Goal: Task Accomplishment & Management: Manage account settings

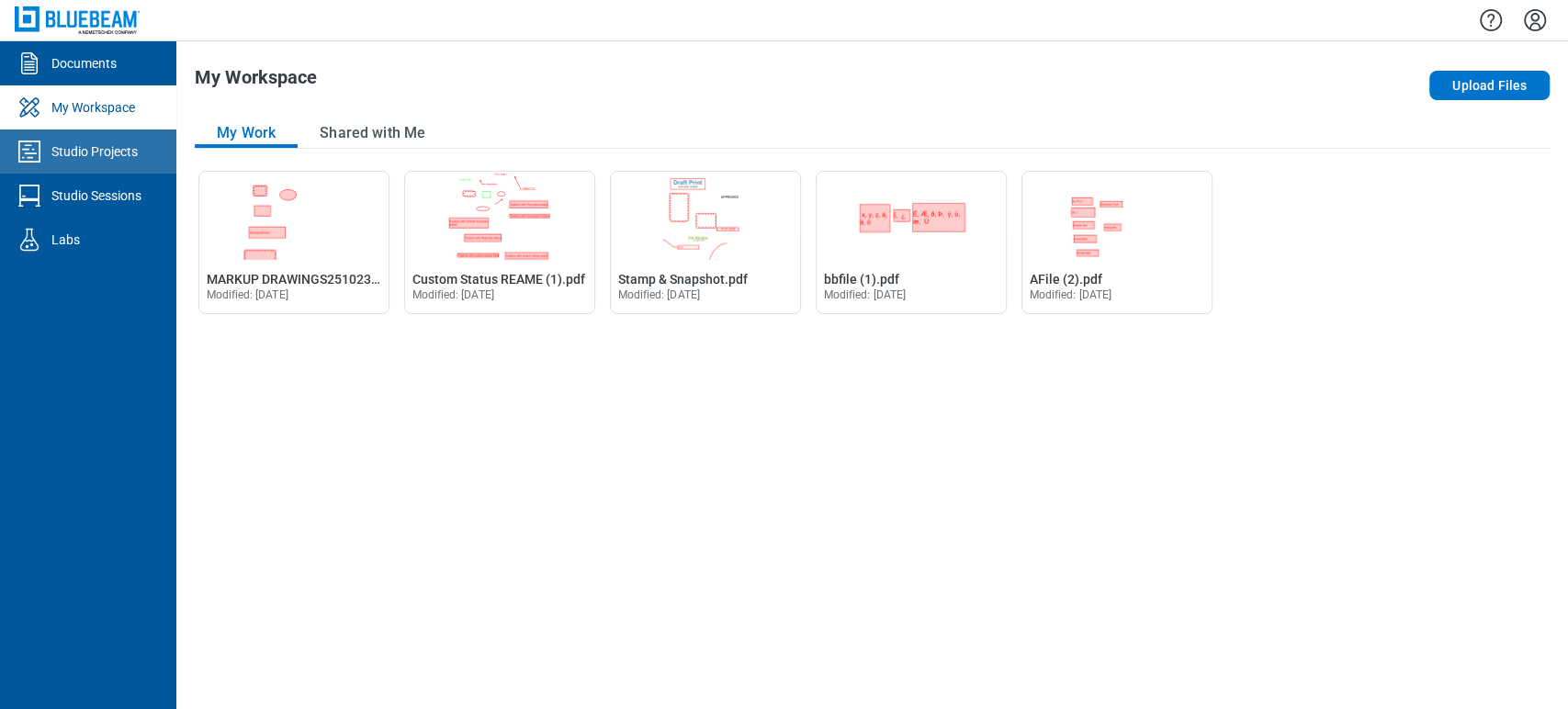
click at [124, 162] on link "Studio Projects" at bounding box center [88, 151] width 176 height 44
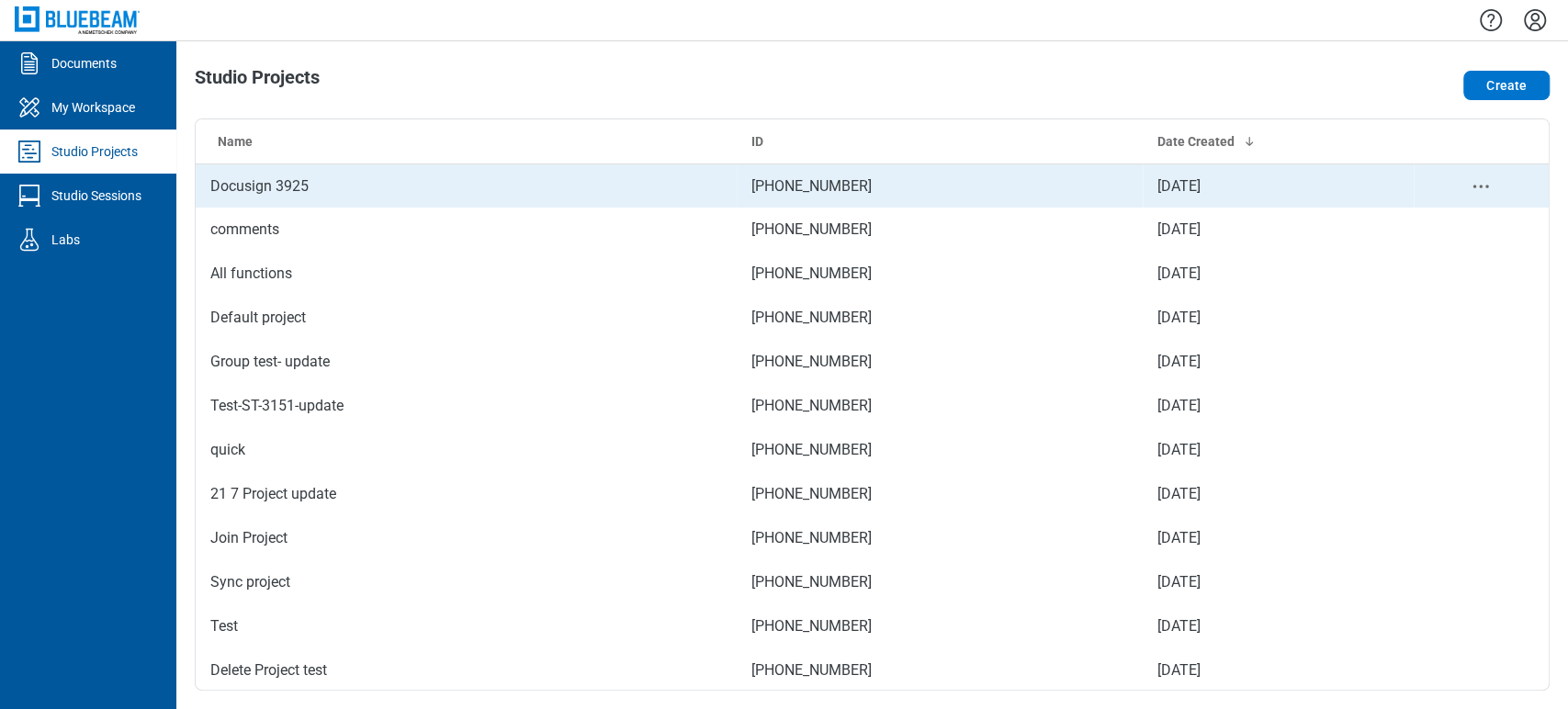
click at [257, 197] on td "Docusign 3925" at bounding box center [467, 185] width 541 height 44
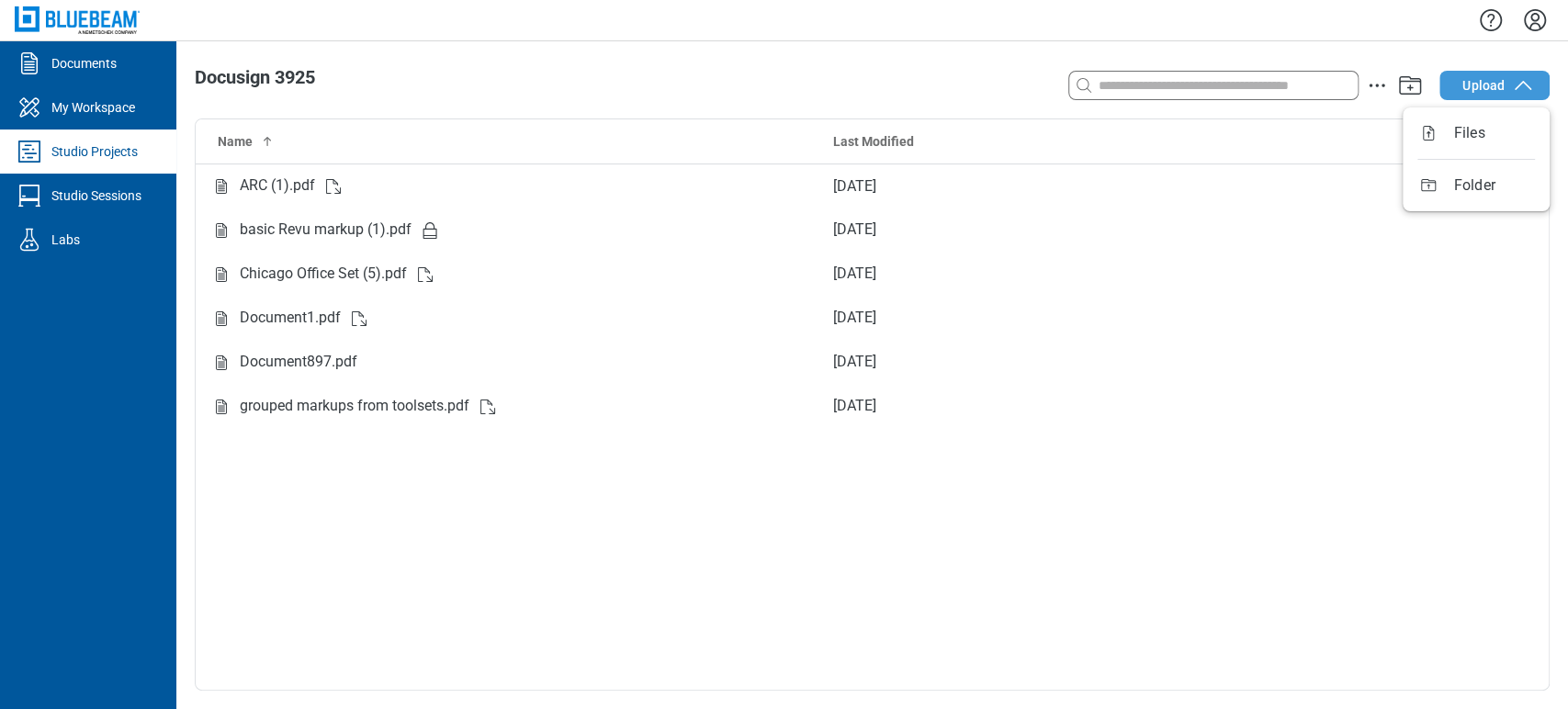
click at [1486, 89] on span "Upload" at bounding box center [1483, 86] width 42 height 18
click at [104, 161] on link "Studio Projects" at bounding box center [88, 151] width 176 height 44
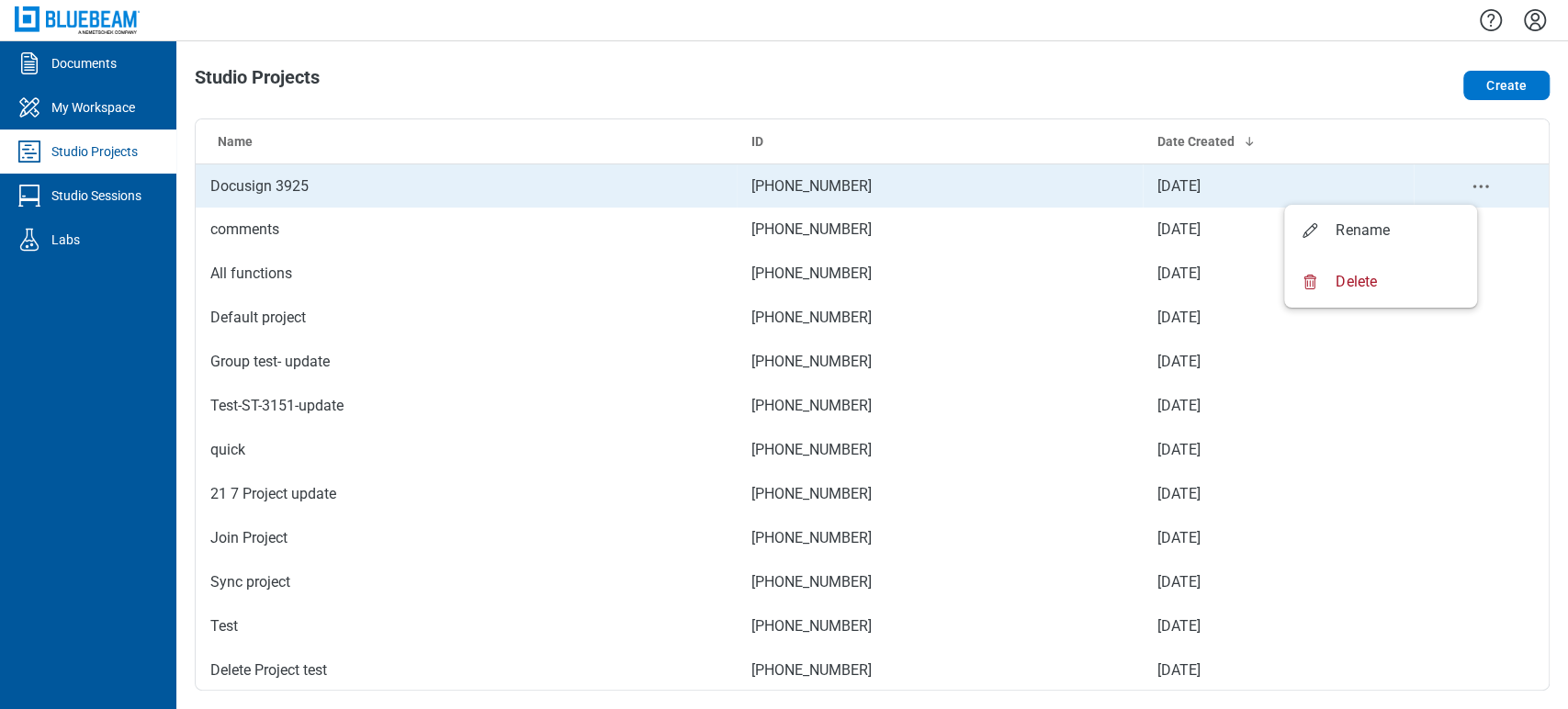
click at [1470, 183] on icon "project-actions-menu" at bounding box center [1480, 186] width 22 height 22
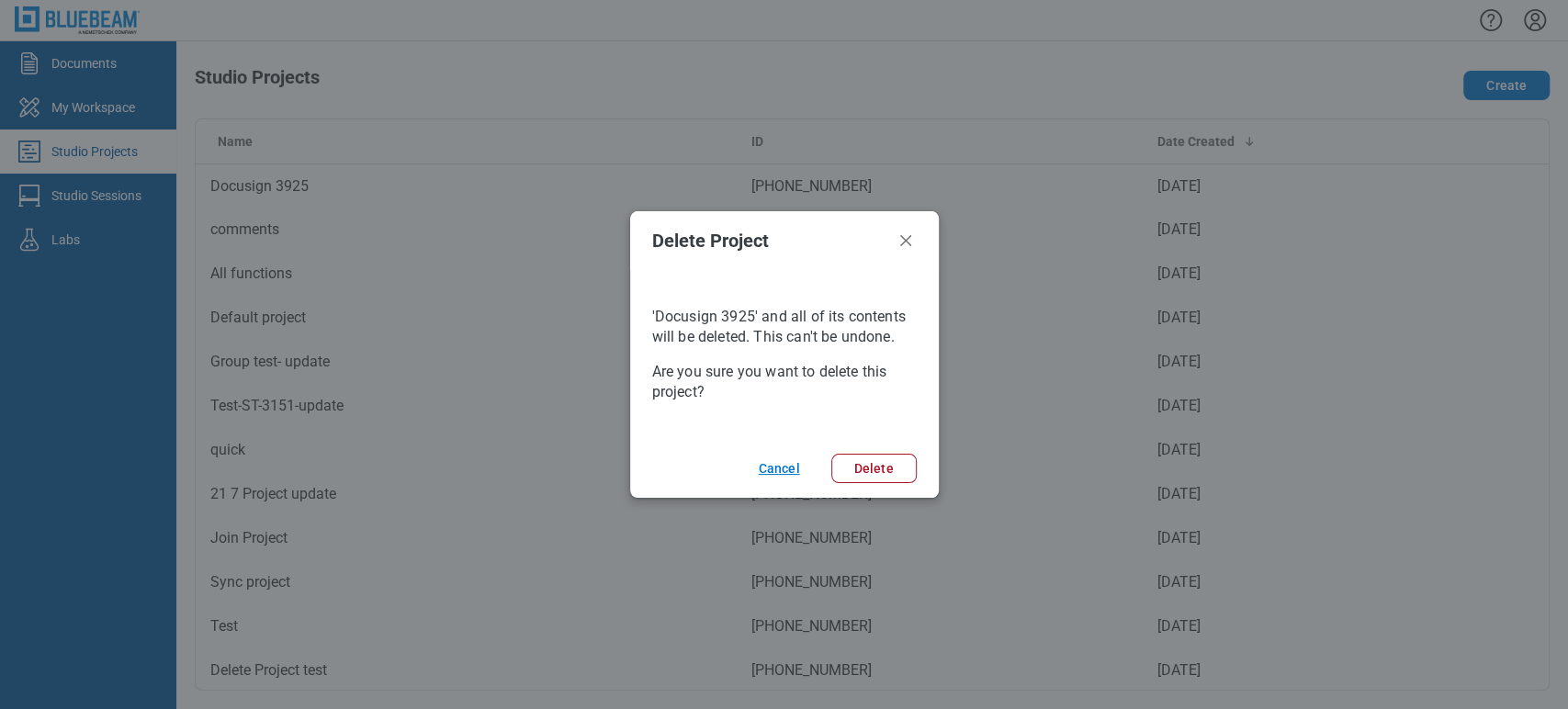
click at [783, 466] on button "Cancel" at bounding box center [776, 468] width 80 height 30
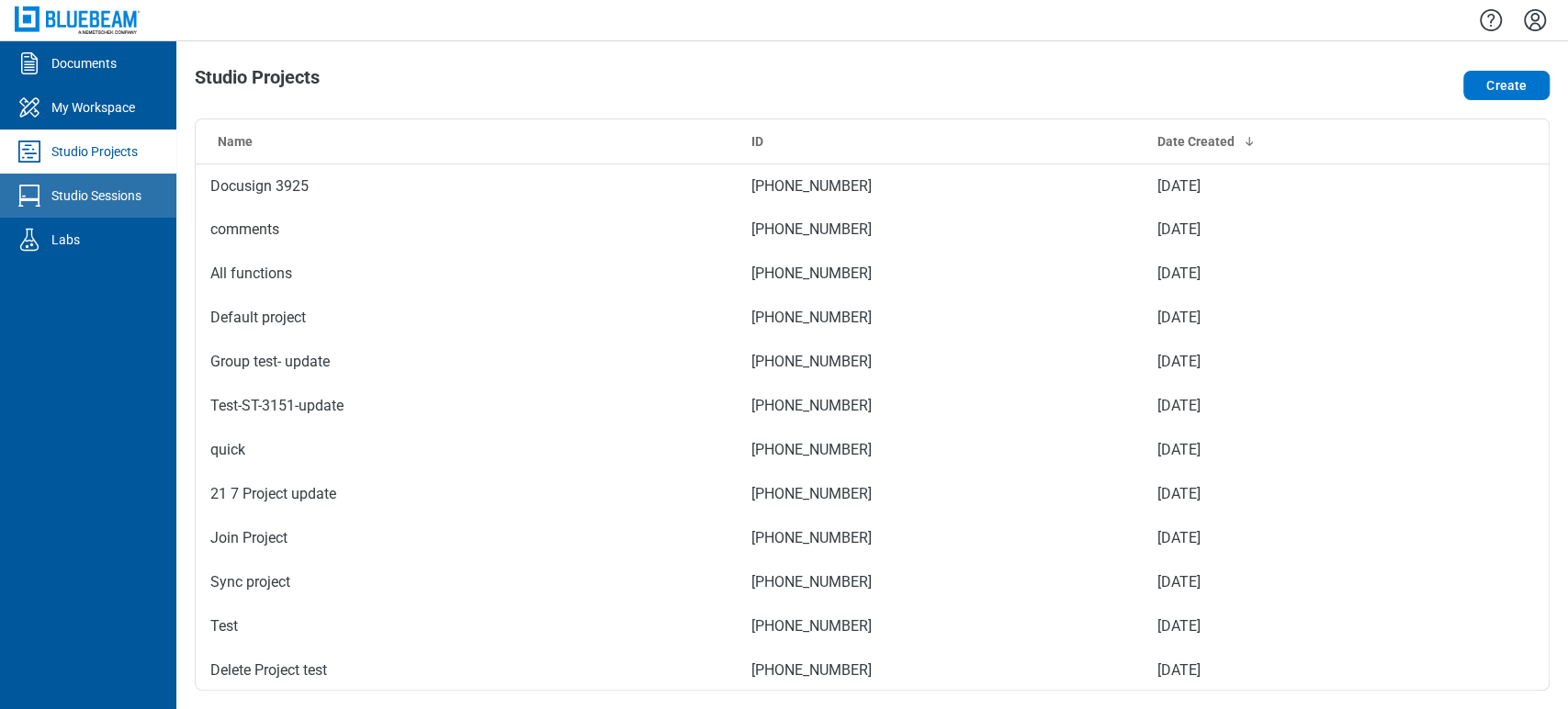
click at [78, 193] on div "Studio Sessions" at bounding box center [97, 195] width 90 height 18
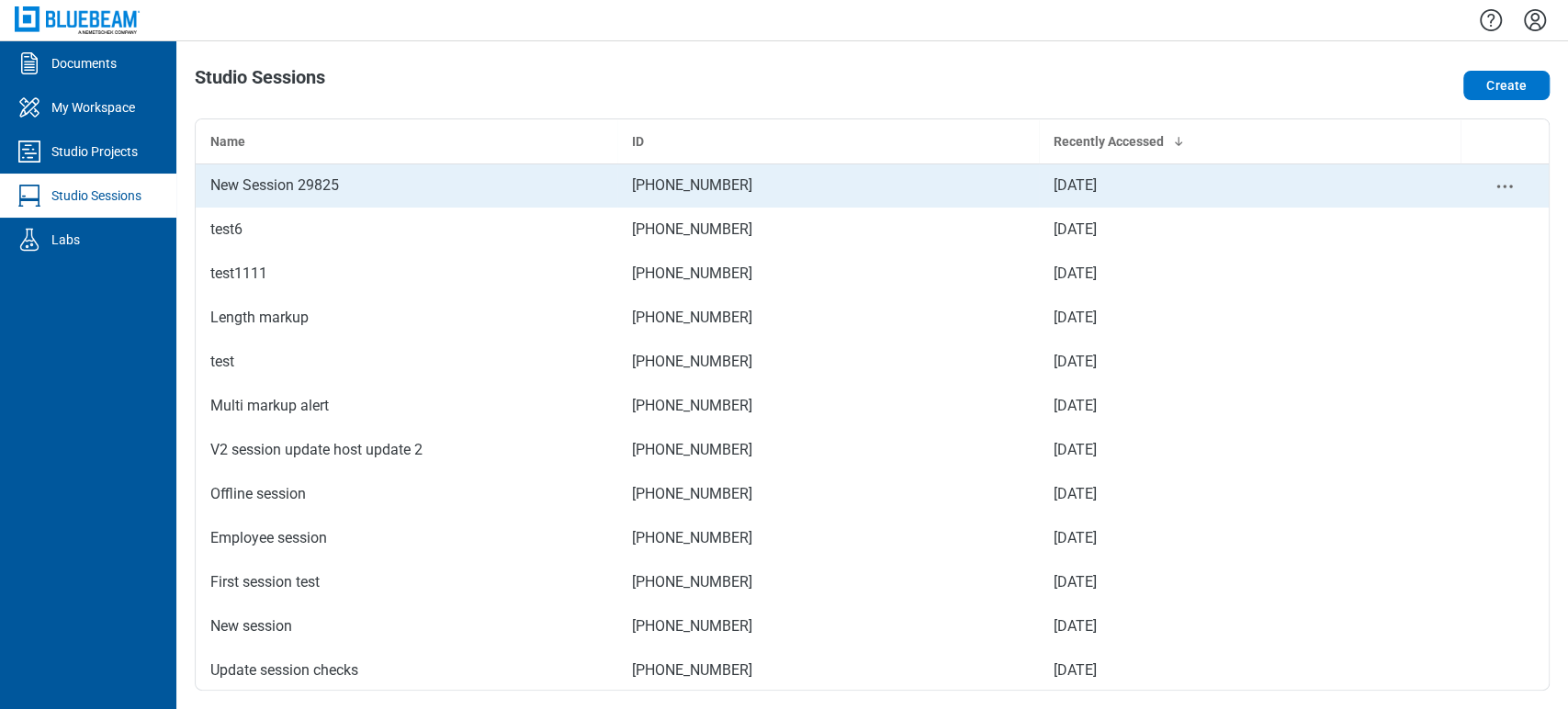
click at [280, 193] on div "New Session 29825" at bounding box center [406, 185] width 392 height 22
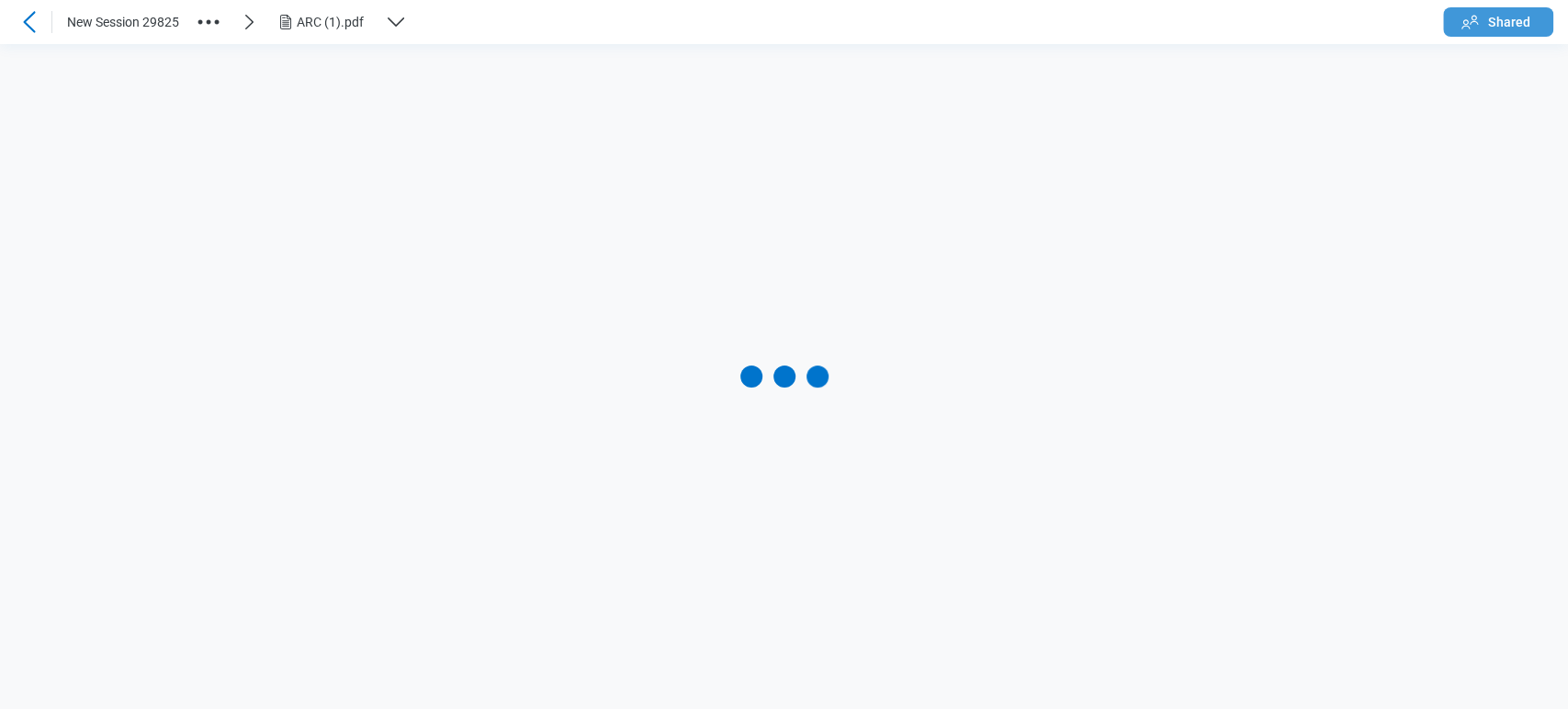
click at [1523, 11] on button "Shared" at bounding box center [1497, 22] width 110 height 30
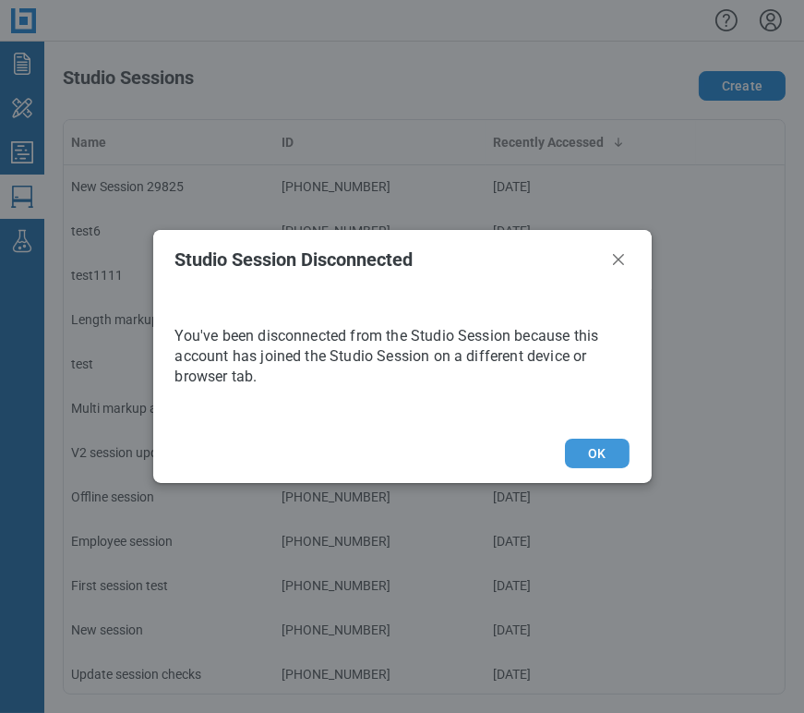
click at [576, 452] on button "OK" at bounding box center [597, 453] width 64 height 30
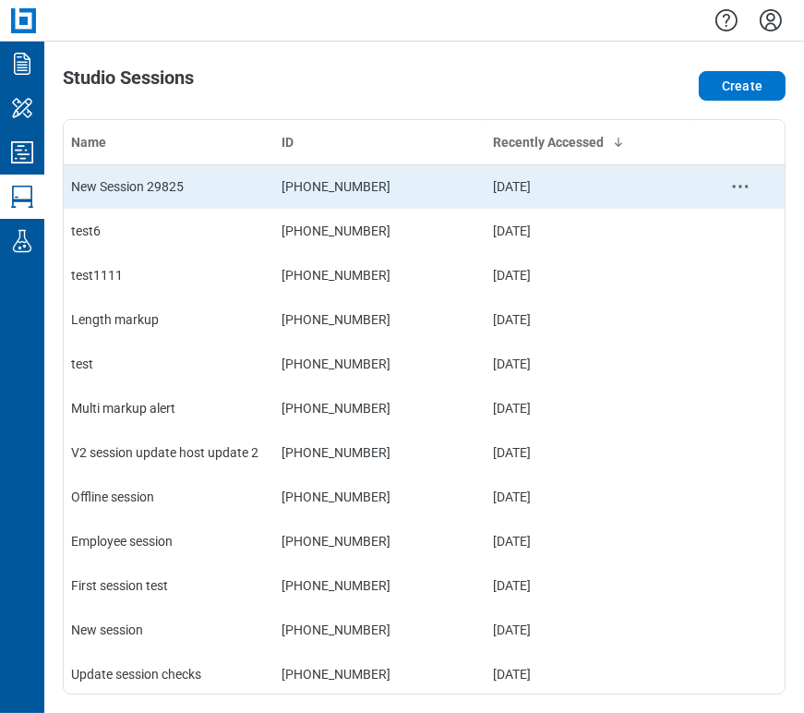
click at [162, 175] on td "New Session 29825" at bounding box center [169, 186] width 210 height 44
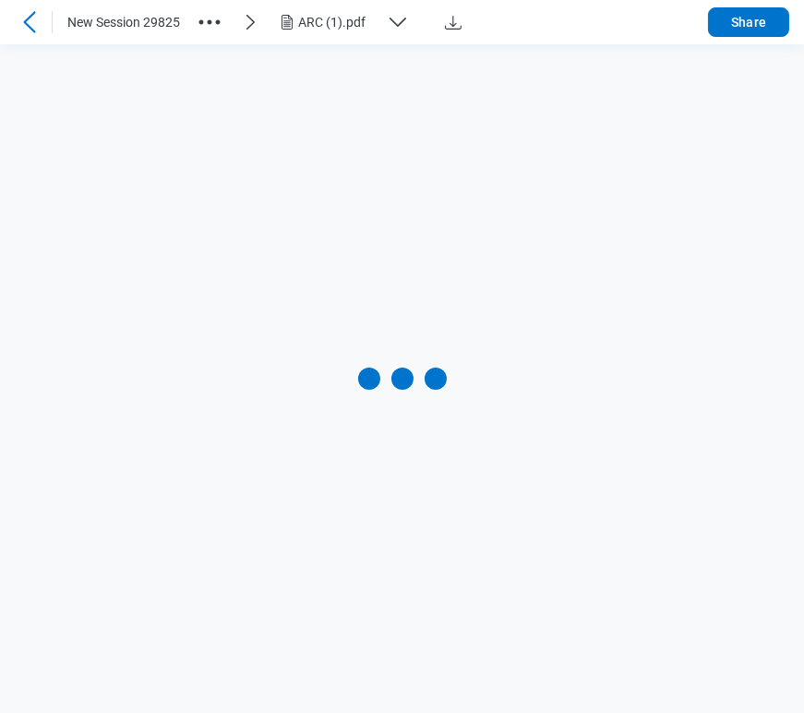
click at [215, 13] on icon "button" at bounding box center [210, 22] width 30 height 30
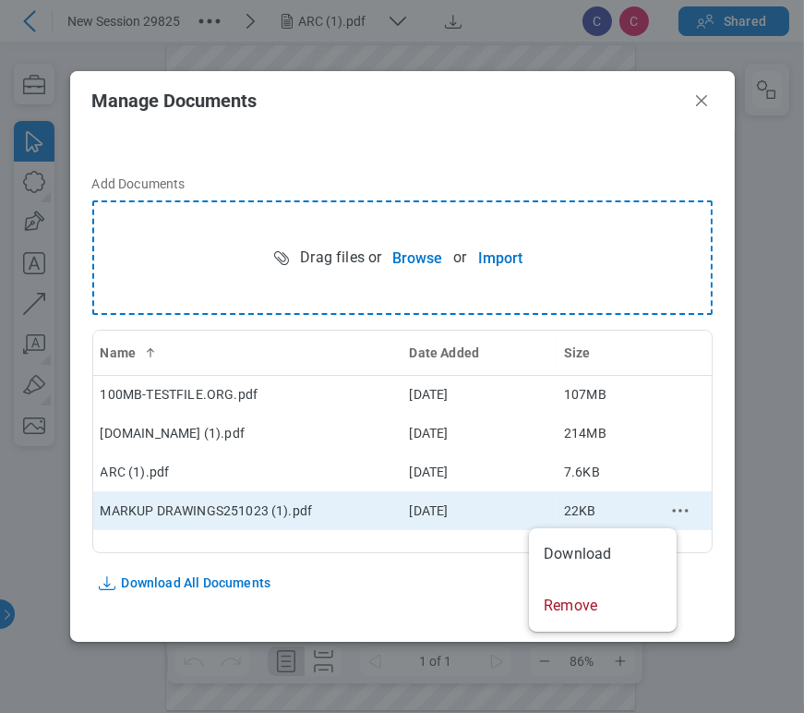
click at [671, 505] on icon "context-menu" at bounding box center [680, 510] width 22 height 22
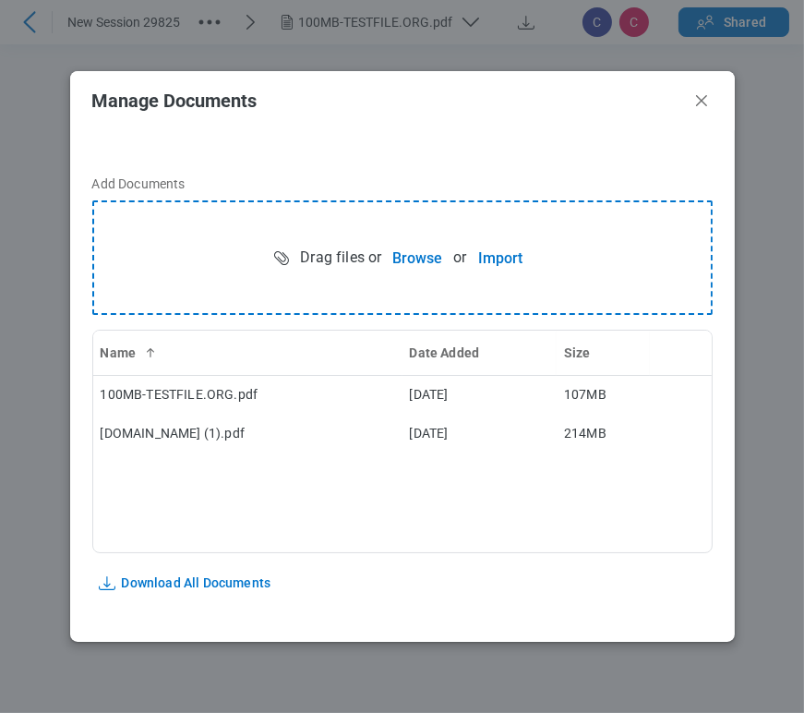
drag, startPoint x: 707, startPoint y: 103, endPoint x: 569, endPoint y: 95, distance: 138.7
click at [707, 102] on icon "Close" at bounding box center [702, 101] width 22 height 22
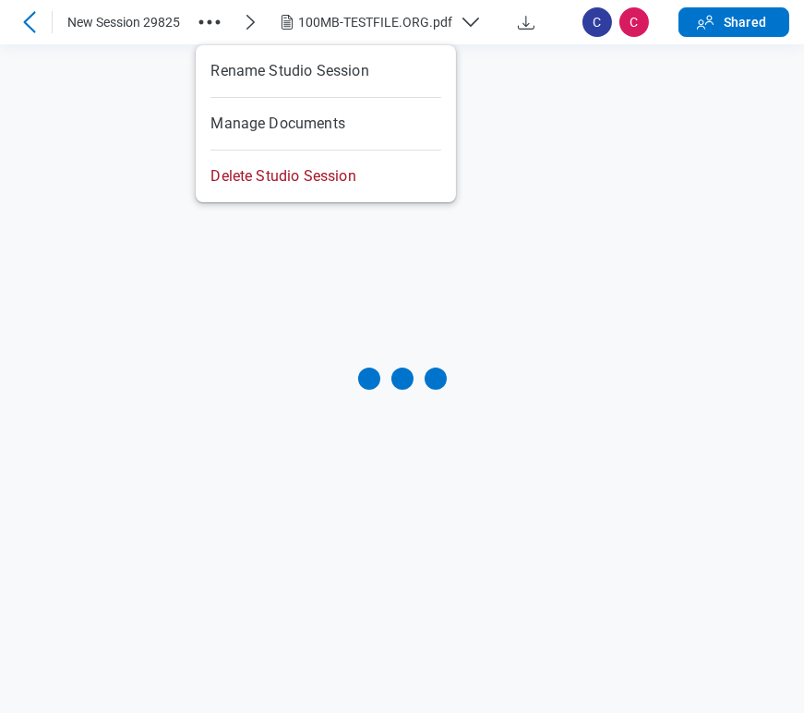
click at [217, 28] on icon "button" at bounding box center [210, 22] width 30 height 30
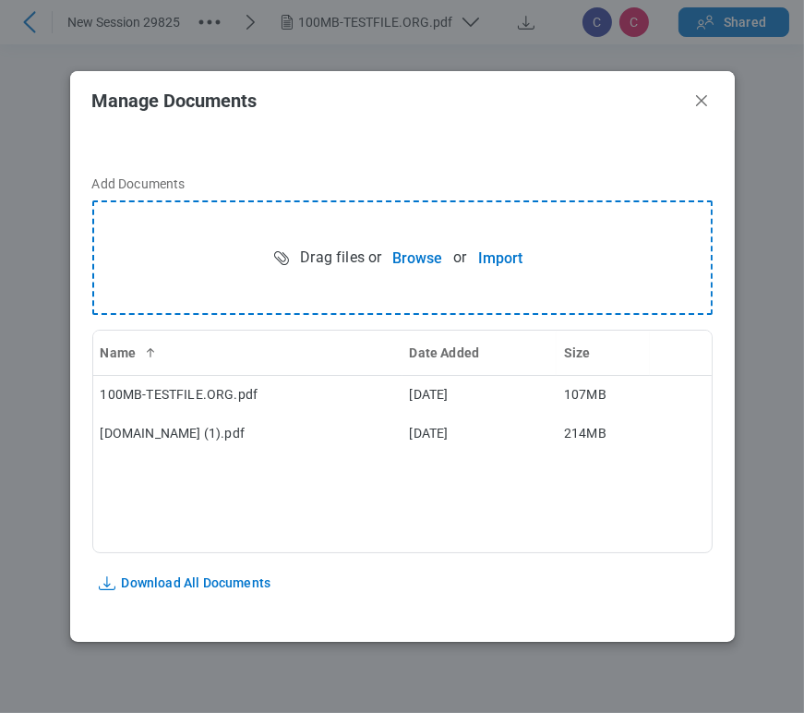
click at [229, 491] on div "Name Date Added Size 100MB-TESTFILE.ORG.pdf 4 Sept 2025 107MB 200MB-TESTFILE.OR…" at bounding box center [402, 441] width 620 height 223
click at [708, 93] on icon "Close" at bounding box center [702, 101] width 22 height 22
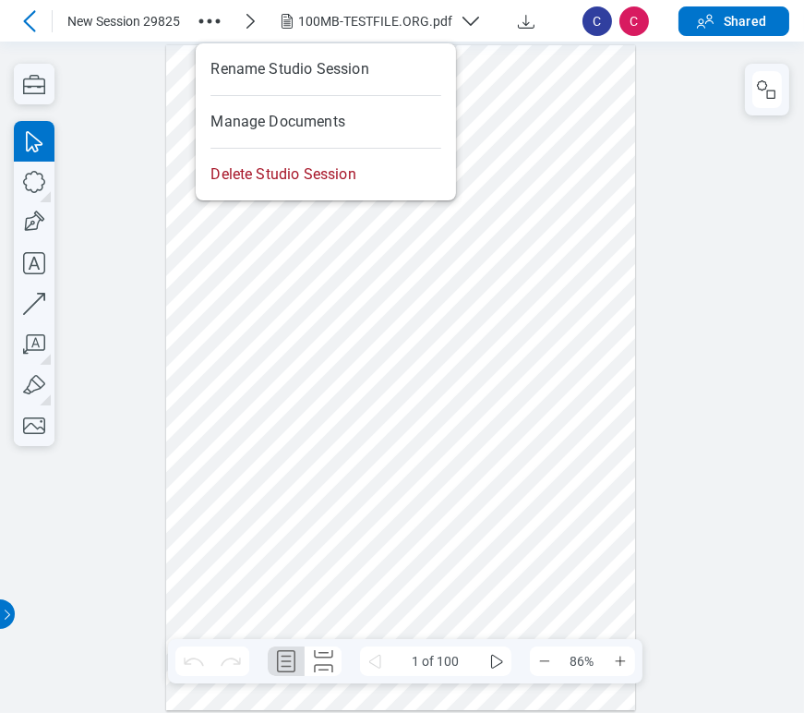
click at [217, 18] on icon "button" at bounding box center [210, 21] width 30 height 30
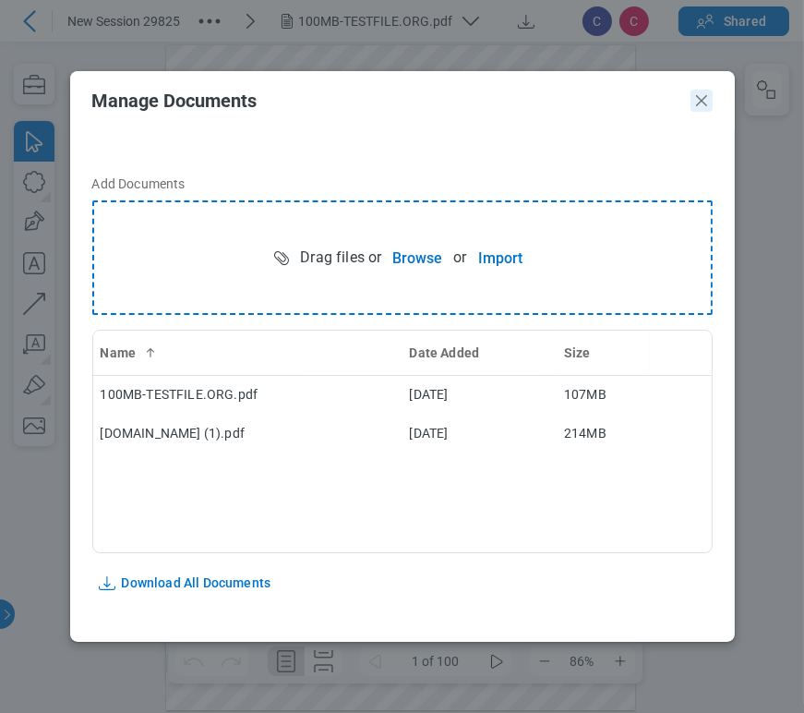
click at [711, 103] on icon "Close" at bounding box center [702, 101] width 22 height 22
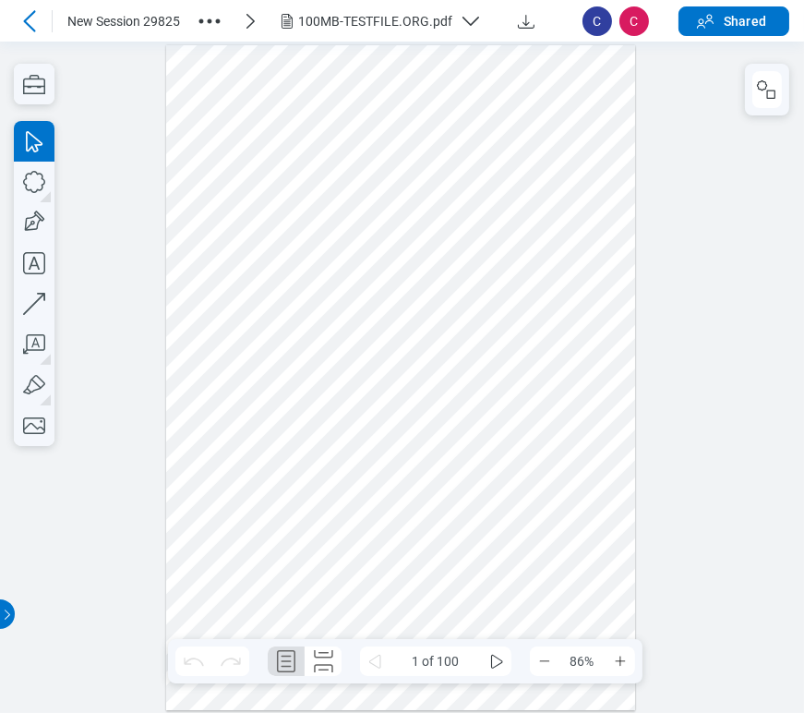
click at [421, 26] on div "100MB-TESTFILE.ORG.pdf" at bounding box center [375, 21] width 154 height 18
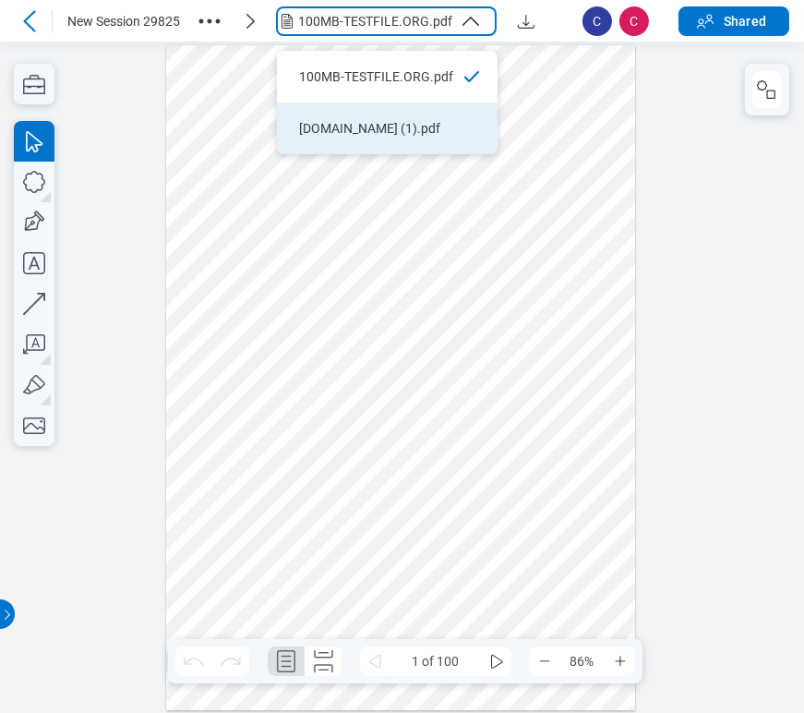
click at [413, 119] on div "[DOMAIN_NAME] (1).pdf" at bounding box center [376, 128] width 154 height 18
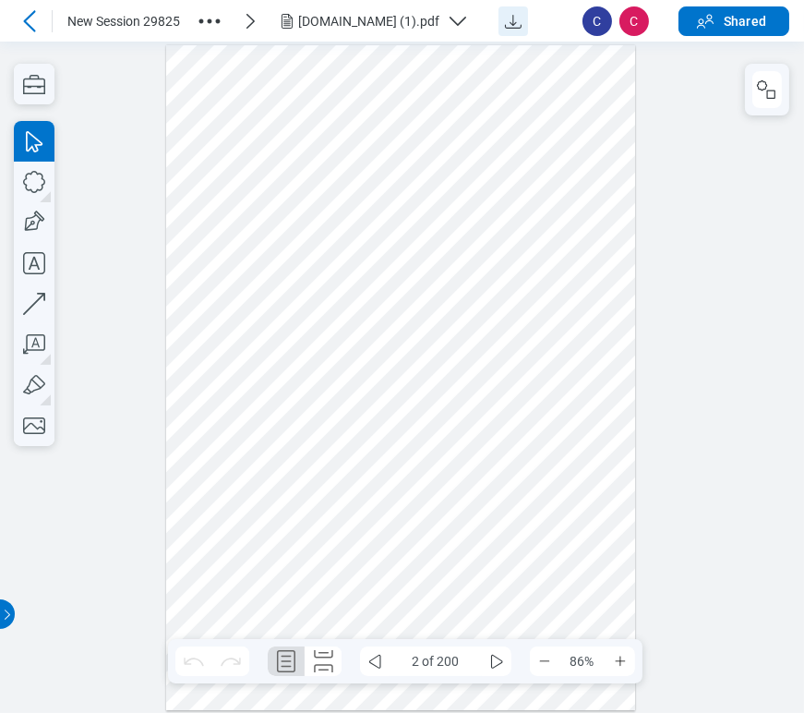
click at [524, 20] on icon "Download" at bounding box center [513, 21] width 22 height 22
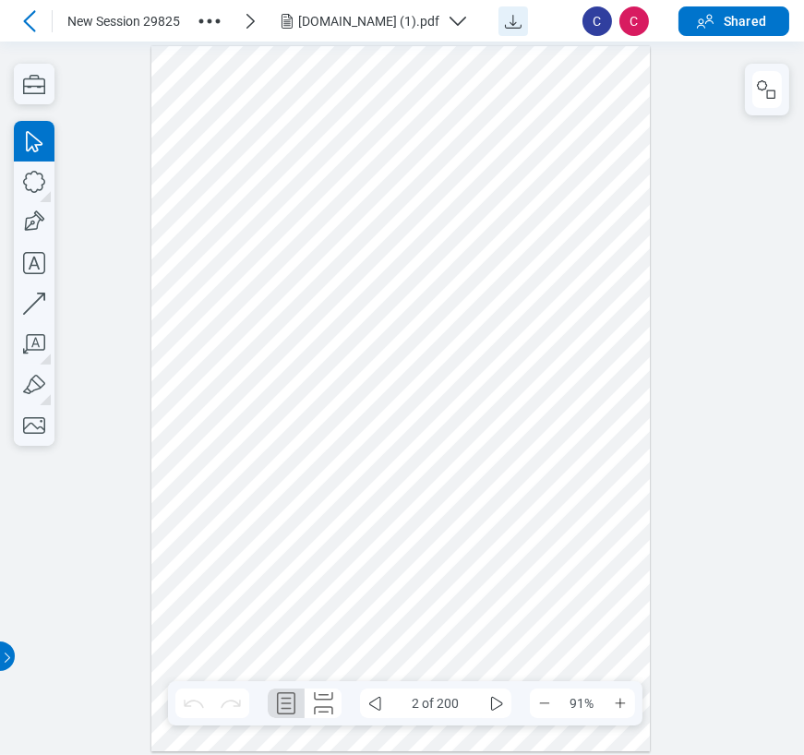
click at [204, 24] on icon "button" at bounding box center [210, 21] width 30 height 30
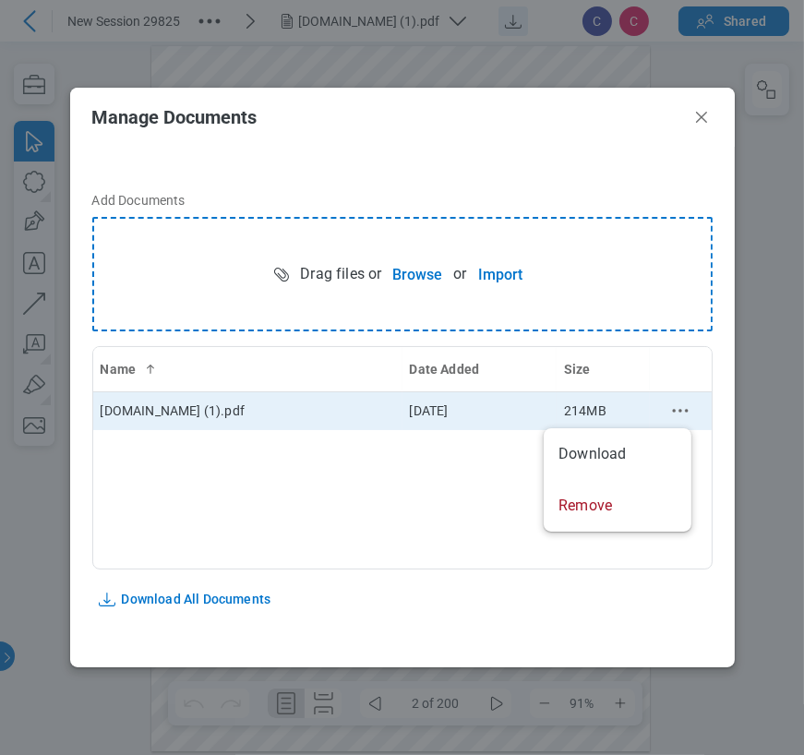
click at [671, 413] on icon "context-menu" at bounding box center [680, 411] width 22 height 22
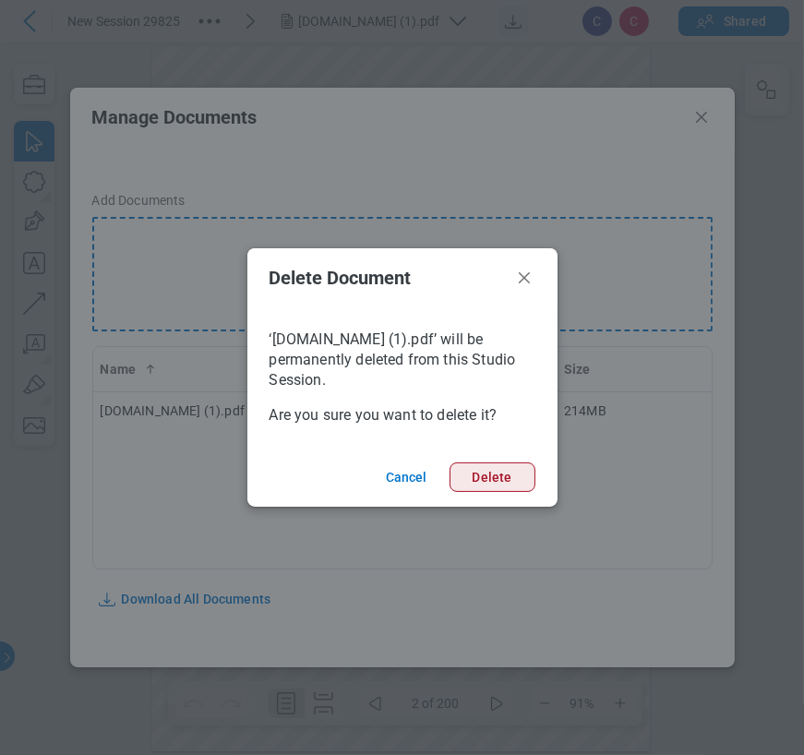
click at [506, 478] on button "Delete" at bounding box center [493, 477] width 86 height 30
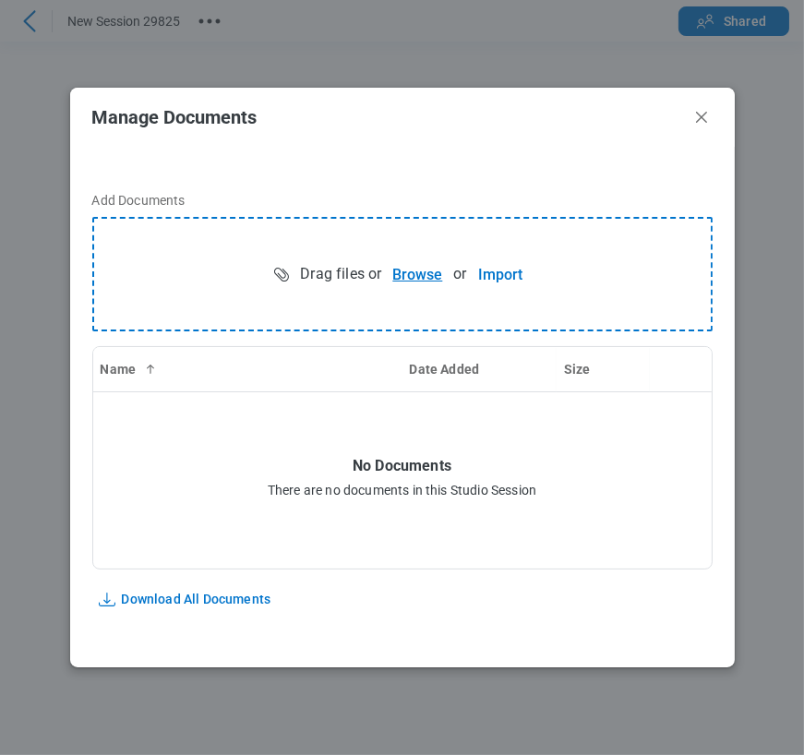
click at [432, 270] on button "Browse" at bounding box center [417, 274] width 72 height 37
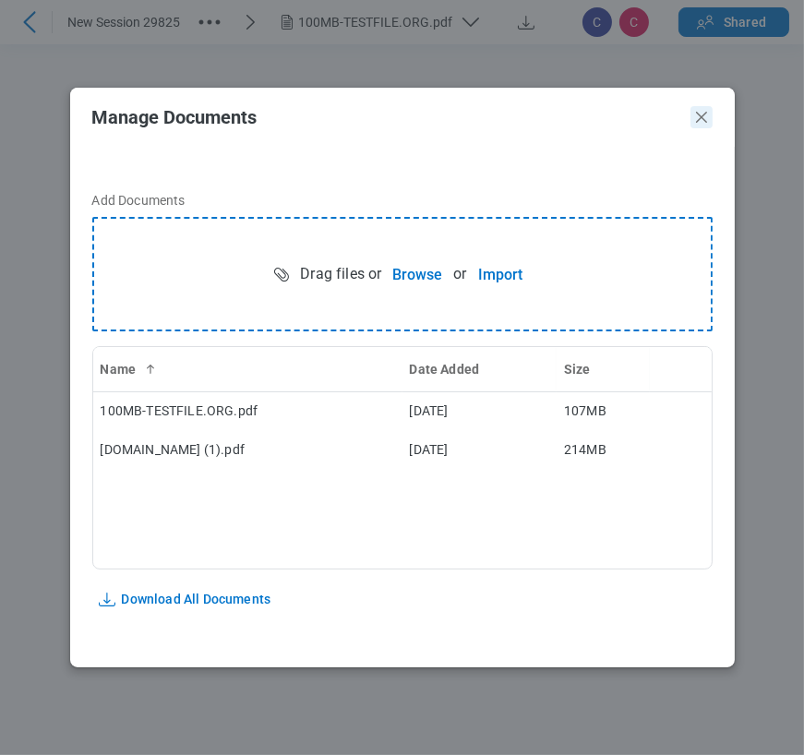
click at [699, 113] on icon "Close" at bounding box center [702, 117] width 22 height 22
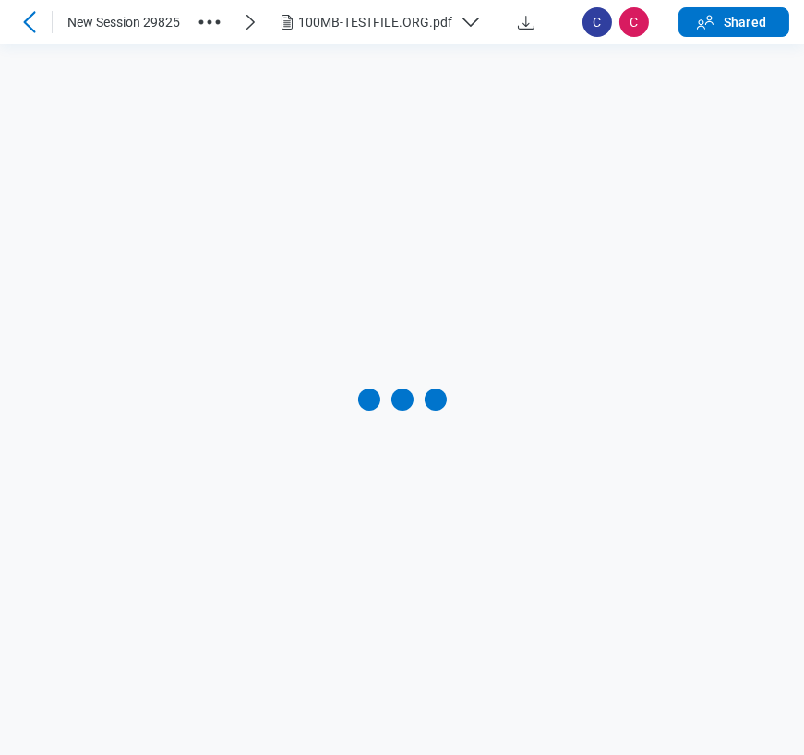
click at [22, 22] on icon at bounding box center [29, 22] width 22 height 22
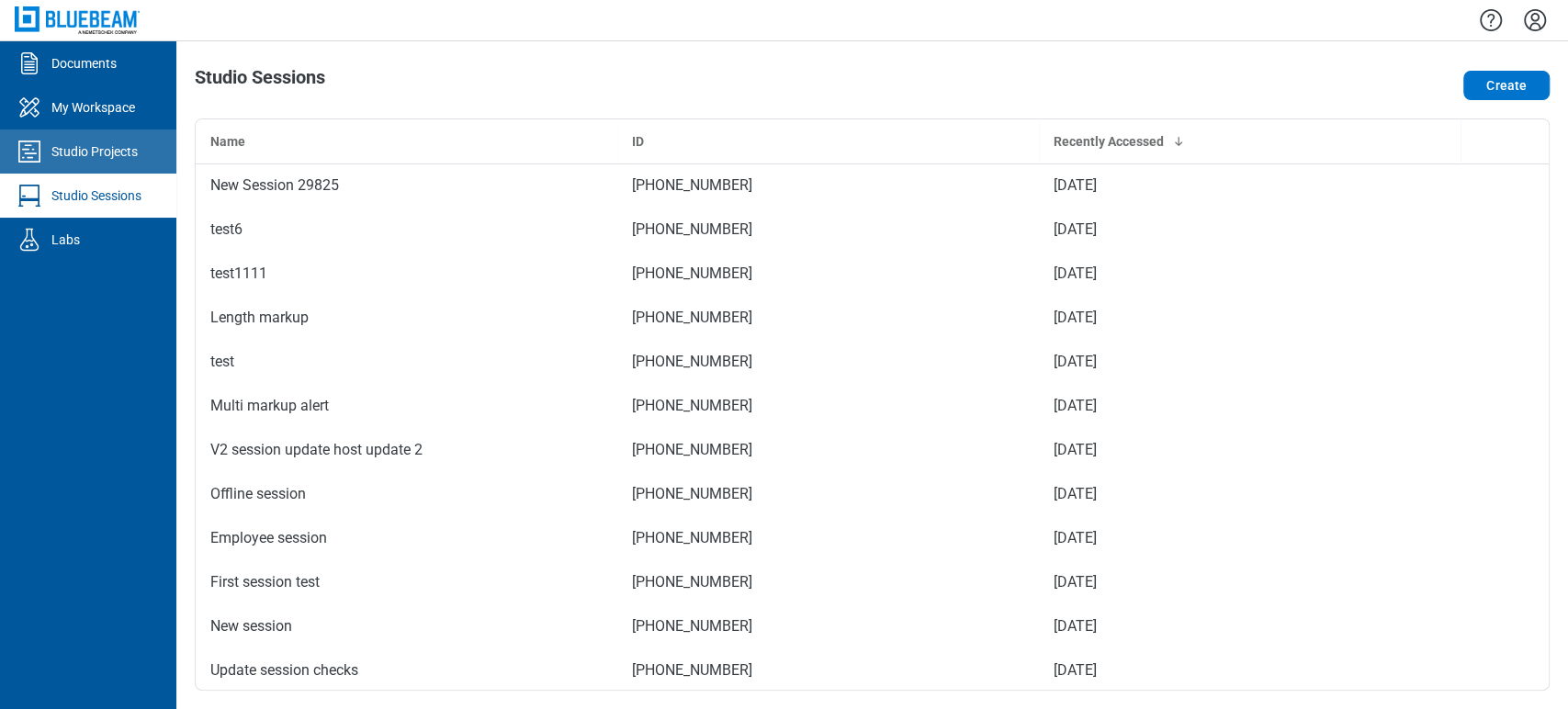
click at [133, 163] on link "Studio Projects" at bounding box center [88, 151] width 176 height 44
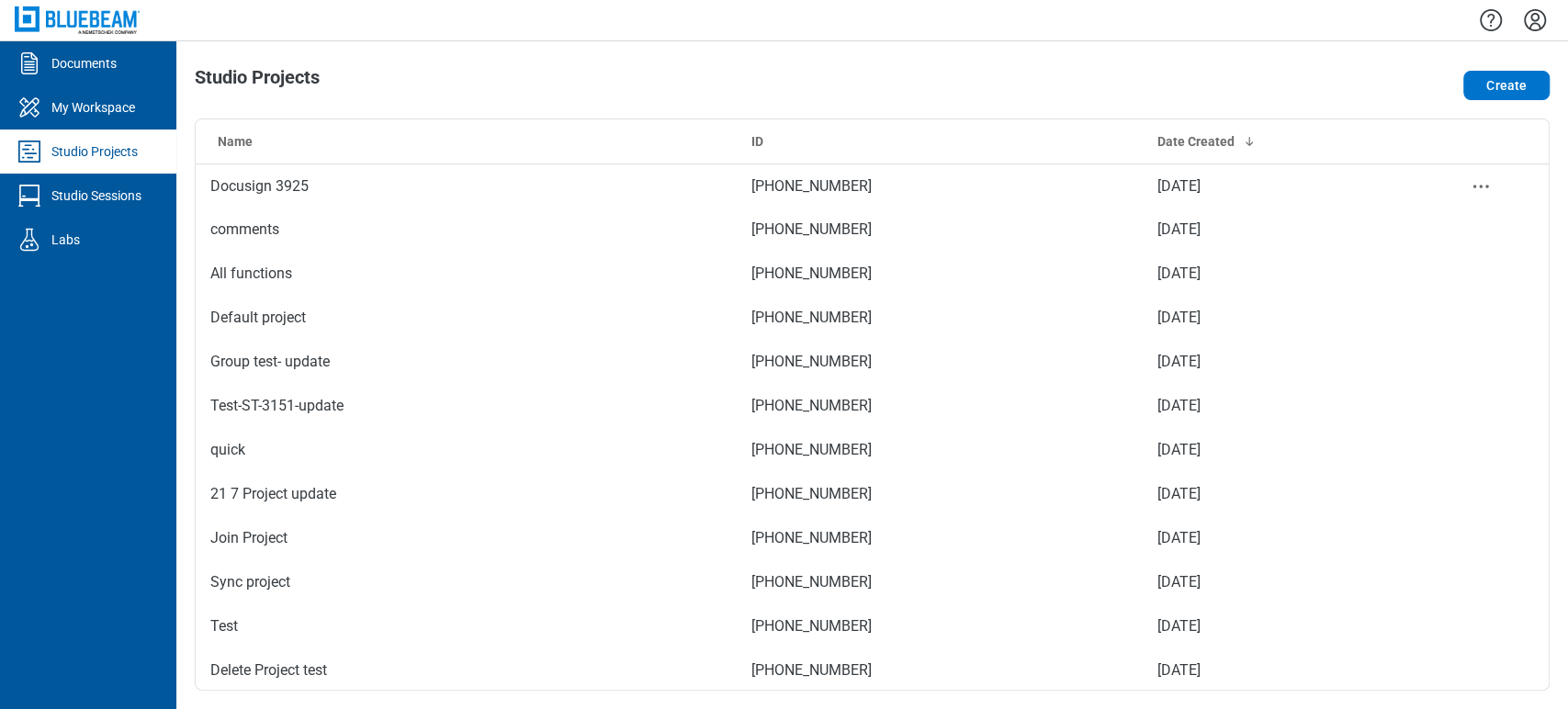
click at [346, 189] on td "Docusign 3925" at bounding box center [467, 185] width 541 height 44
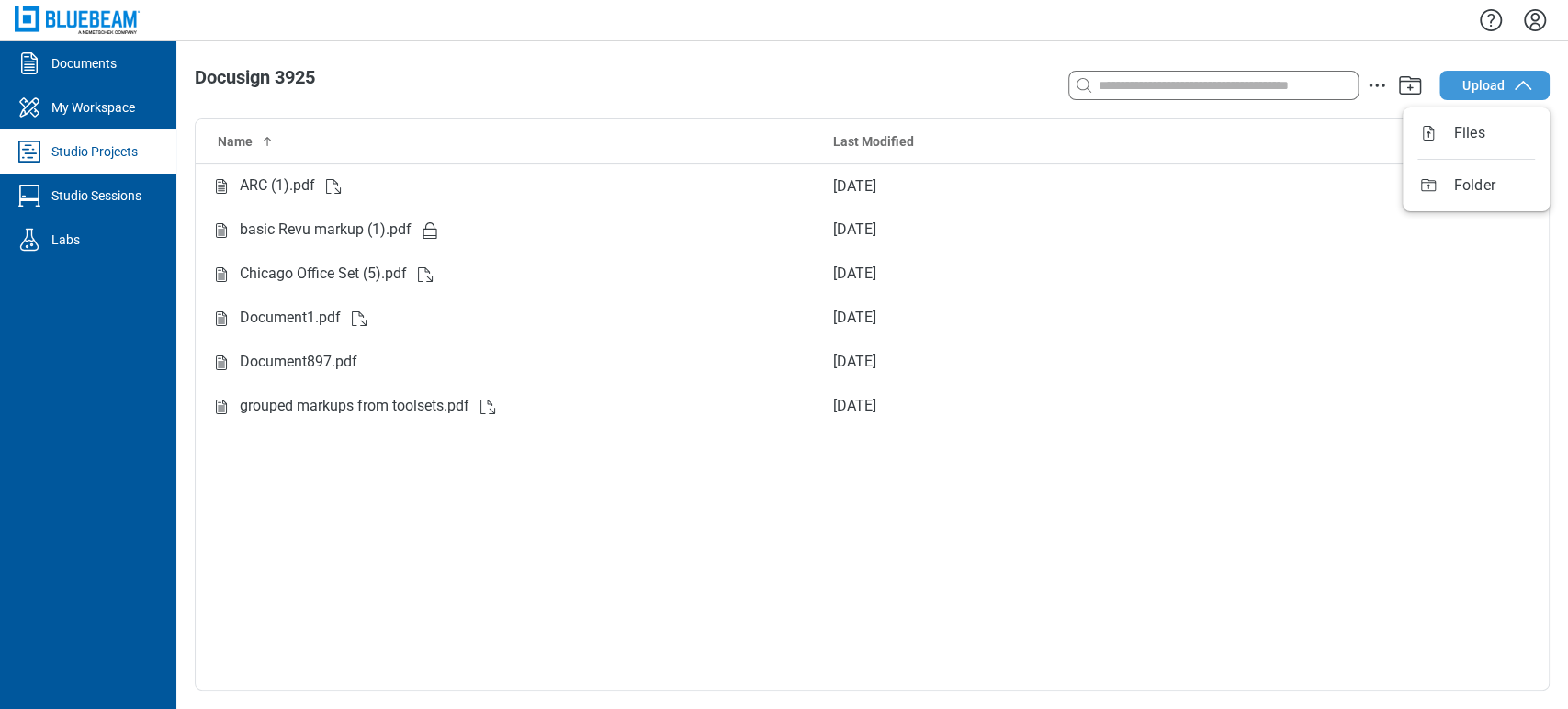
click at [1475, 78] on span "Upload" at bounding box center [1483, 86] width 42 height 18
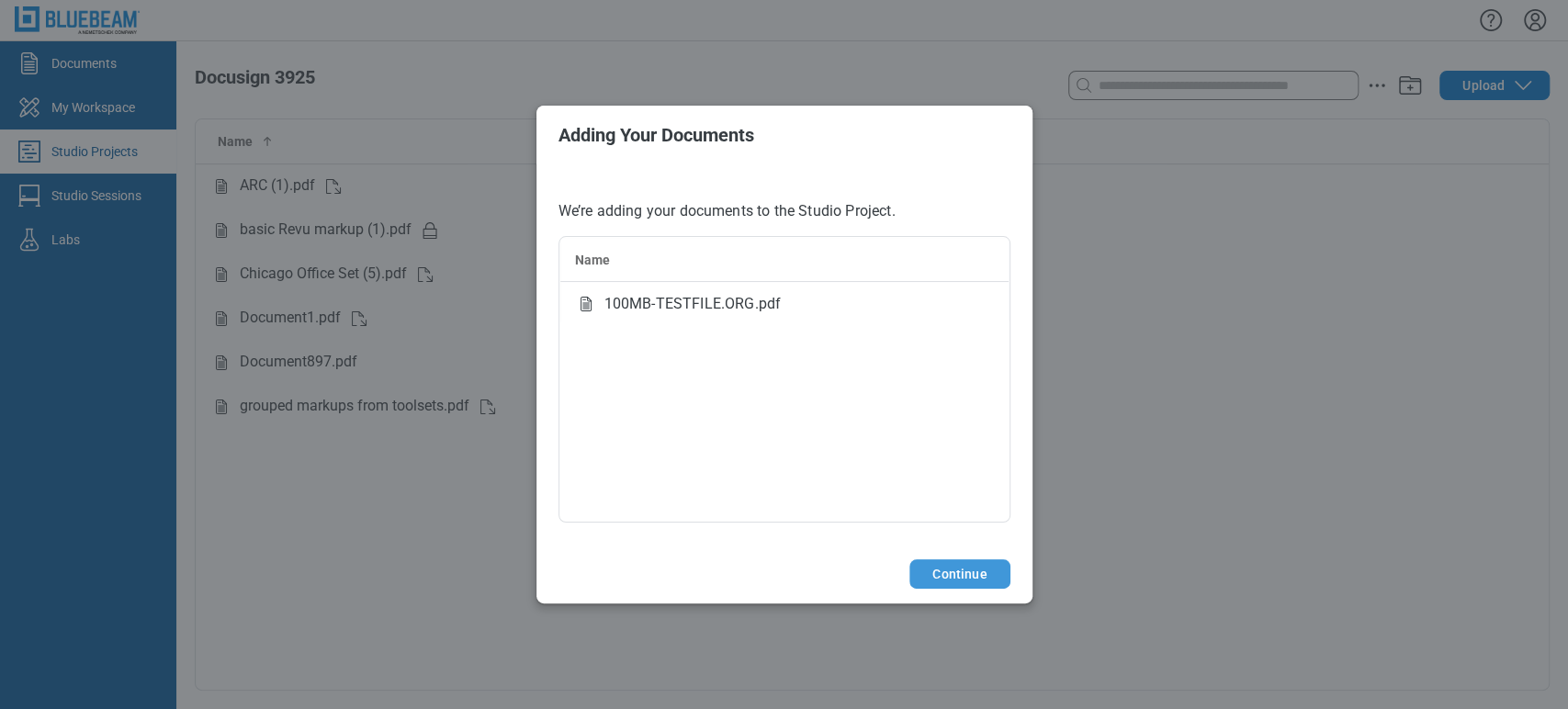
click at [944, 578] on button "Continue" at bounding box center [959, 574] width 100 height 30
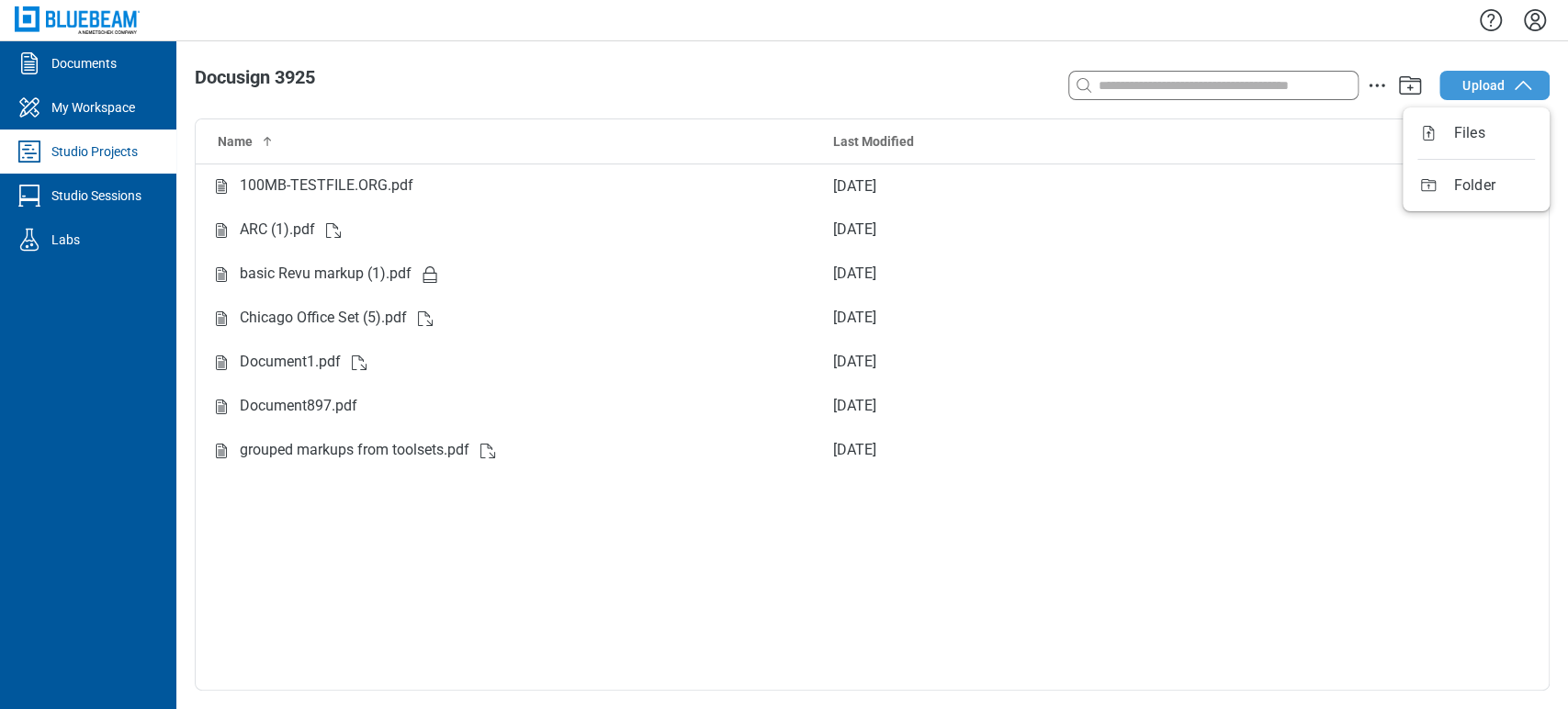
click at [1490, 74] on button "Upload" at bounding box center [1494, 86] width 110 height 30
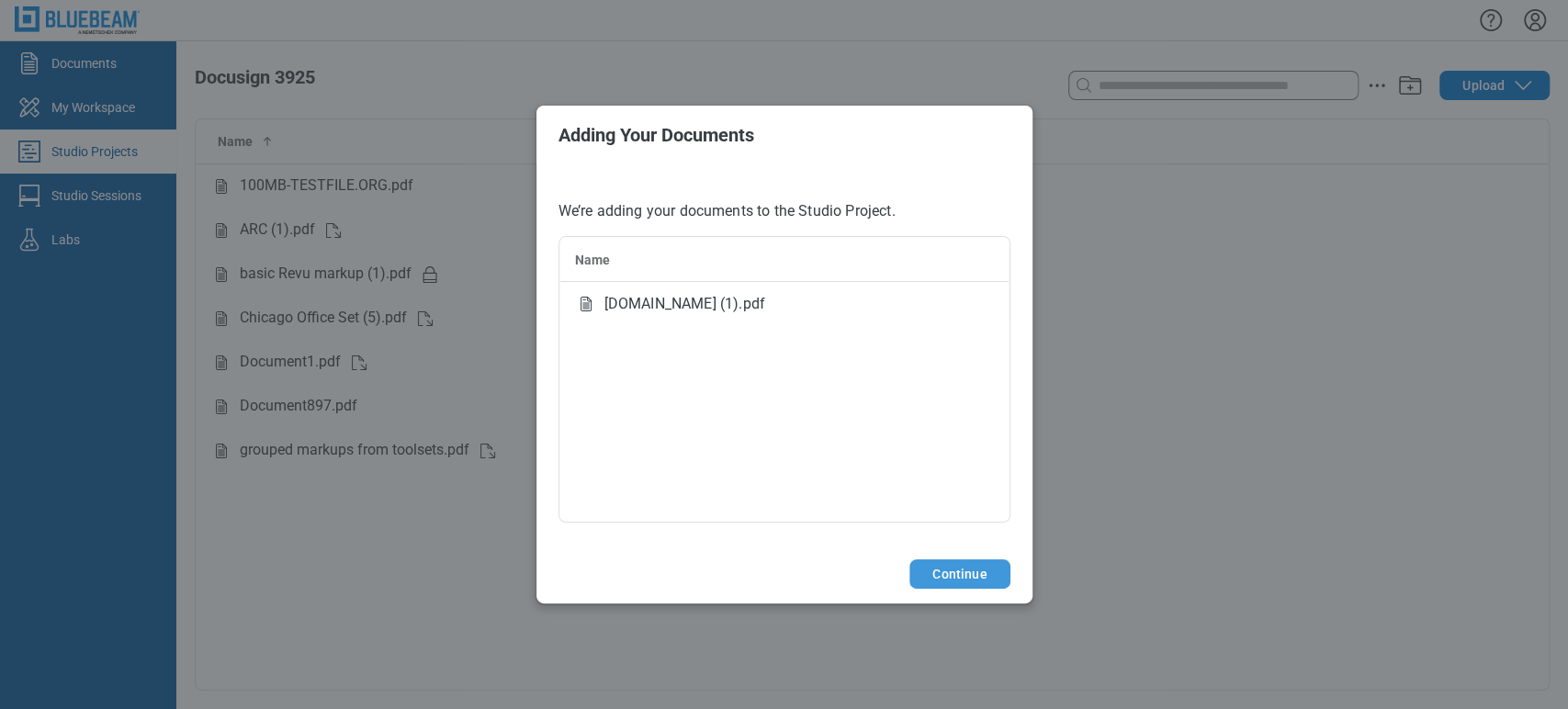
click at [952, 574] on button "Continue" at bounding box center [959, 574] width 100 height 30
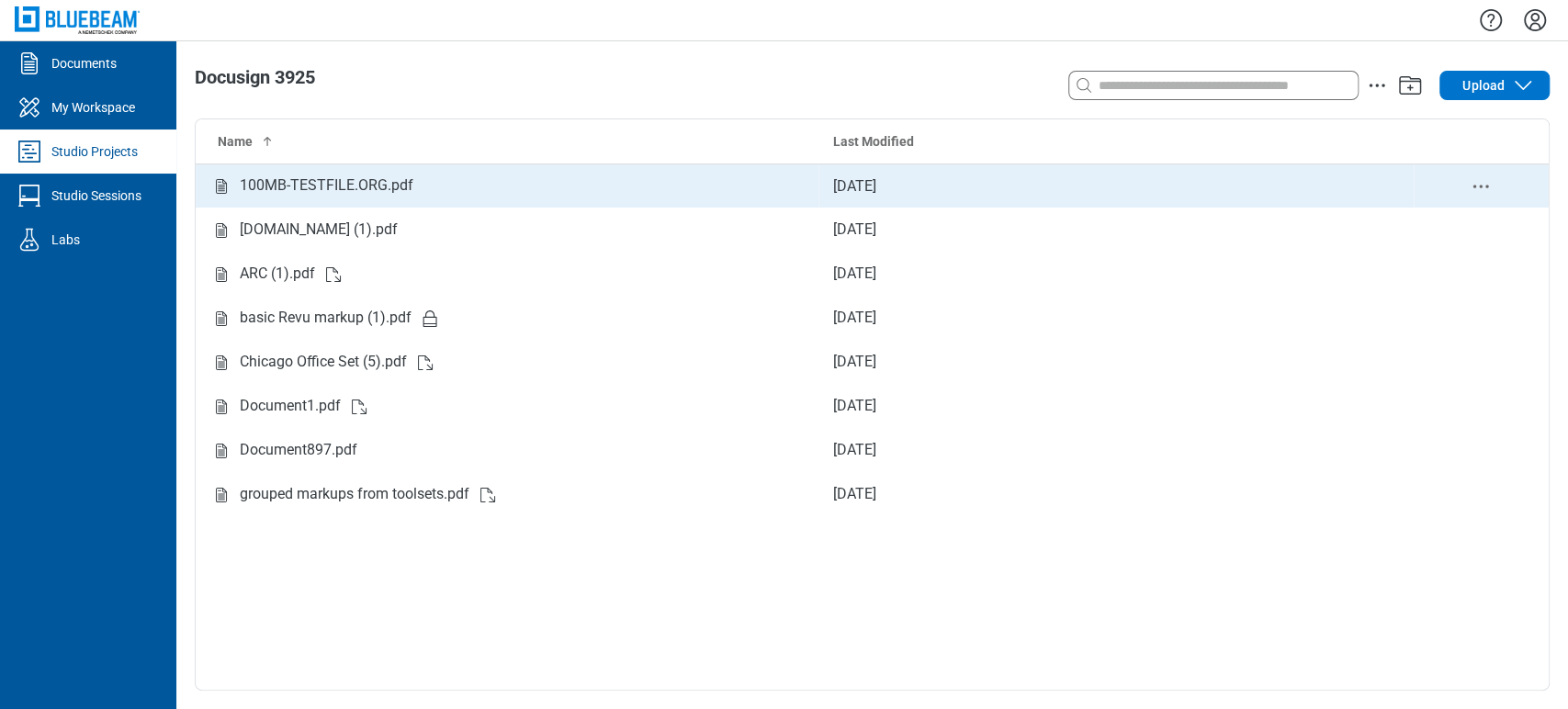
click at [1475, 182] on icon "delete-context-menu" at bounding box center [1480, 186] width 22 height 22
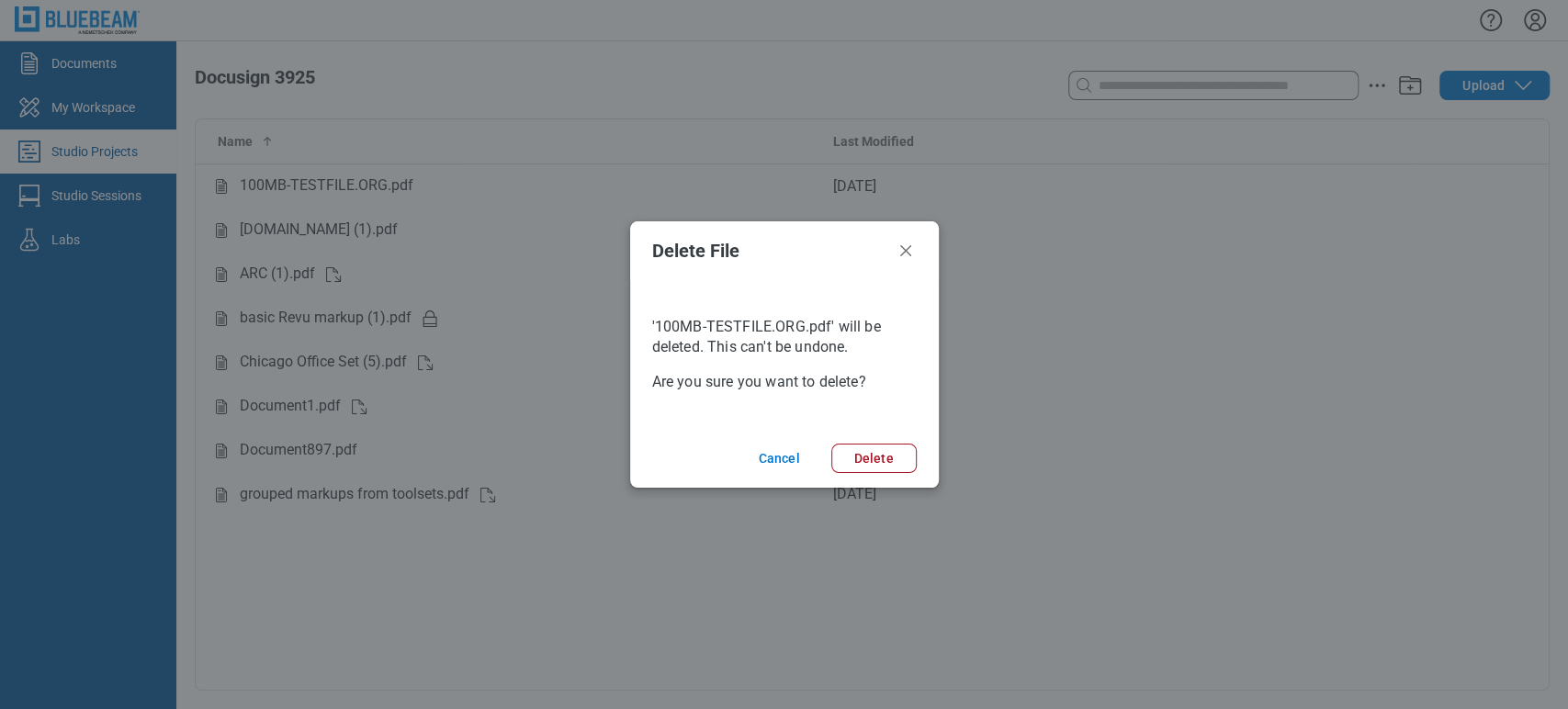
click at [341, 195] on div "Delete File '100MB-TESTFILE.ORG.pdf' will be deleted. This can't be undone. Are…" at bounding box center [784, 354] width 1568 height 709
click at [342, 188] on div "Delete File '100MB-TESTFILE.ORG.pdf' will be deleted. This can't be undone. Are…" at bounding box center [784, 354] width 1568 height 709
click at [795, 446] on button "Cancel" at bounding box center [776, 458] width 80 height 30
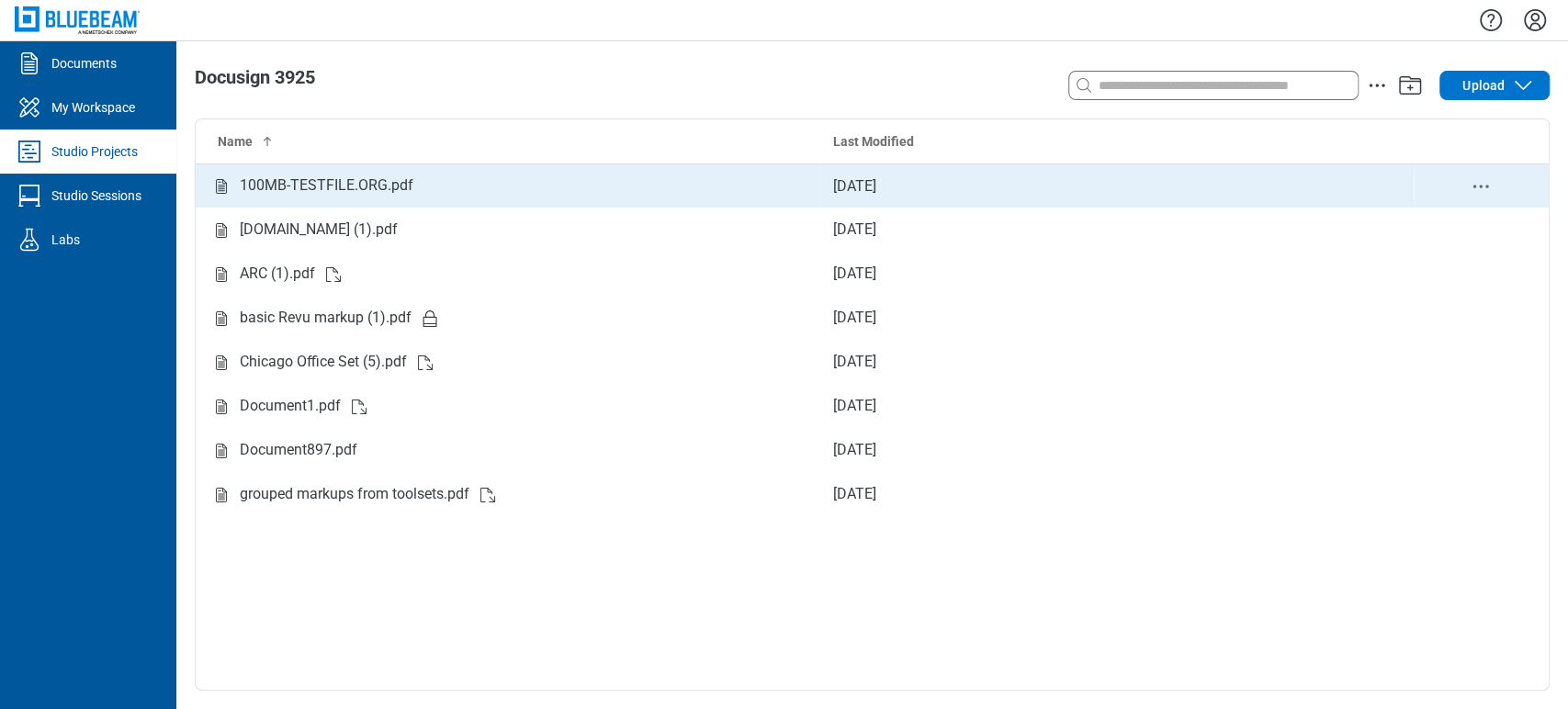
click at [377, 184] on div "100MB-TESTFILE.ORG.pdf" at bounding box center [326, 185] width 173 height 23
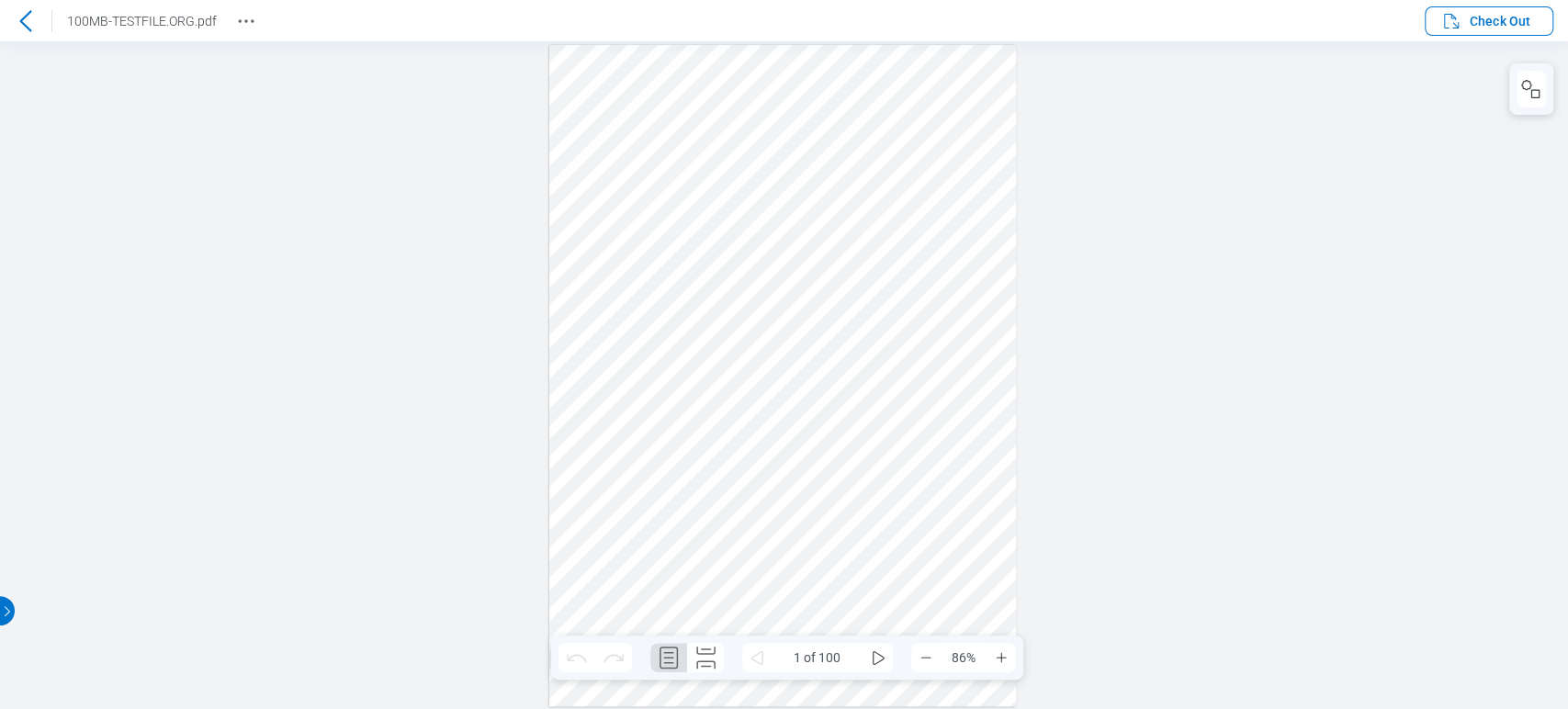
click at [28, 18] on icon at bounding box center [26, 21] width 22 height 22
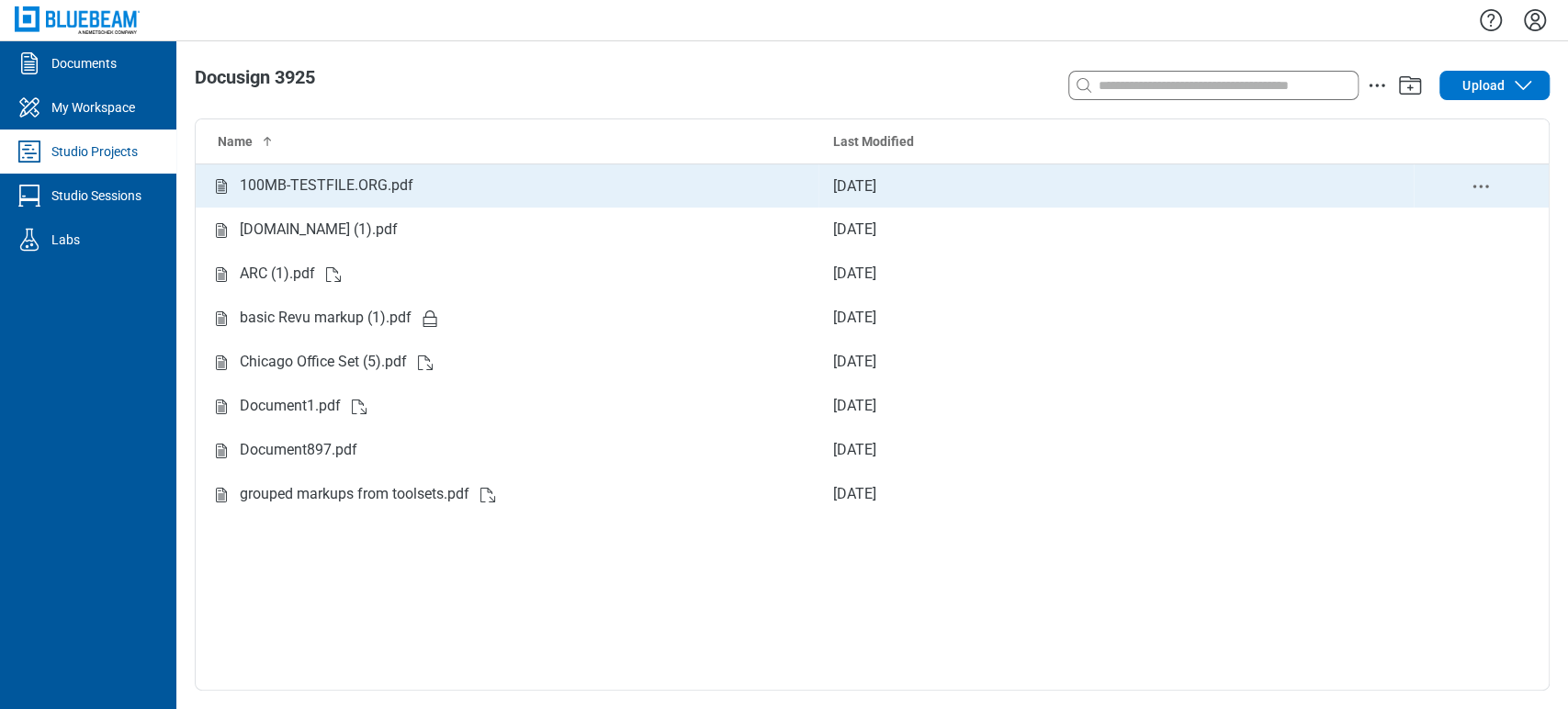
click at [1479, 181] on icon "delete-context-menu" at bounding box center [1480, 186] width 22 height 22
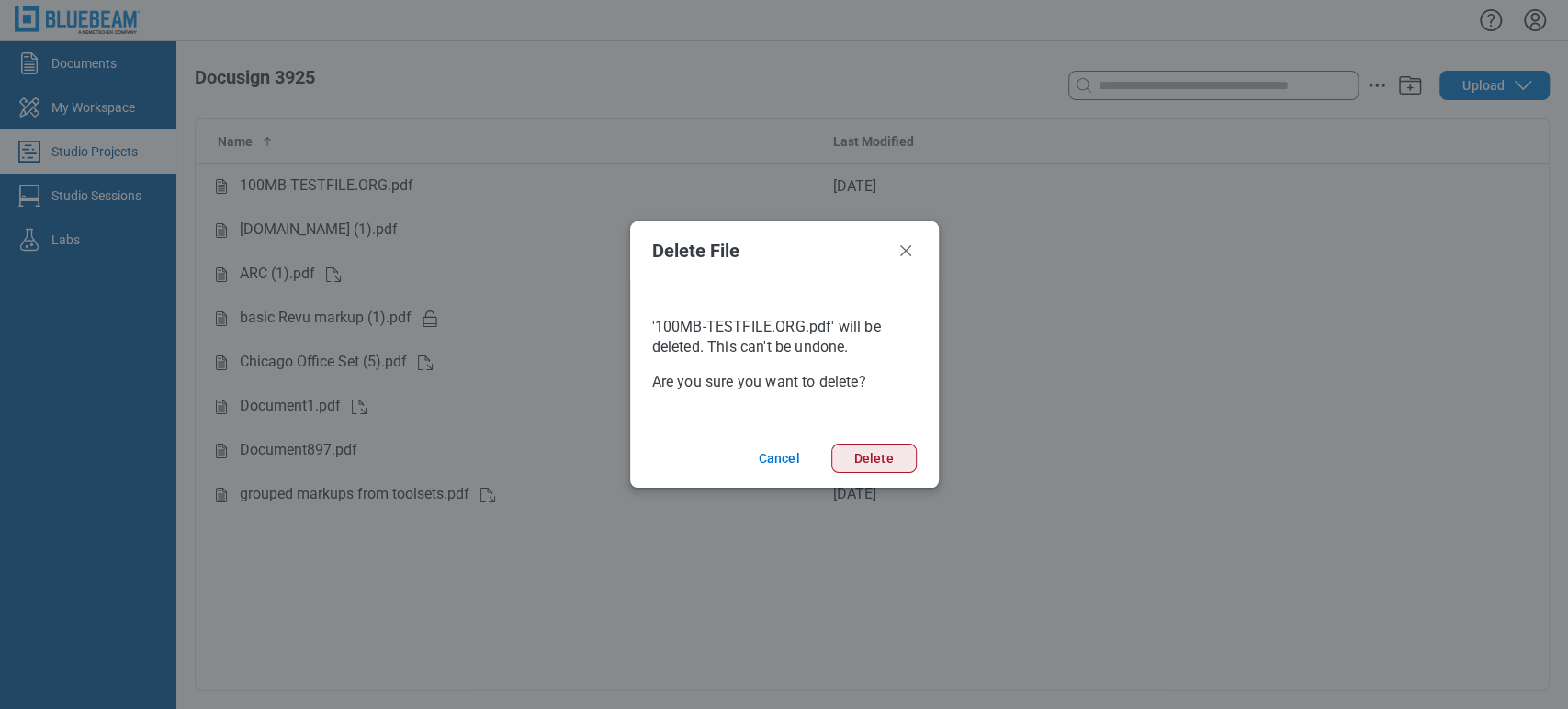
click at [891, 450] on button "Delete" at bounding box center [874, 458] width 86 height 30
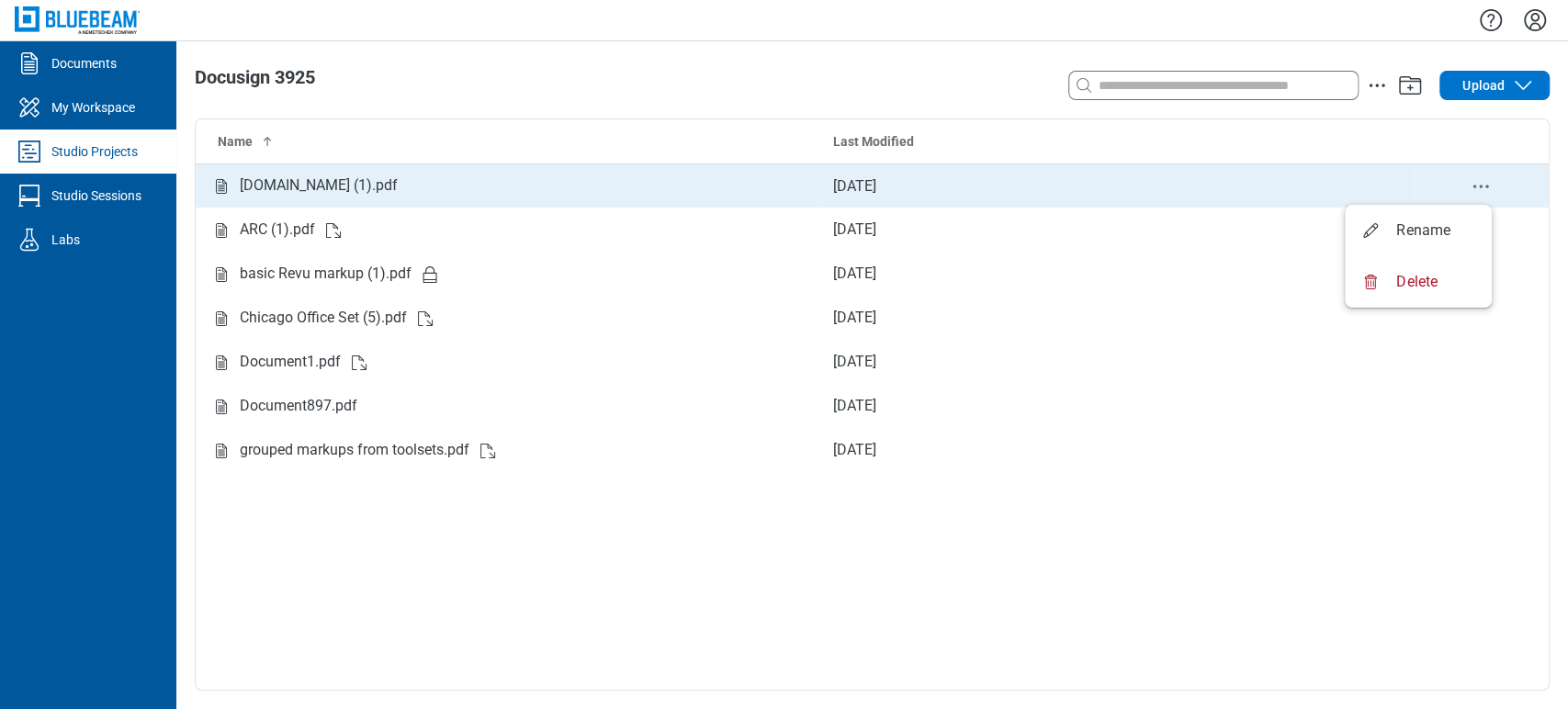
click at [1485, 180] on icon "delete-context-menu" at bounding box center [1480, 186] width 22 height 22
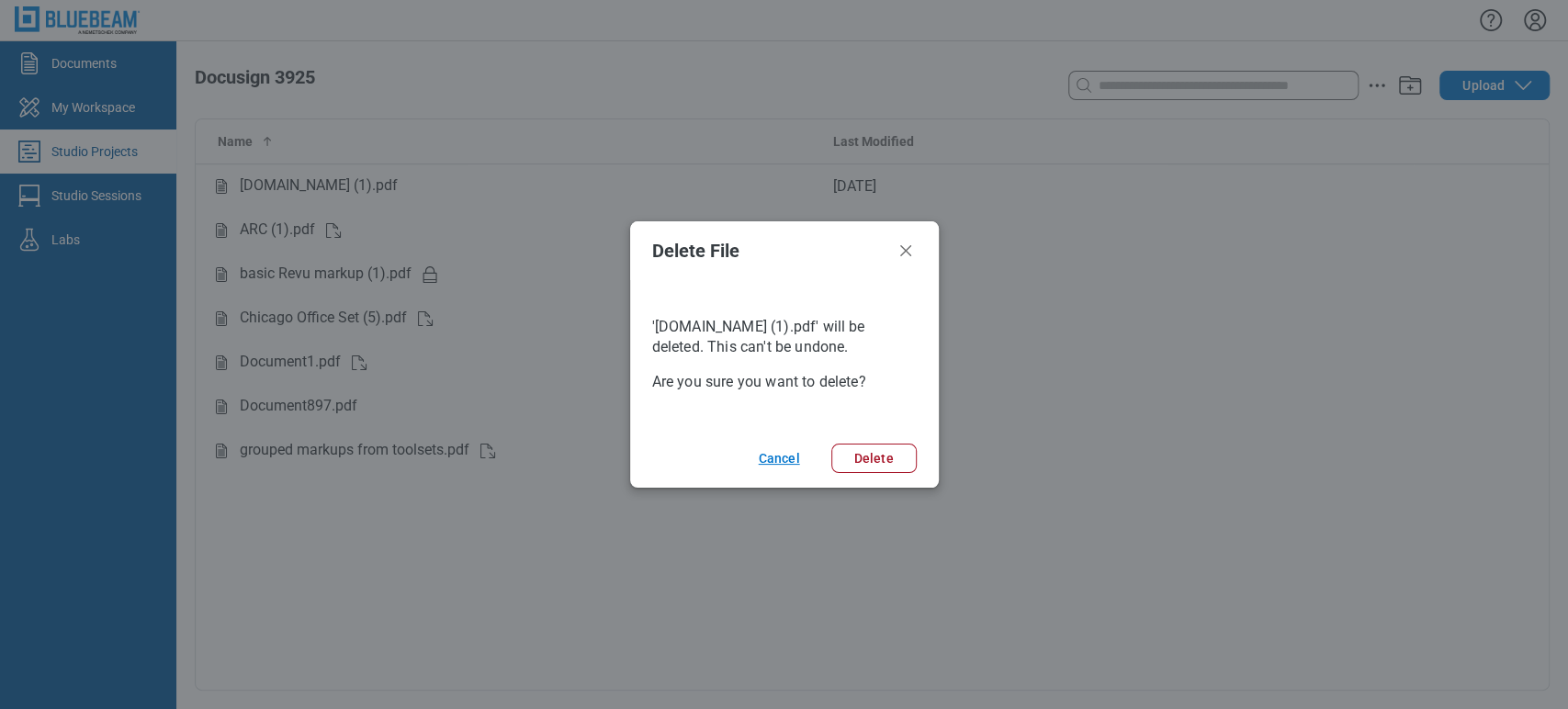
click at [791, 452] on button "Cancel" at bounding box center [776, 458] width 80 height 30
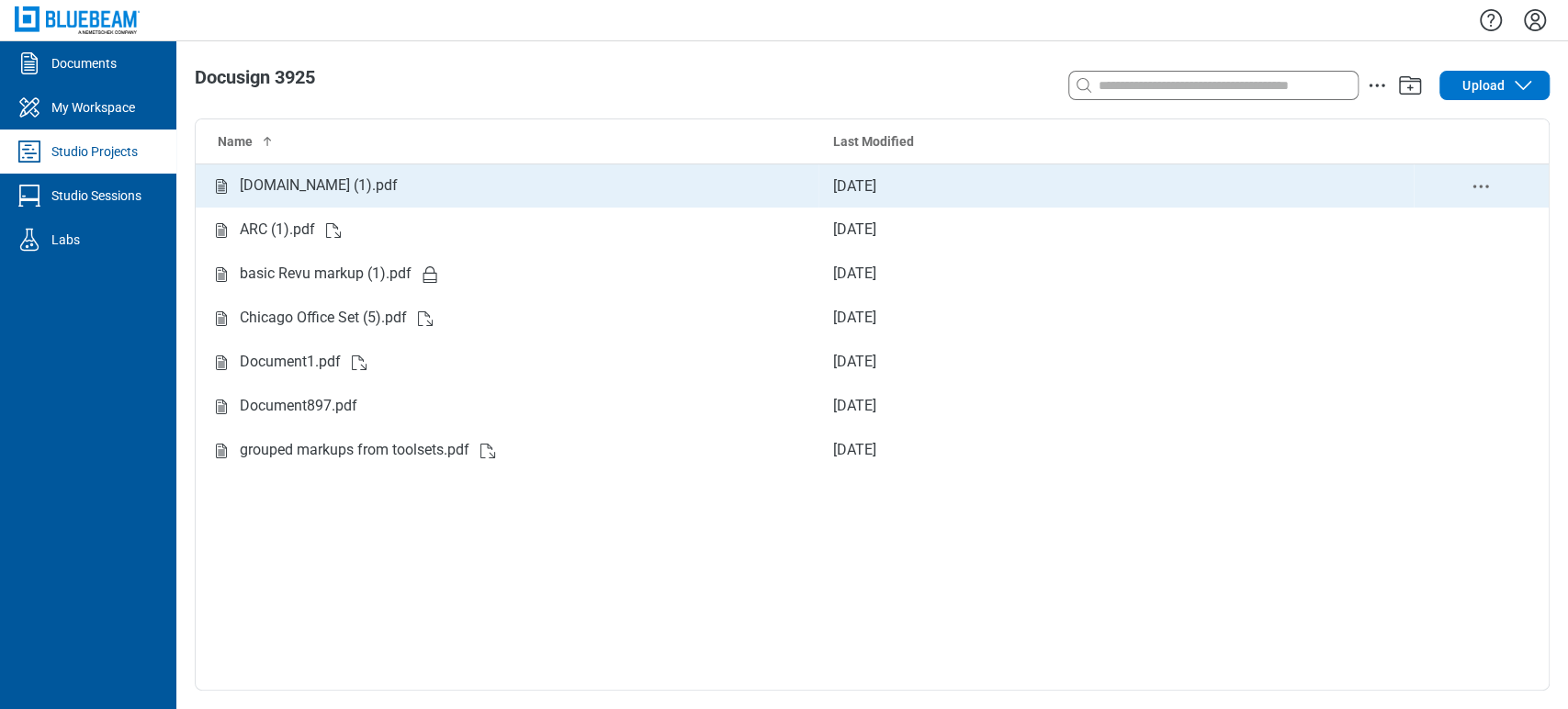
click at [398, 193] on div "[DOMAIN_NAME] (1).pdf" at bounding box center [318, 185] width 158 height 23
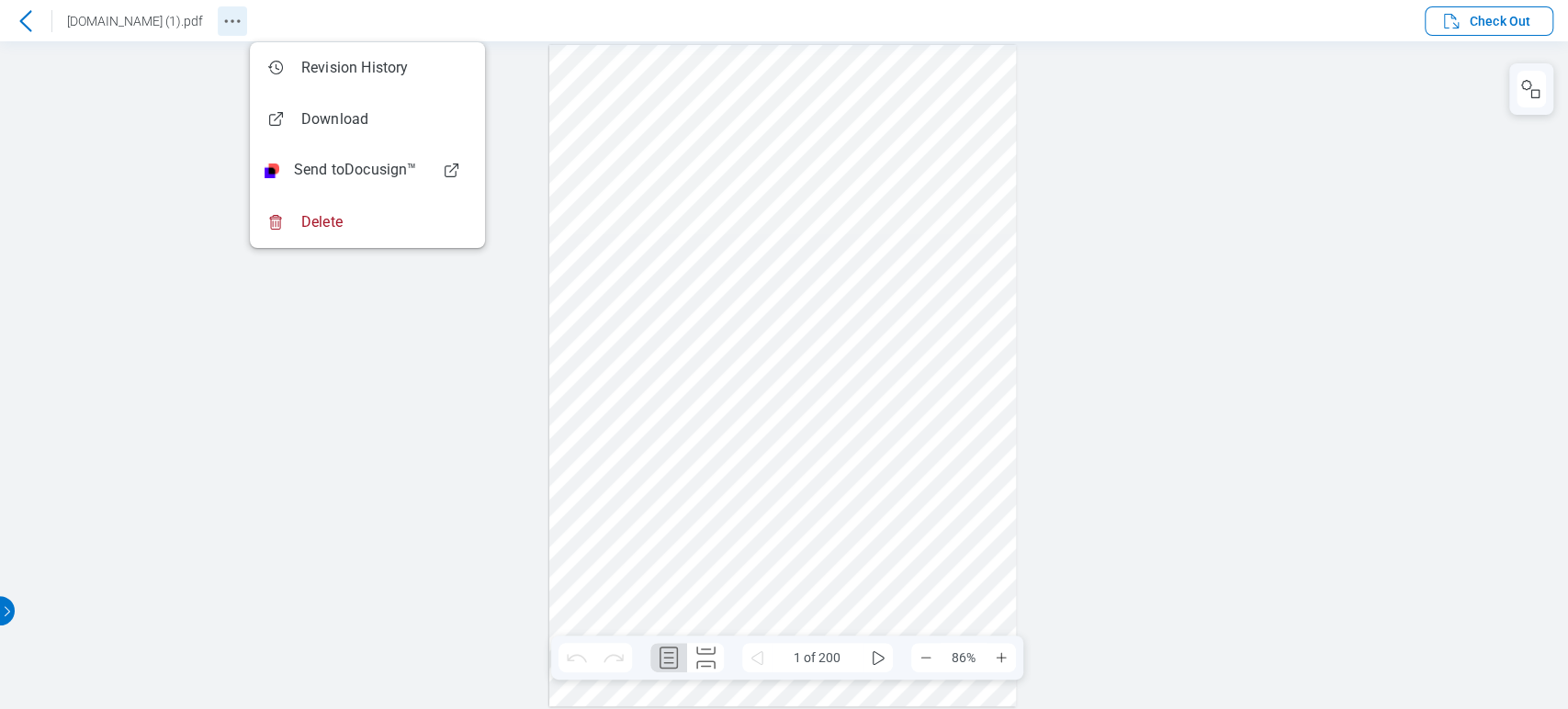
click at [244, 13] on icon "Revision History" at bounding box center [232, 21] width 22 height 22
click at [7, 18] on div at bounding box center [26, 21] width 52 height 30
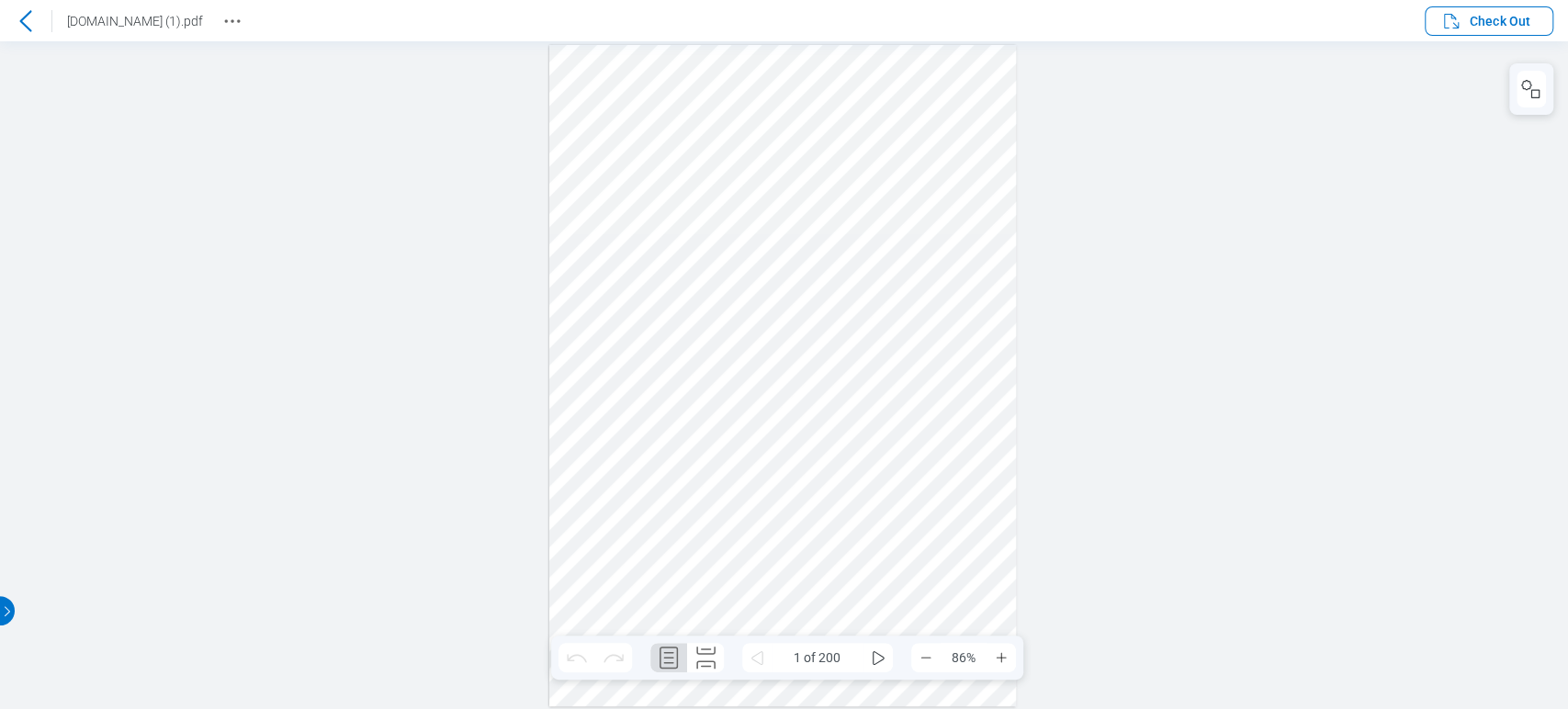
click at [18, 24] on icon at bounding box center [26, 21] width 22 height 22
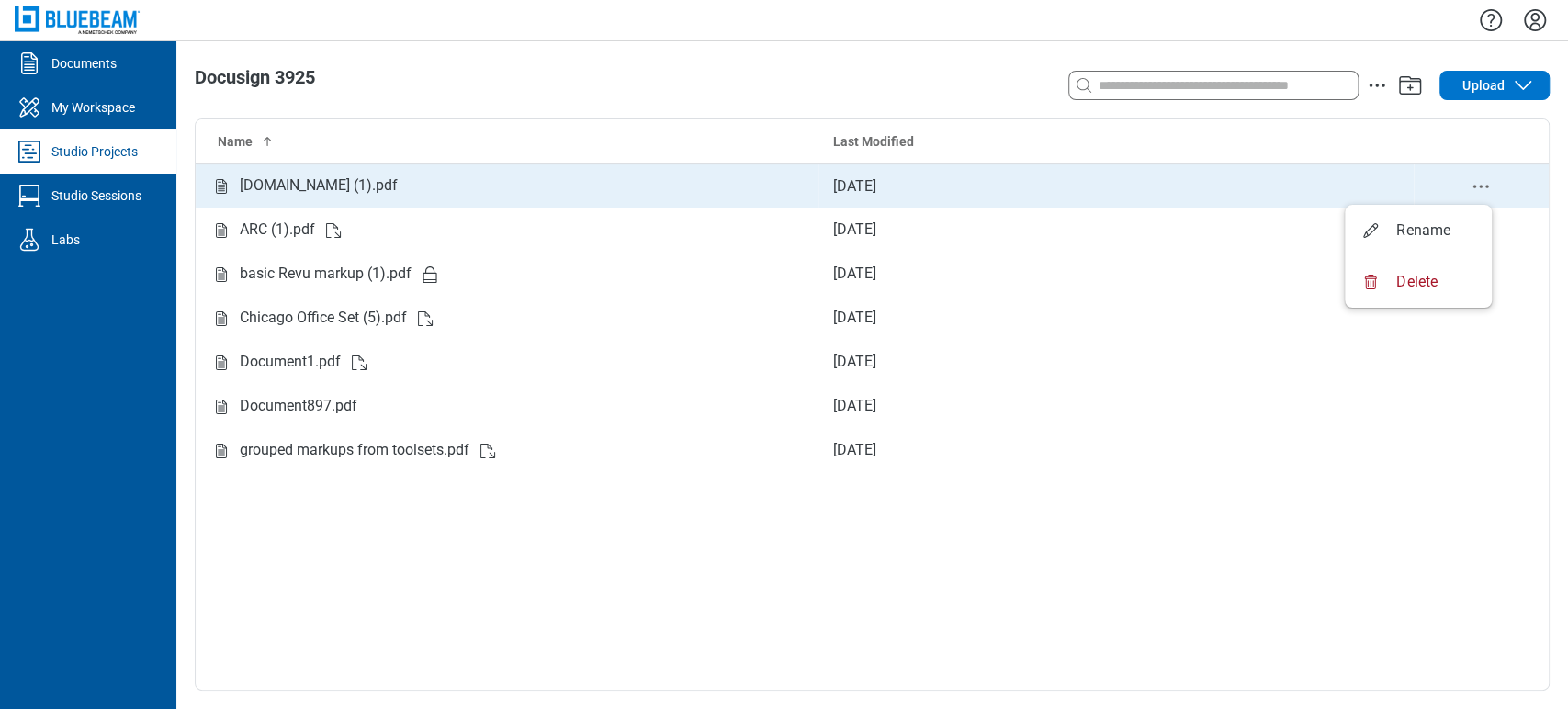
click at [1476, 177] on icon "delete-context-menu" at bounding box center [1480, 186] width 22 height 22
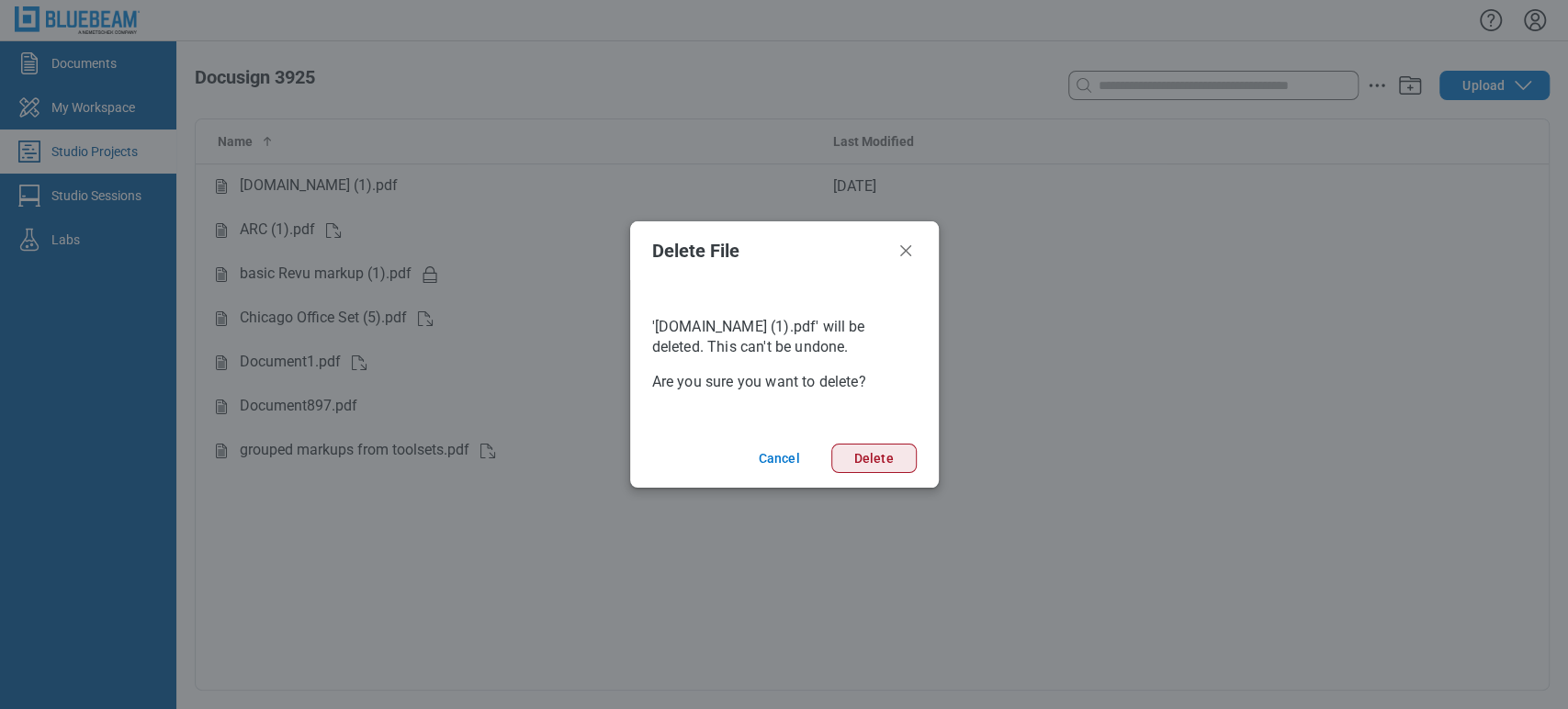
click at [867, 447] on button "Delete" at bounding box center [874, 458] width 86 height 30
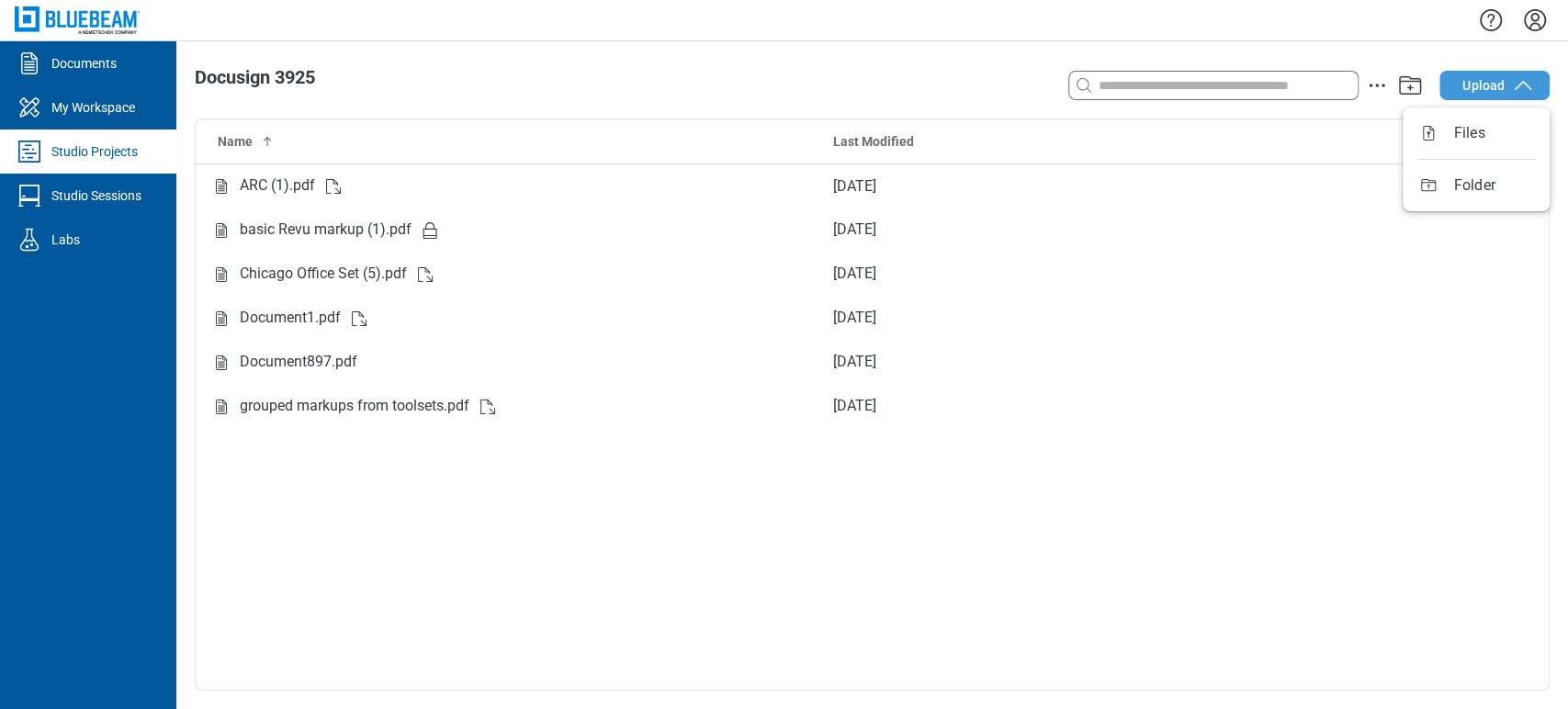
click at [1504, 79] on button "Upload" at bounding box center [1494, 86] width 110 height 30
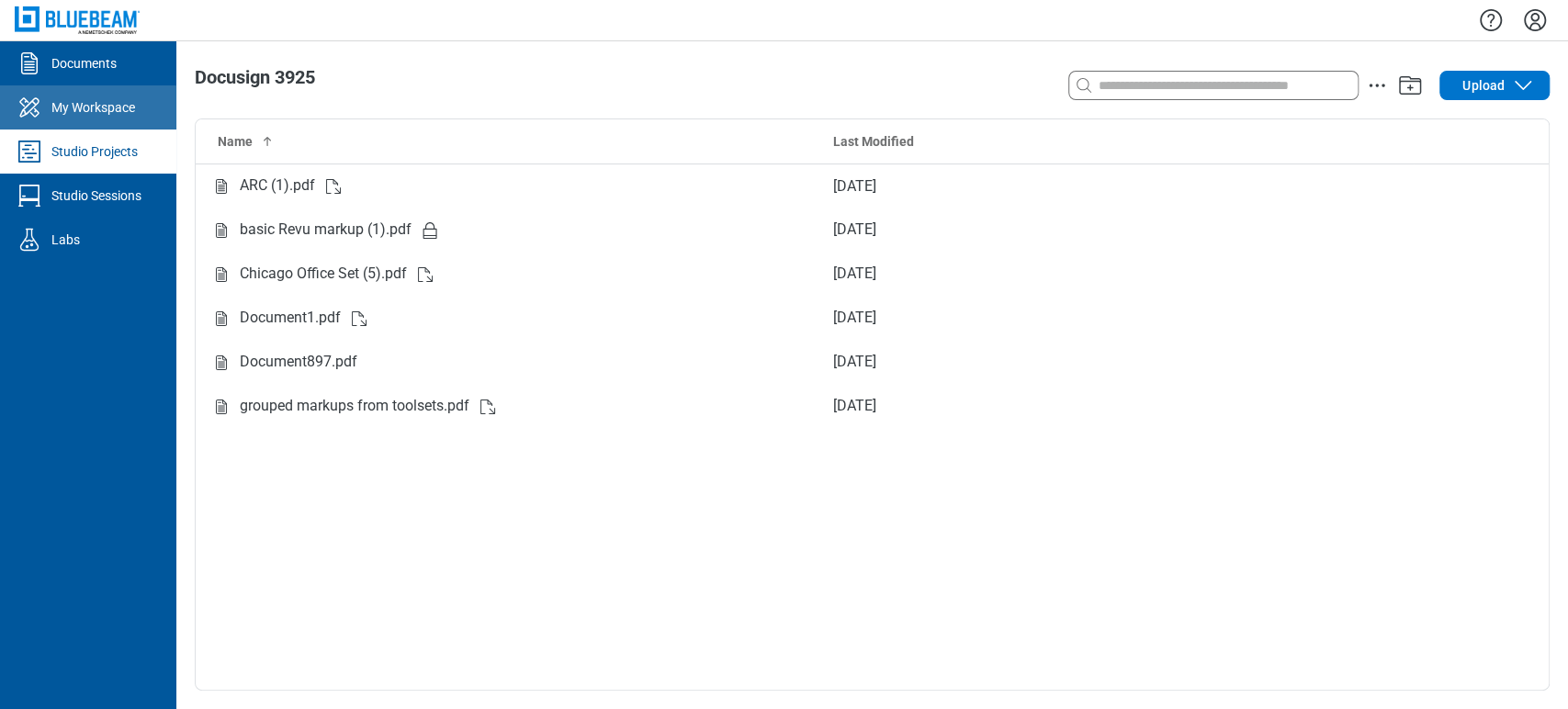
click at [119, 124] on link "My Workspace" at bounding box center [88, 107] width 176 height 44
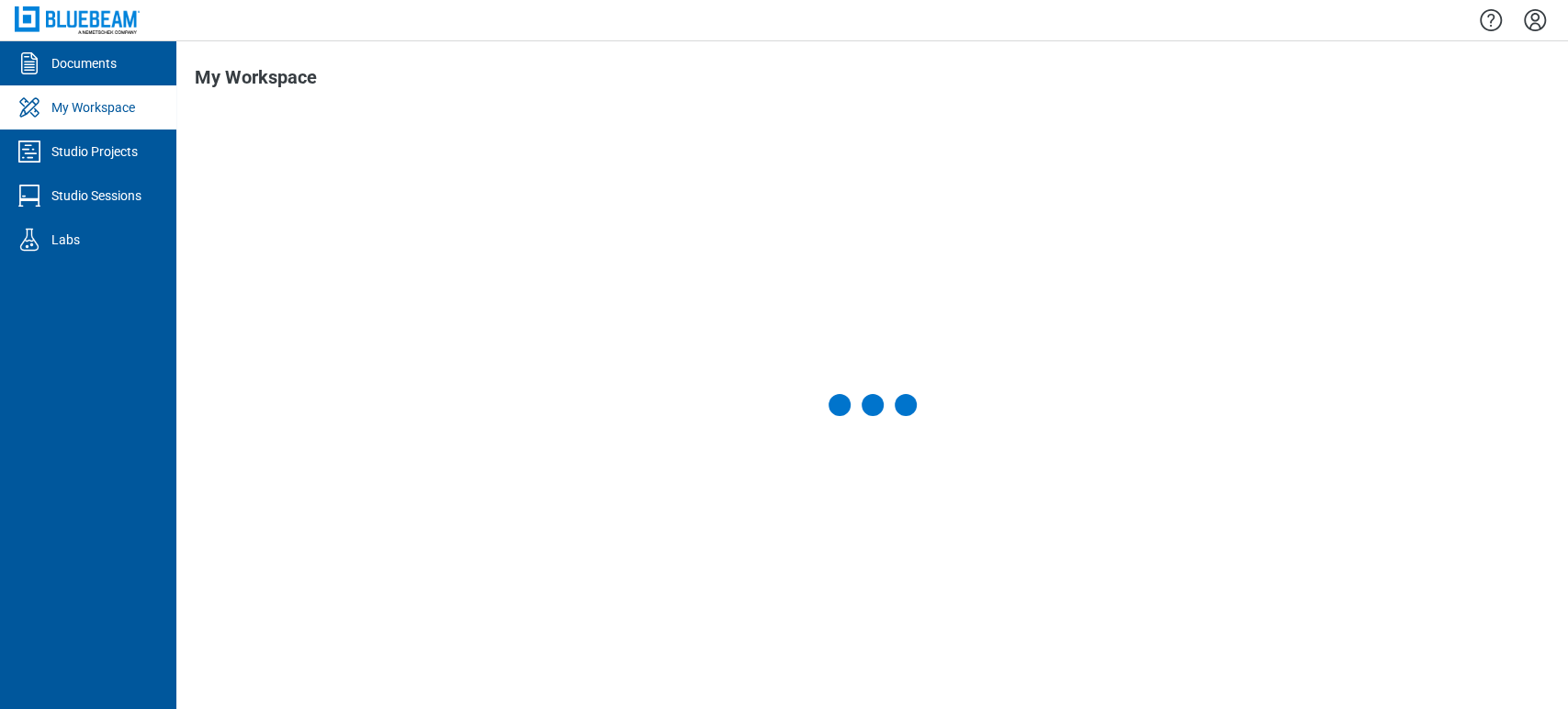
click at [114, 150] on div "Studio Projects" at bounding box center [95, 151] width 87 height 18
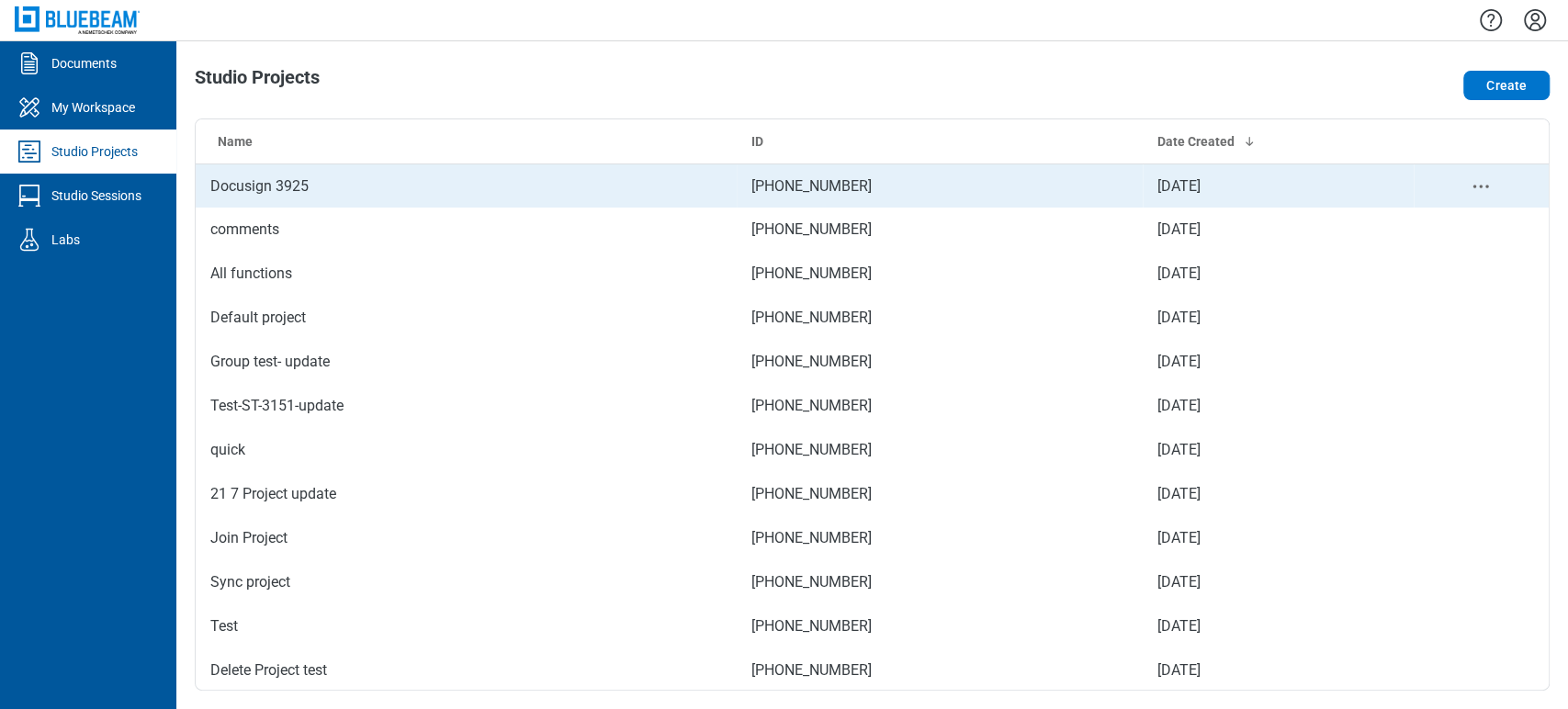
click at [270, 168] on td "Docusign 3925" at bounding box center [467, 185] width 541 height 44
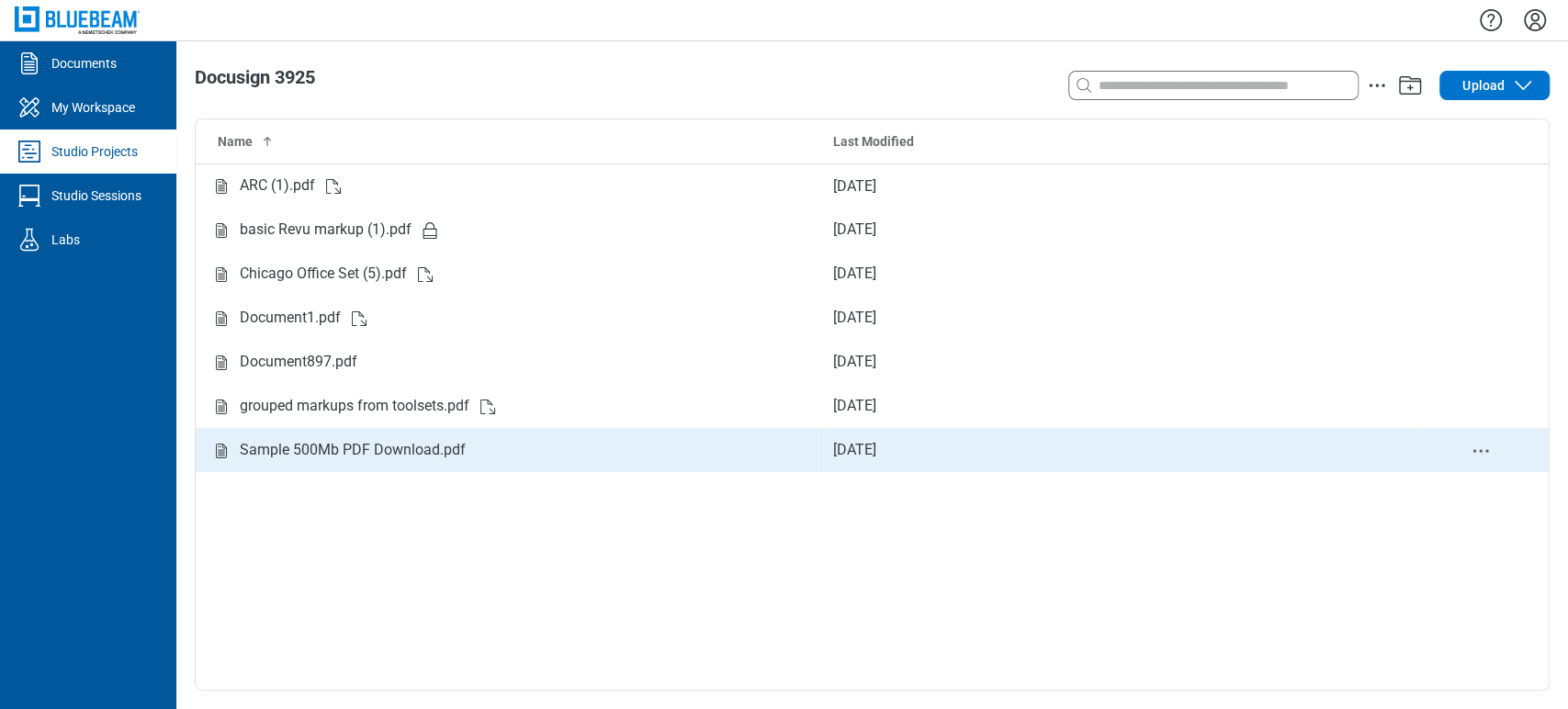
click at [427, 441] on div "Sample 500Mb PDF Download.pdf" at bounding box center [352, 449] width 226 height 23
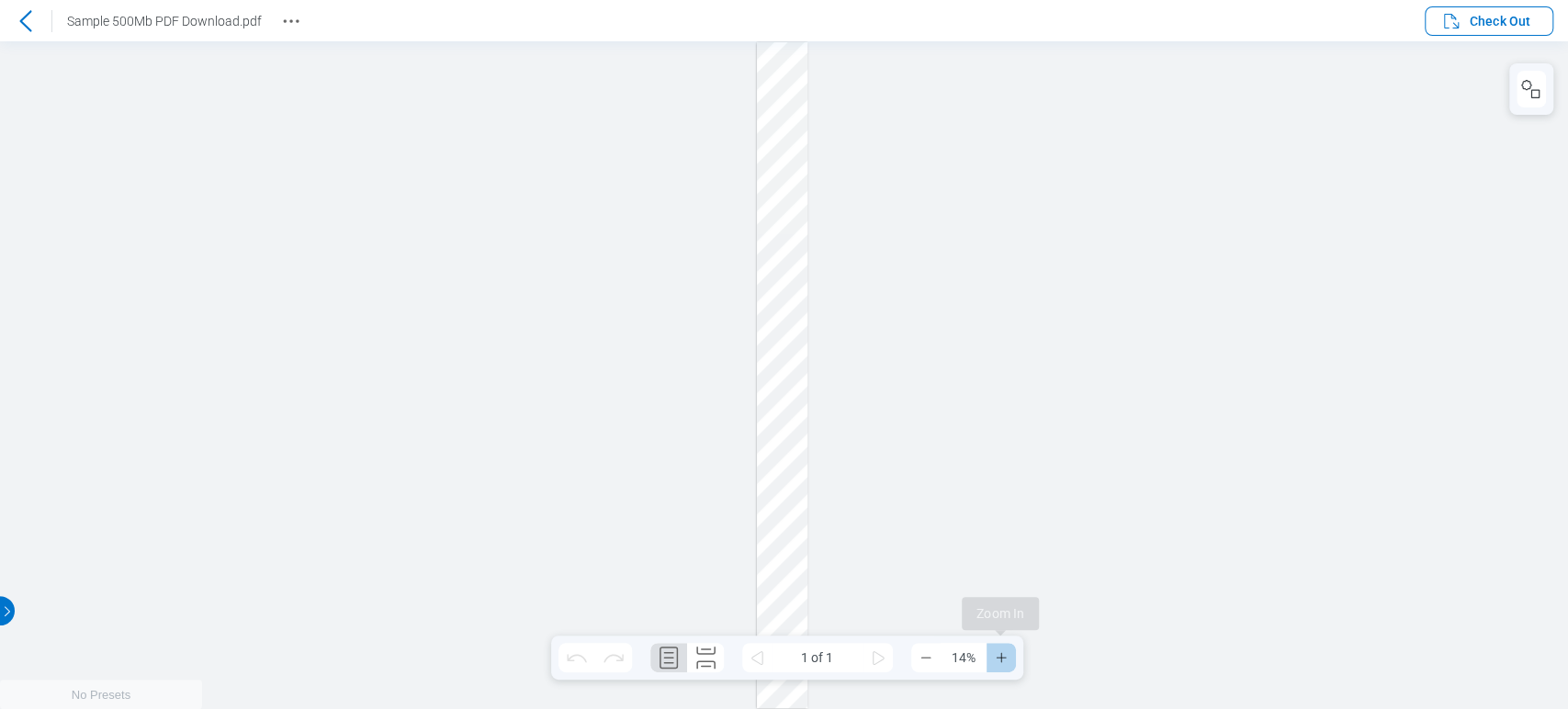
click at [1007, 660] on icon "Zoom In" at bounding box center [1001, 657] width 15 height 15
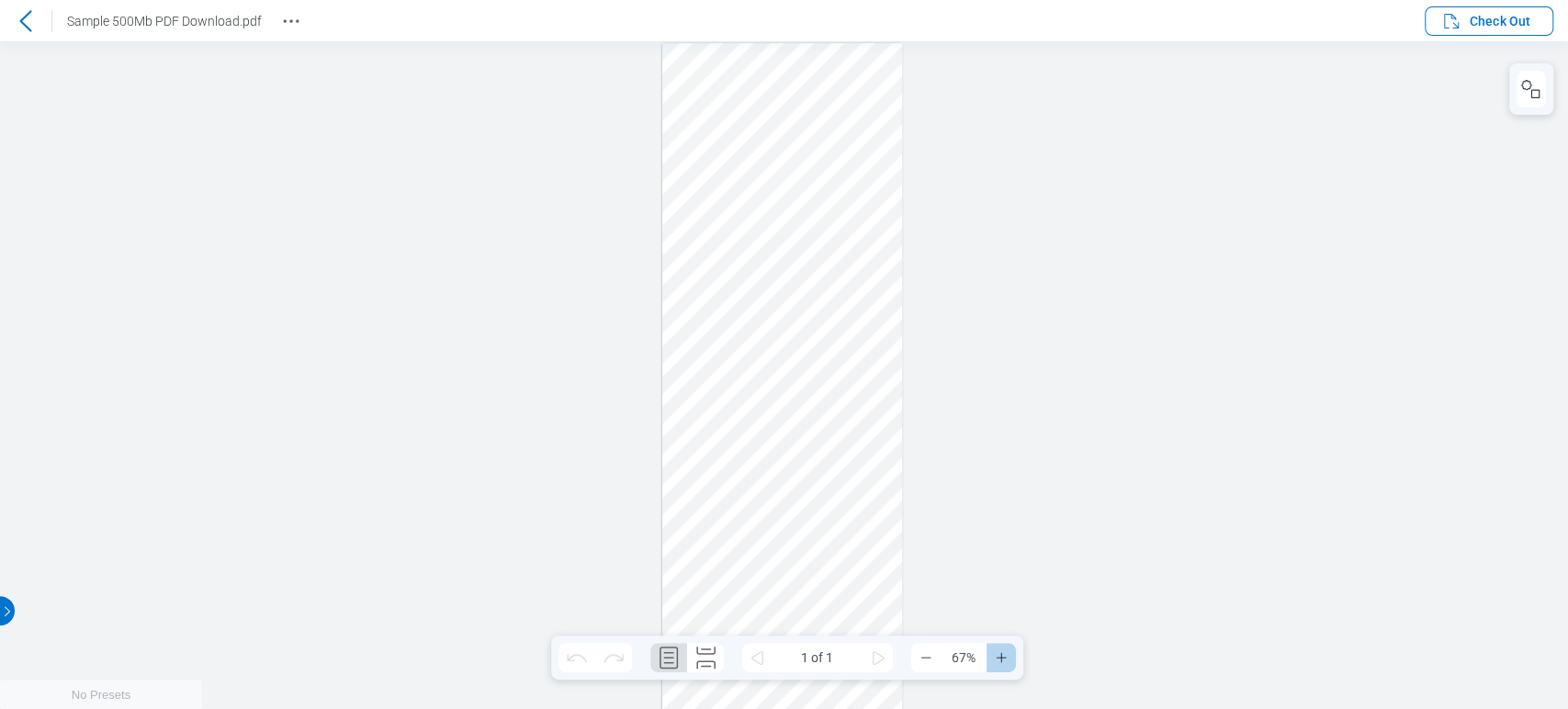
click at [1007, 660] on icon "Zoom In" at bounding box center [1001, 657] width 15 height 15
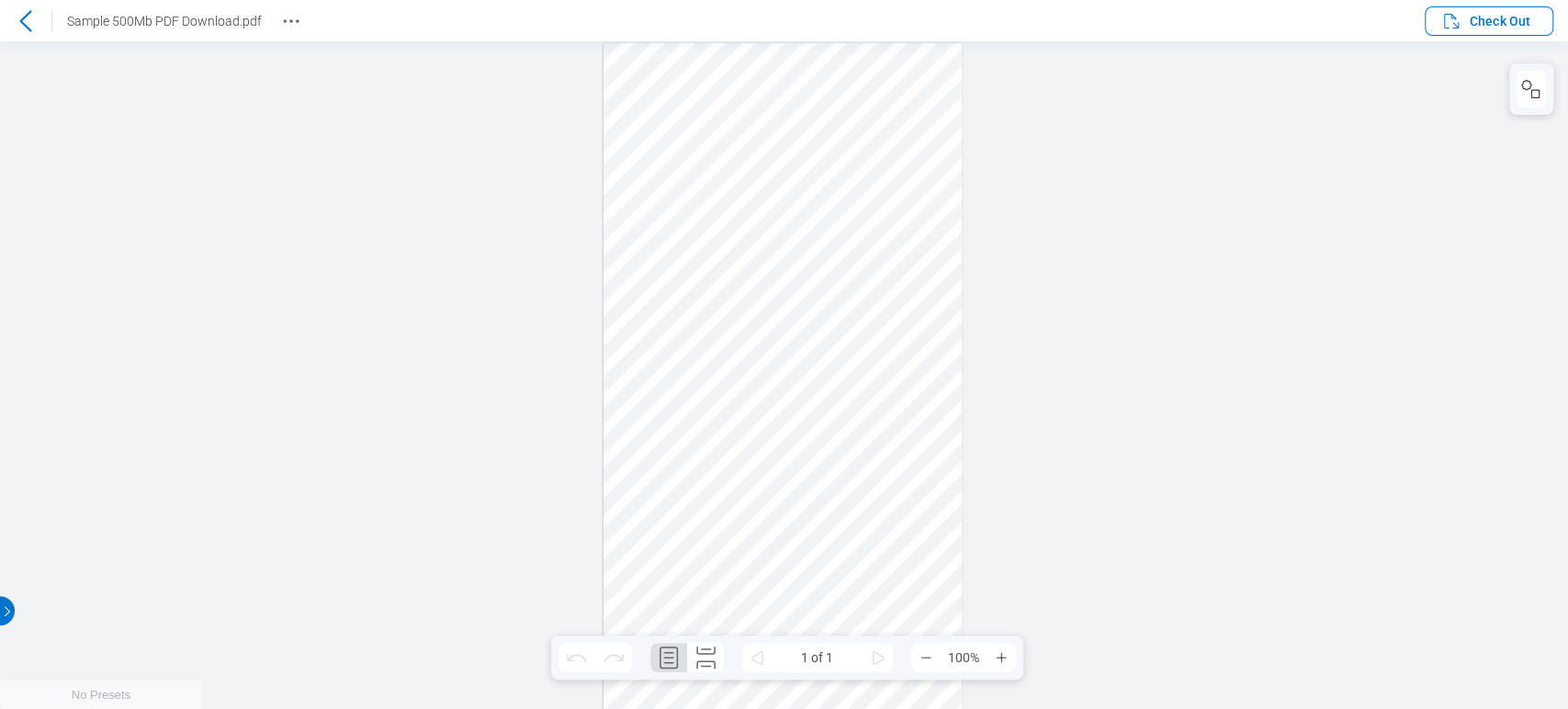
click at [1041, 431] on div at bounding box center [784, 375] width 1568 height 667
click at [998, 655] on icon "Zoom In" at bounding box center [1001, 657] width 15 height 15
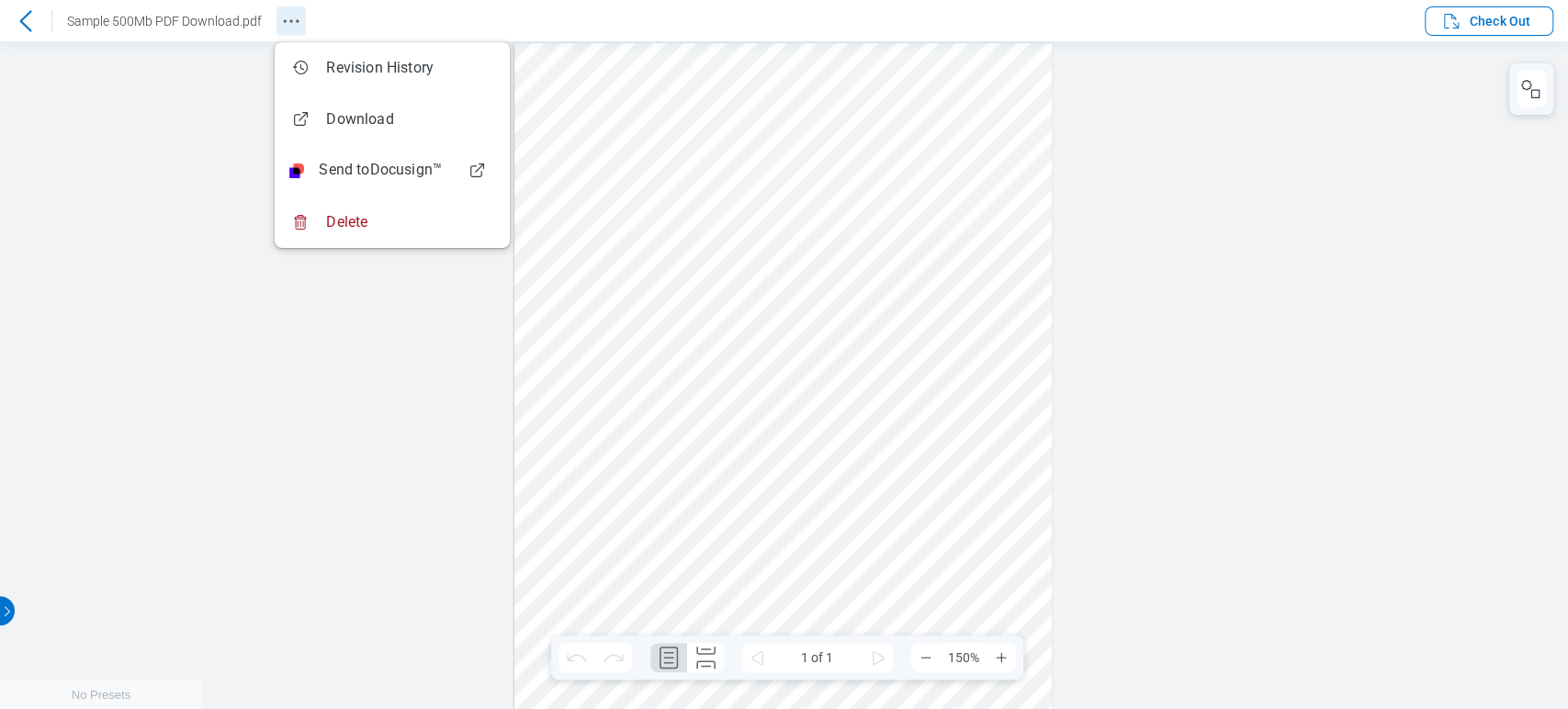
click at [287, 28] on icon "Revision History" at bounding box center [292, 21] width 22 height 22
click at [230, 361] on div at bounding box center [784, 375] width 1568 height 667
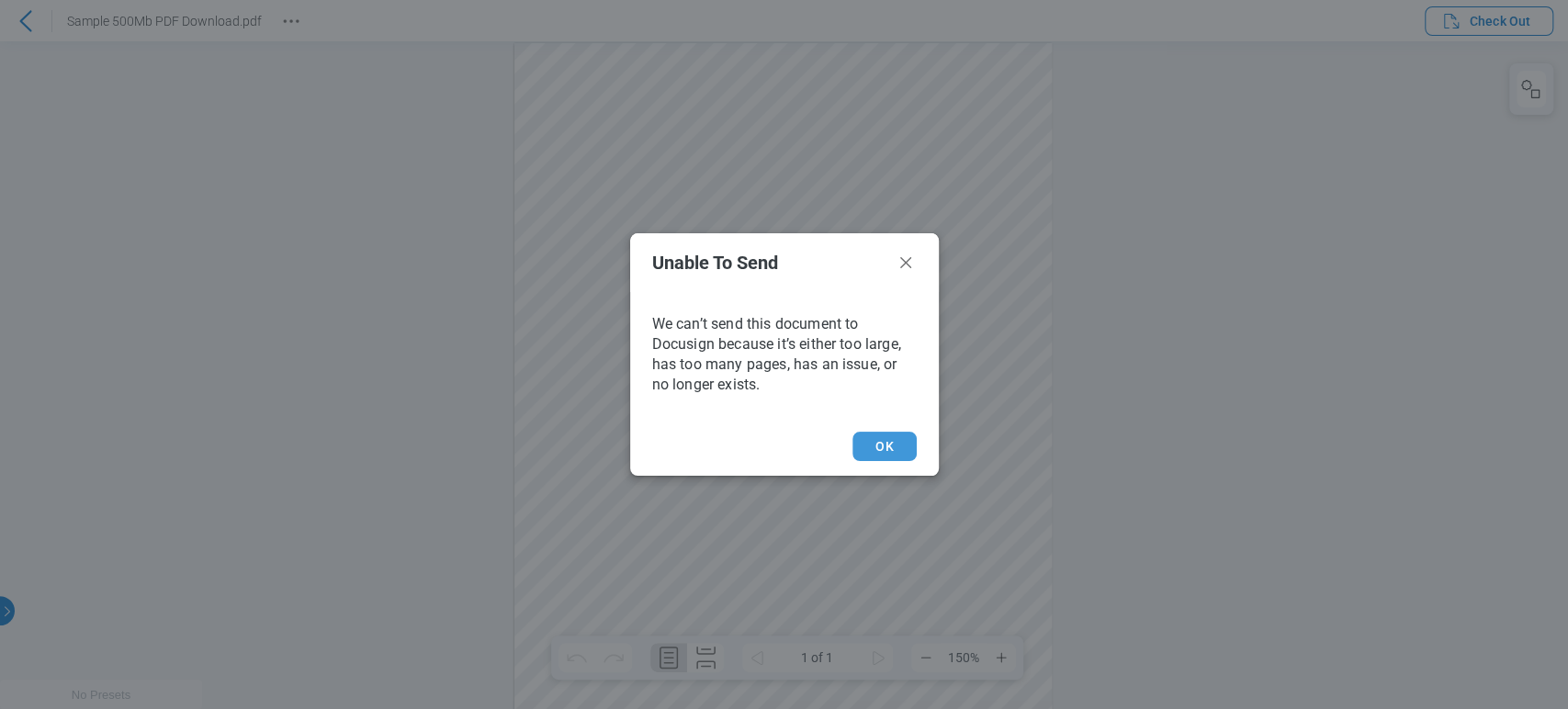
click at [880, 457] on button "OK" at bounding box center [884, 446] width 64 height 30
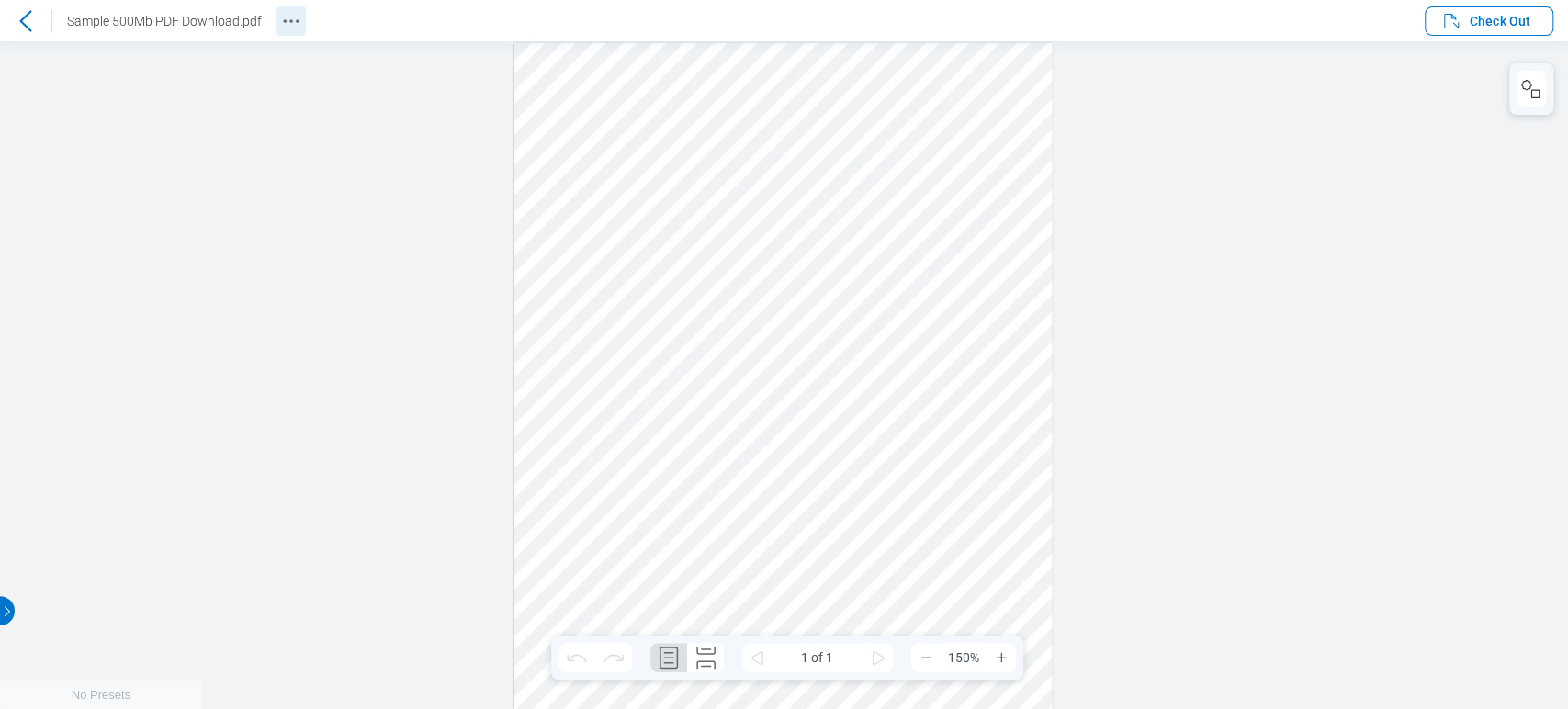
click at [292, 6] on button "Revision History" at bounding box center [292, 21] width 30 height 30
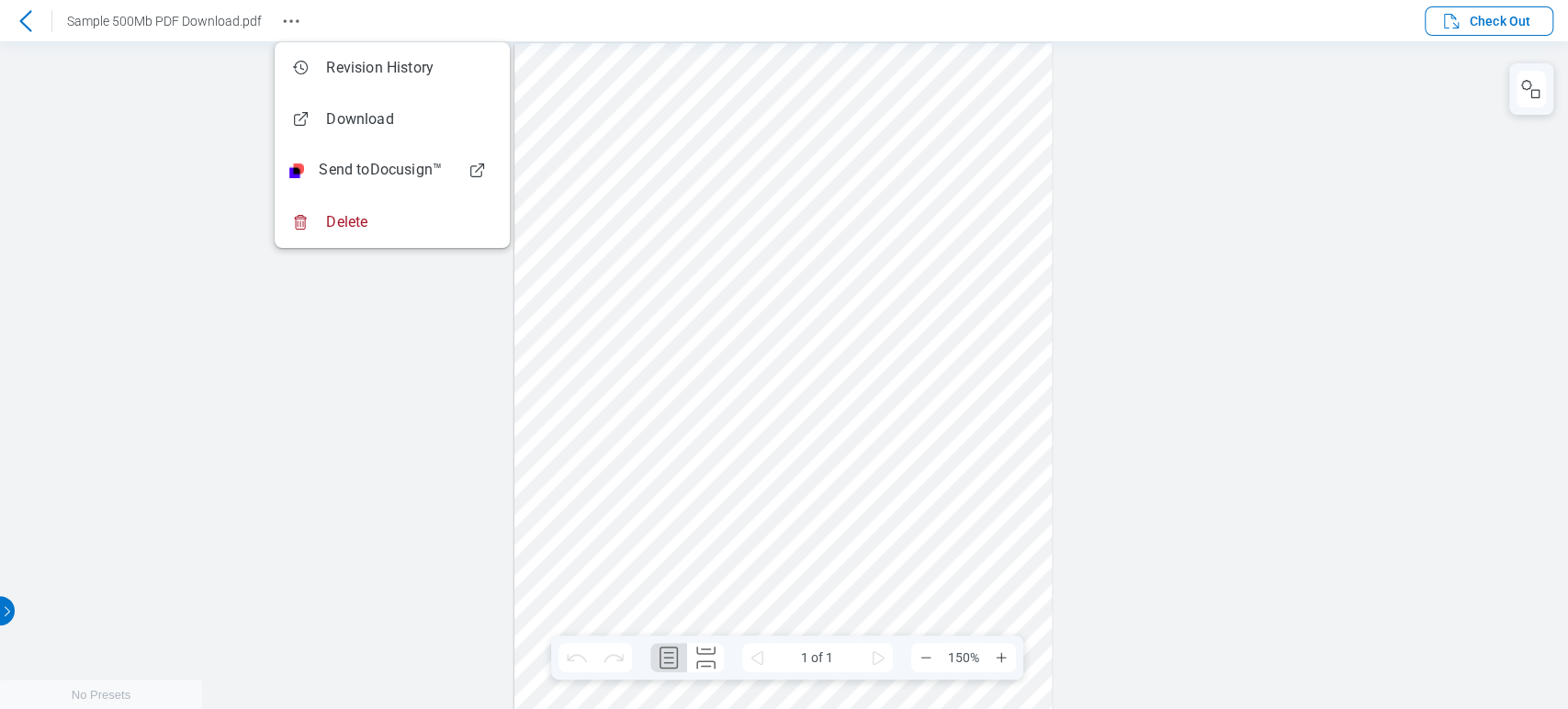
click at [22, 20] on icon at bounding box center [26, 21] width 22 height 22
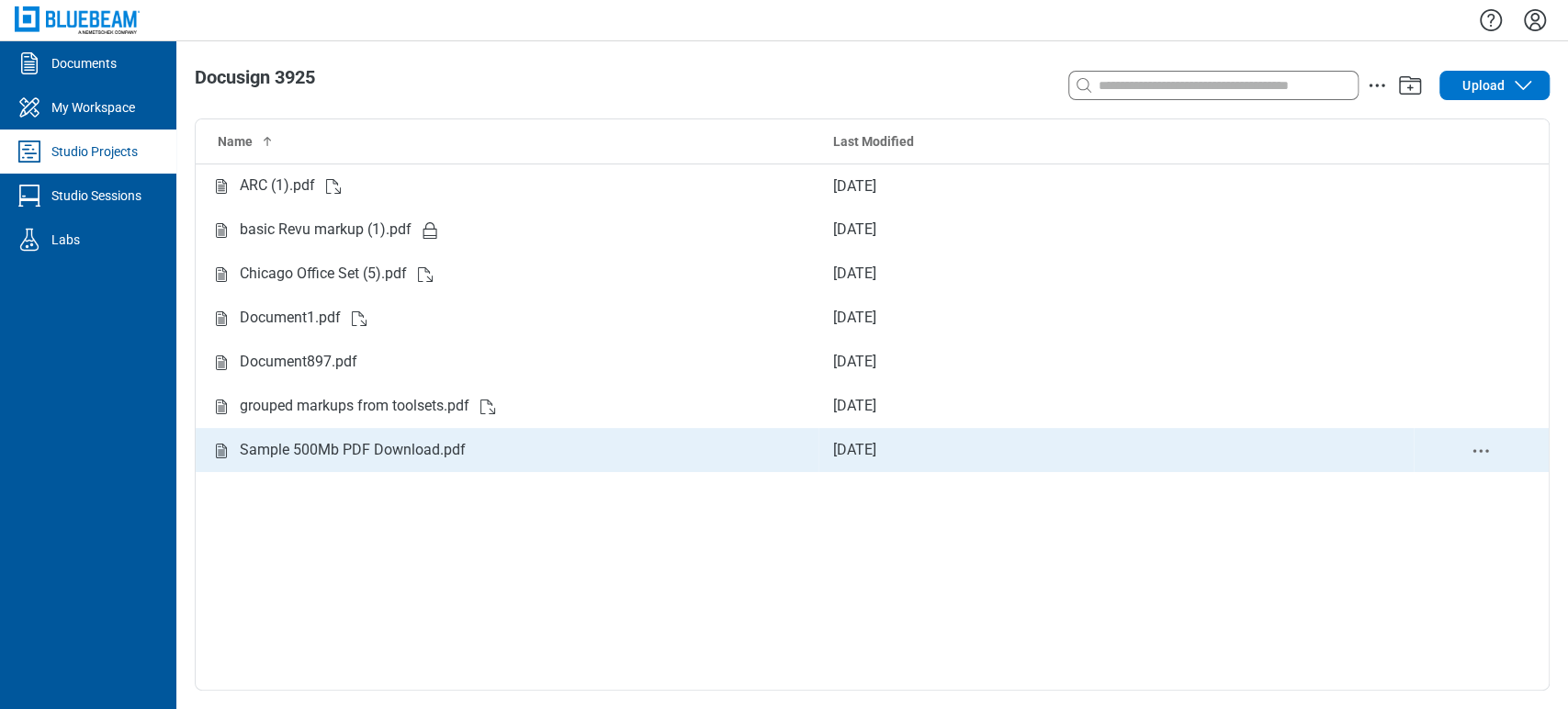
click at [1478, 454] on icon "delete-context-menu" at bounding box center [1480, 450] width 22 height 22
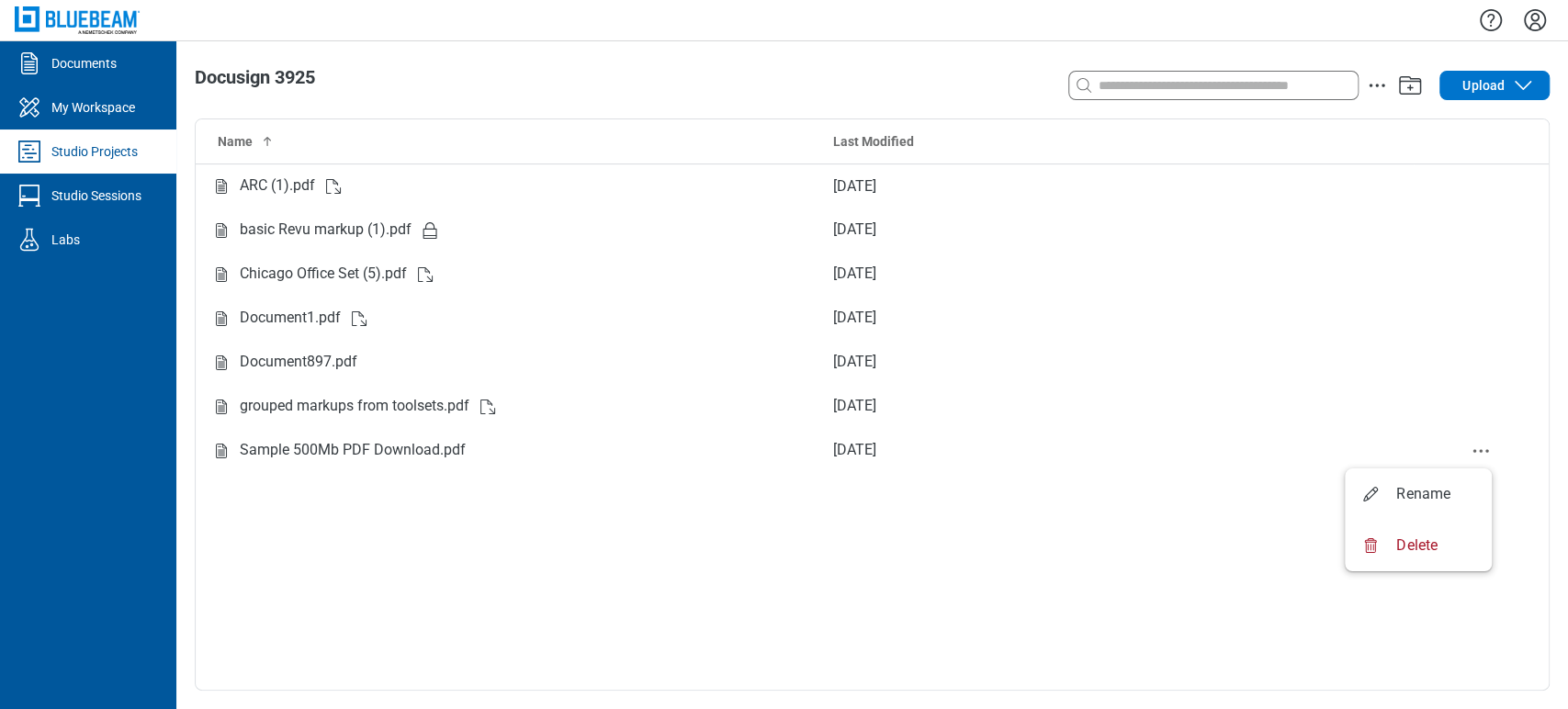
click at [1019, 610] on div "Name Last Modified ARC (1).pdf [DATE] basic Revu markup (1).pdf [DATE] Chicago …" at bounding box center [873, 404] width 1353 height 570
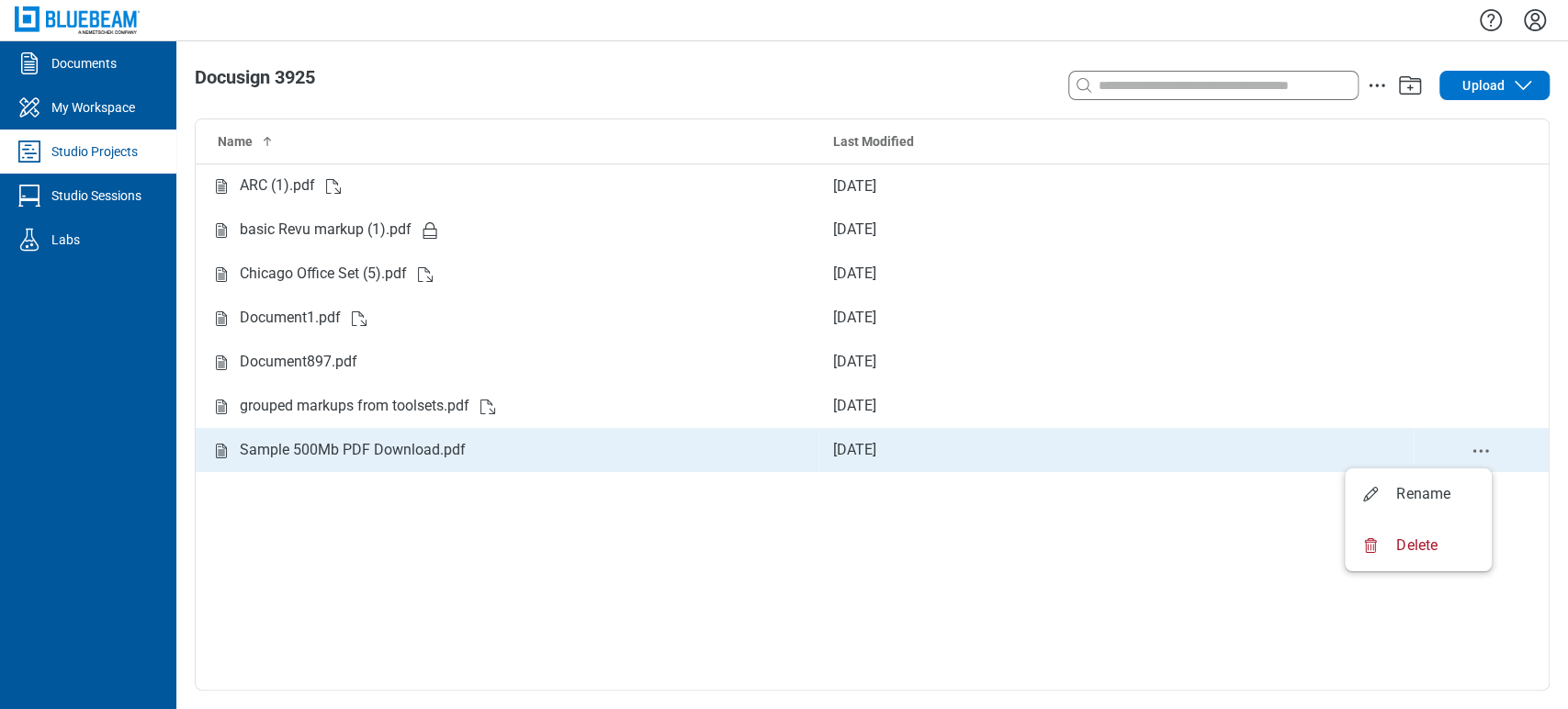
click at [1482, 453] on icon "delete-context-menu" at bounding box center [1480, 450] width 22 height 22
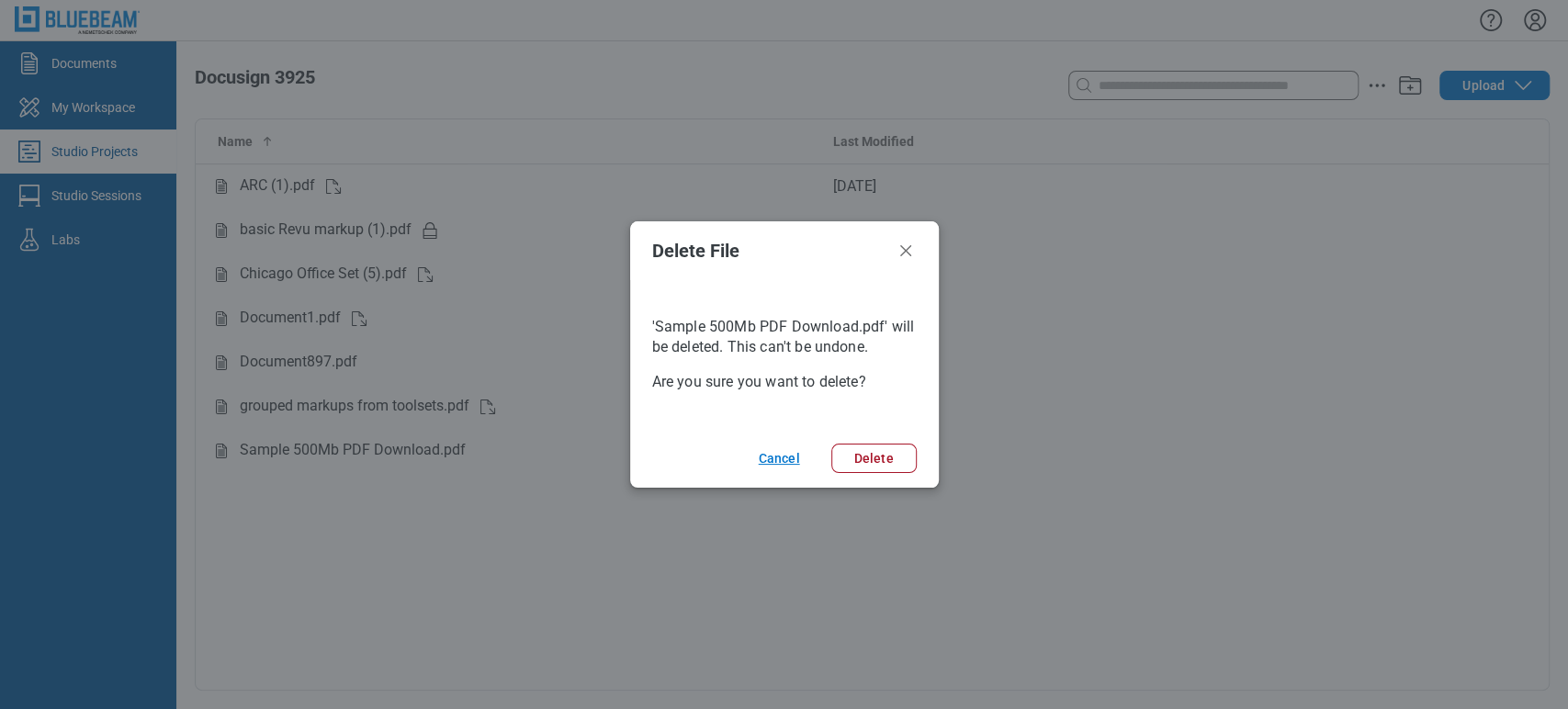
click at [803, 457] on button "Cancel" at bounding box center [776, 458] width 80 height 30
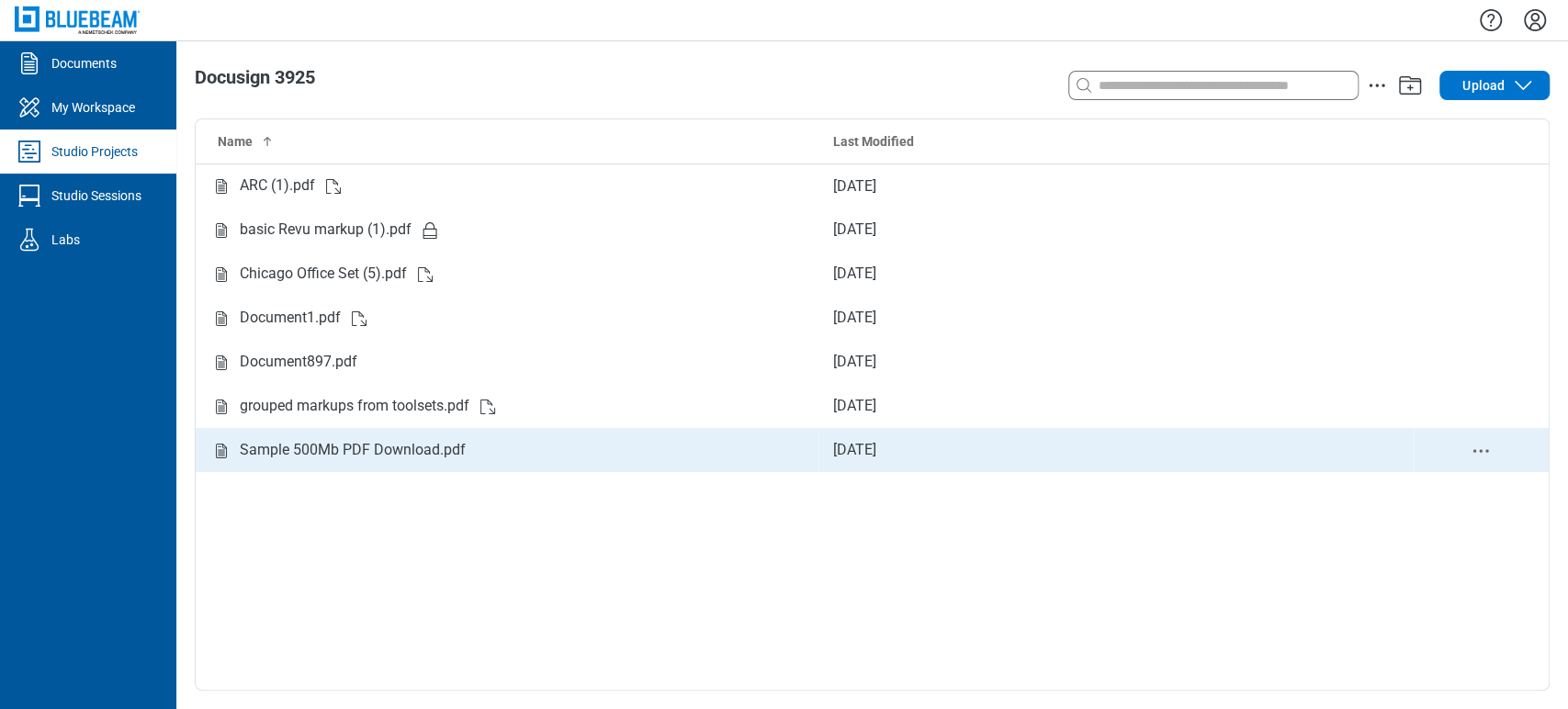
click at [1471, 453] on icon "delete-context-menu" at bounding box center [1480, 450] width 22 height 22
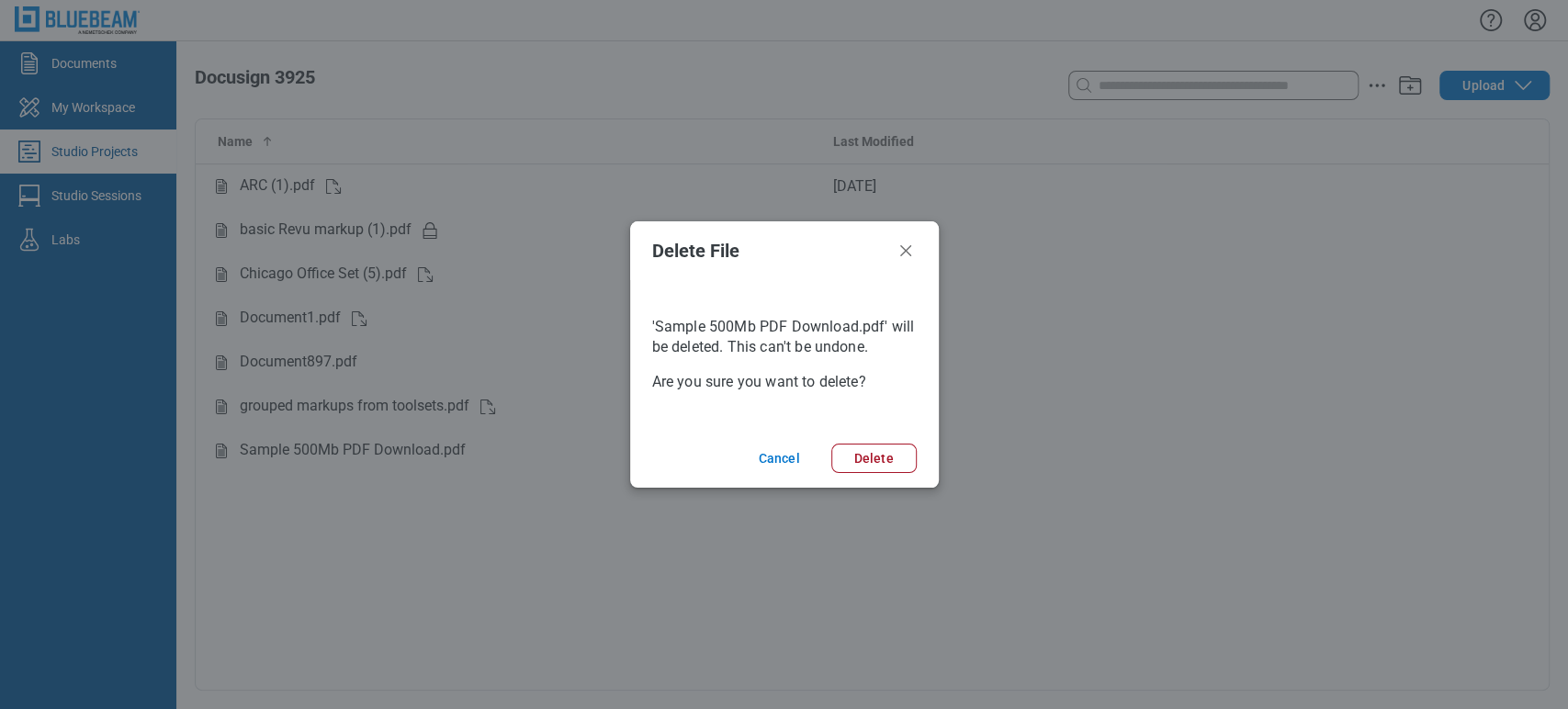
drag, startPoint x: 786, startPoint y: 457, endPoint x: 839, endPoint y: 472, distance: 55.1
click at [836, 483] on footer "Cancel Delete" at bounding box center [784, 457] width 308 height 59
click at [858, 461] on button "Delete" at bounding box center [874, 458] width 86 height 30
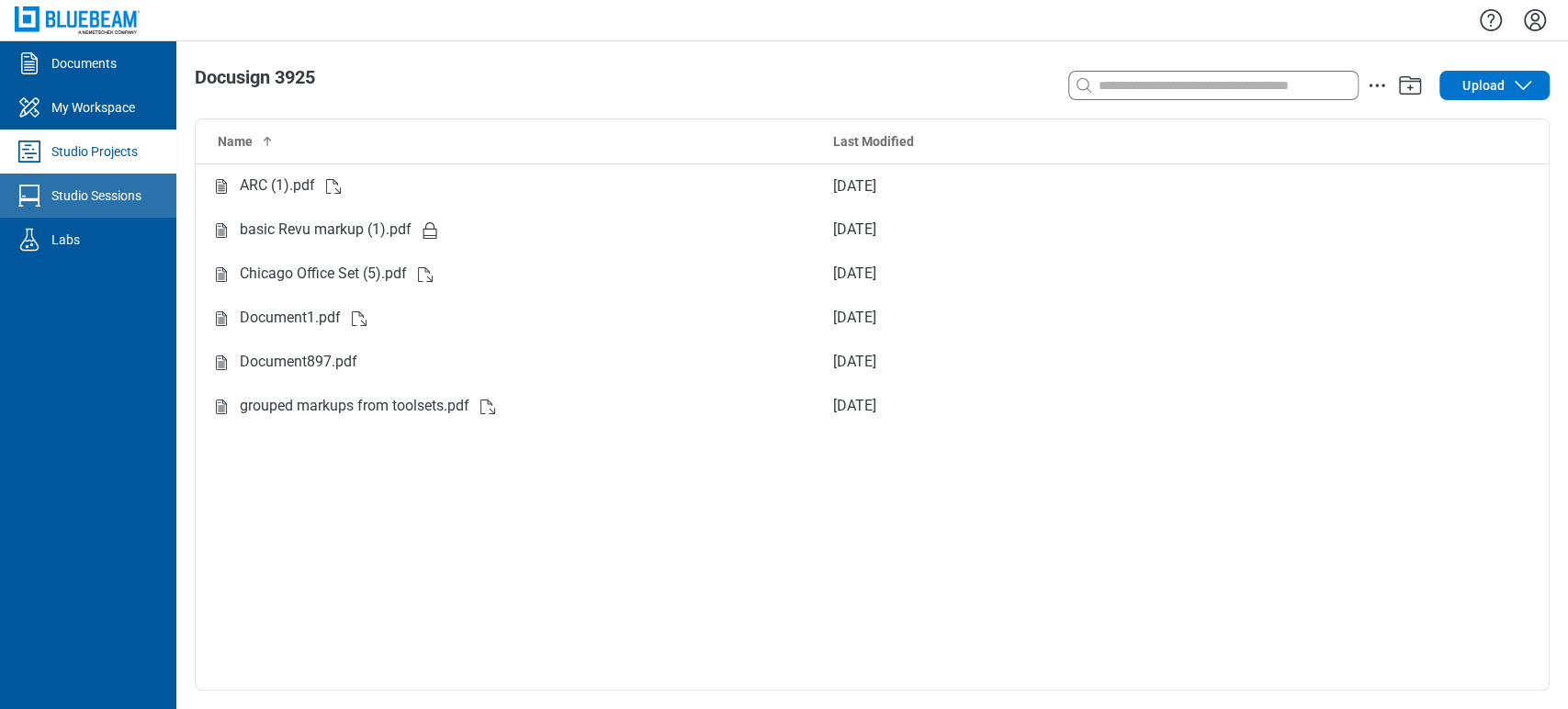
click at [61, 181] on link "Studio Sessions" at bounding box center [88, 195] width 176 height 44
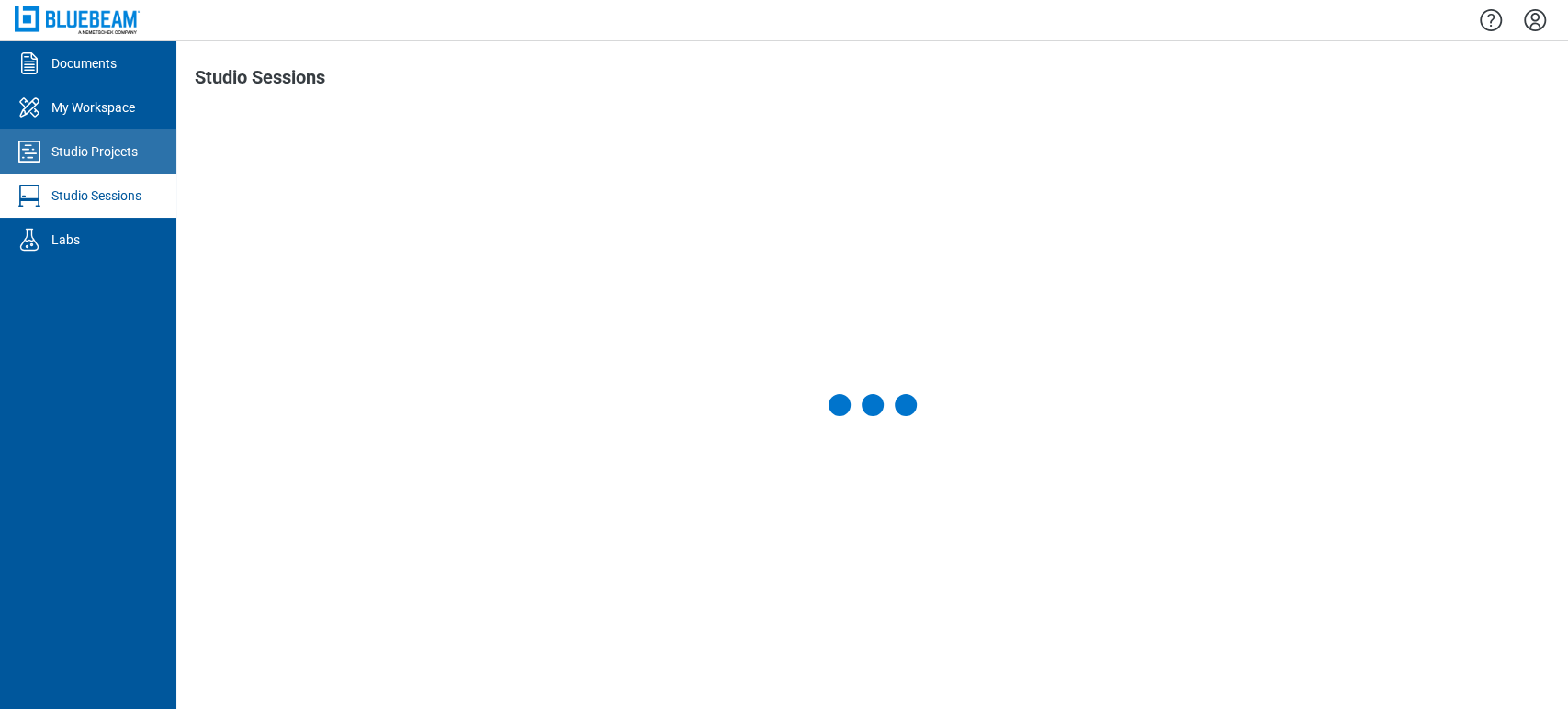
click at [88, 163] on link "Studio Projects" at bounding box center [88, 151] width 176 height 44
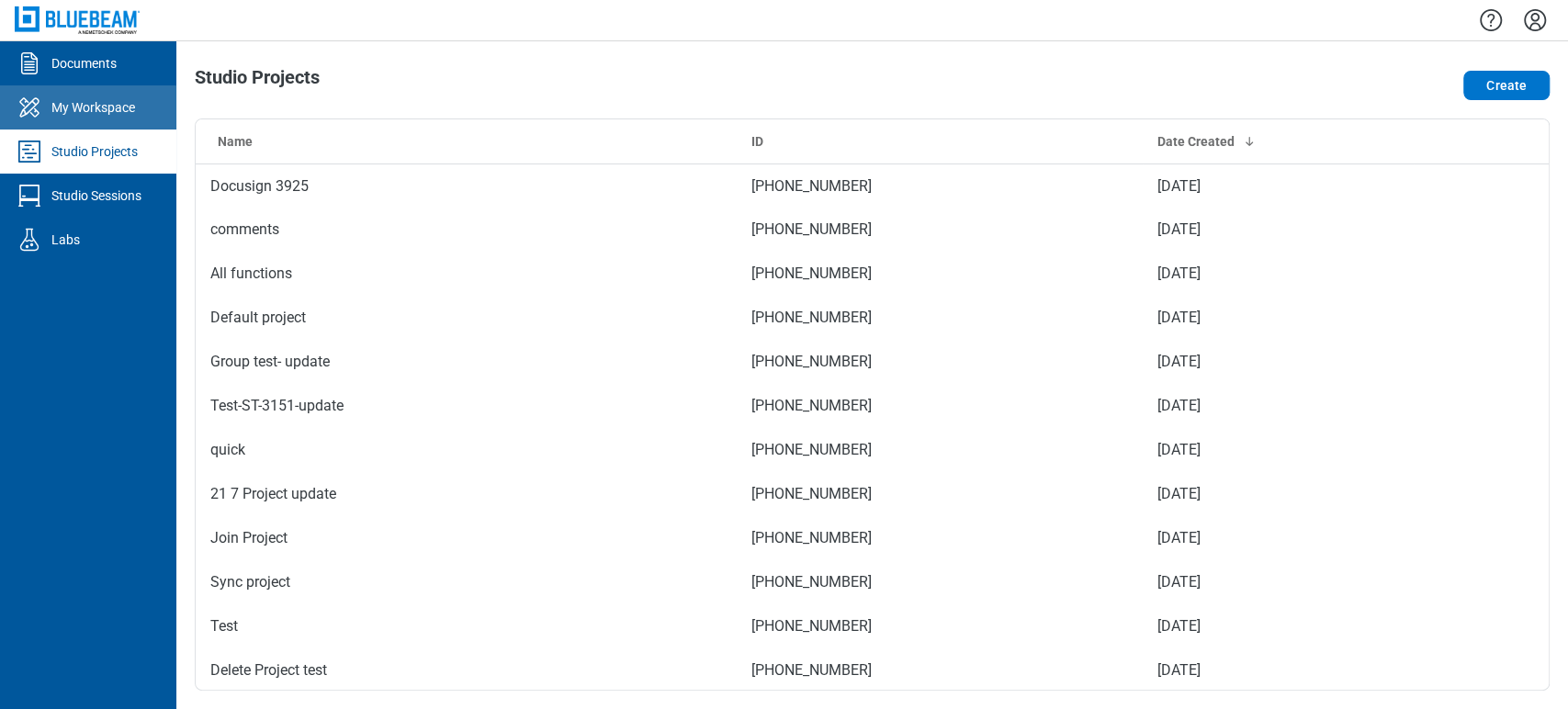
click at [30, 101] on icon "My Workspace" at bounding box center [30, 107] width 30 height 30
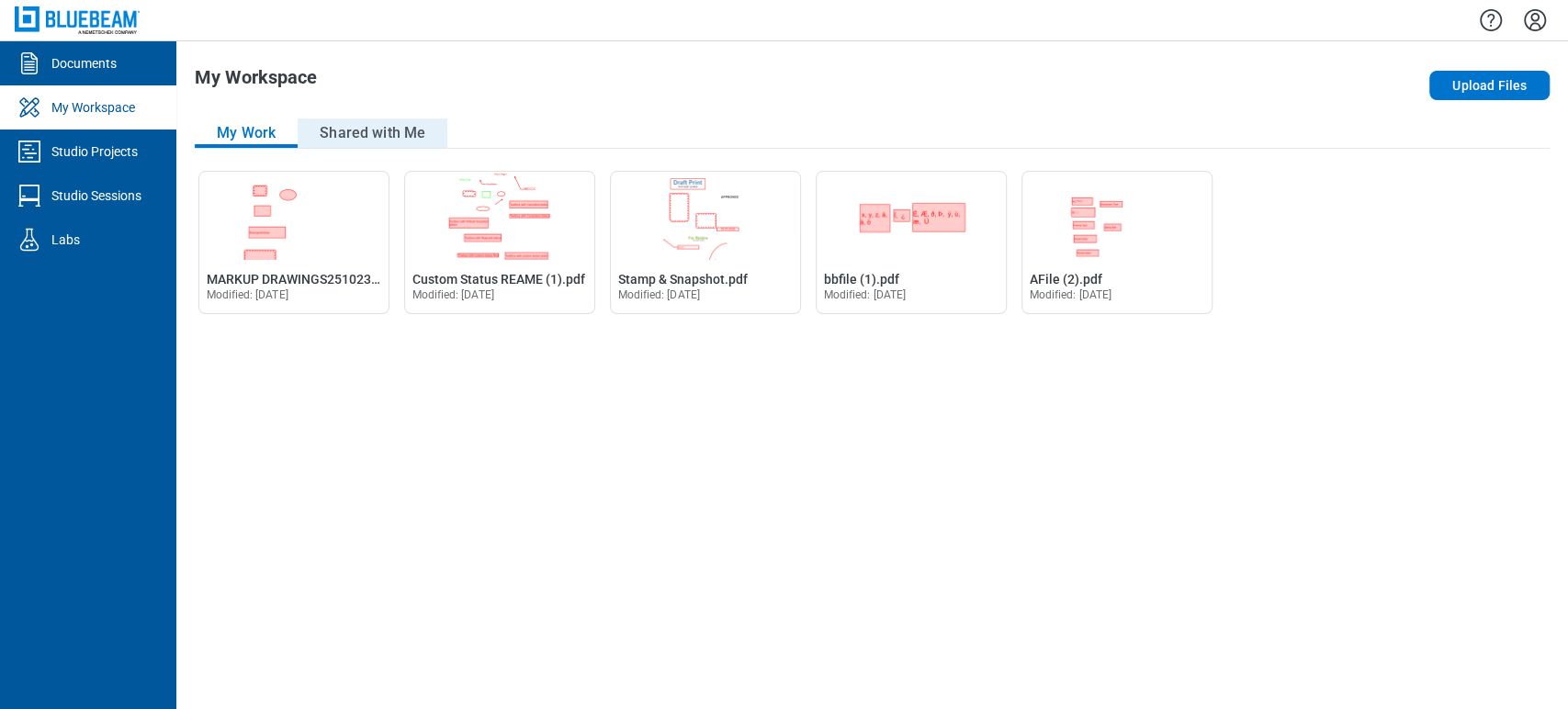
click at [419, 120] on button "Shared with Me" at bounding box center [372, 133] width 149 height 30
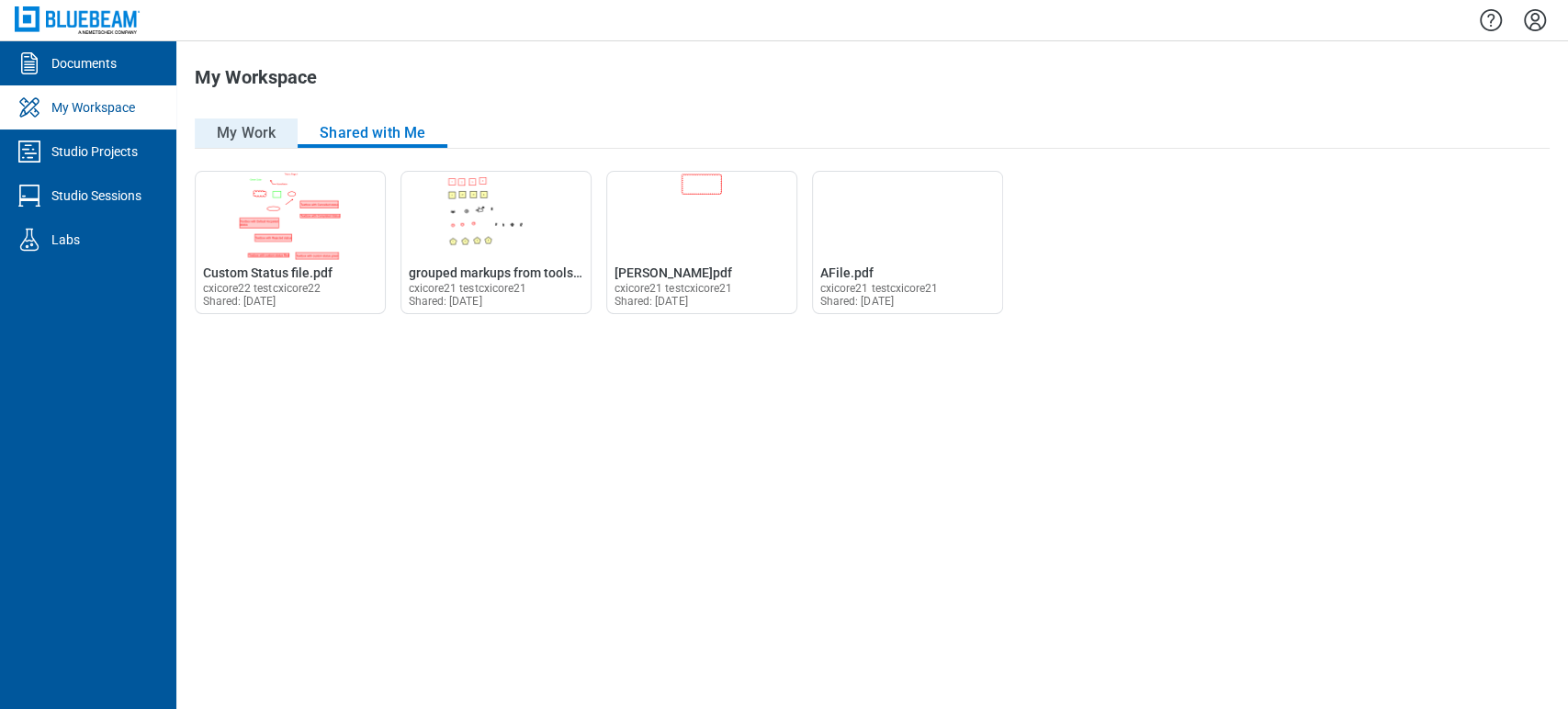
click at [251, 137] on button "My Work" at bounding box center [246, 133] width 102 height 30
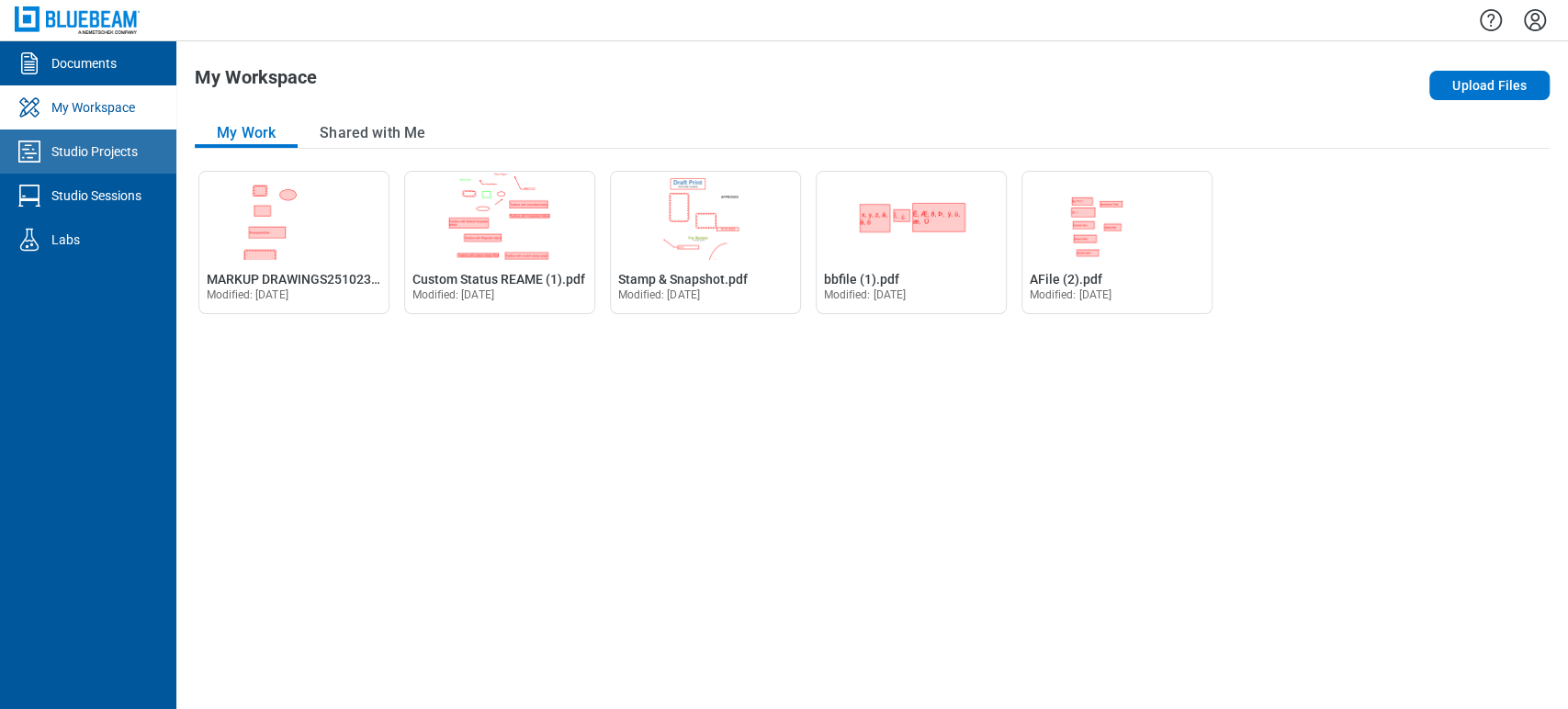
click at [96, 137] on link "Studio Projects" at bounding box center [88, 151] width 176 height 44
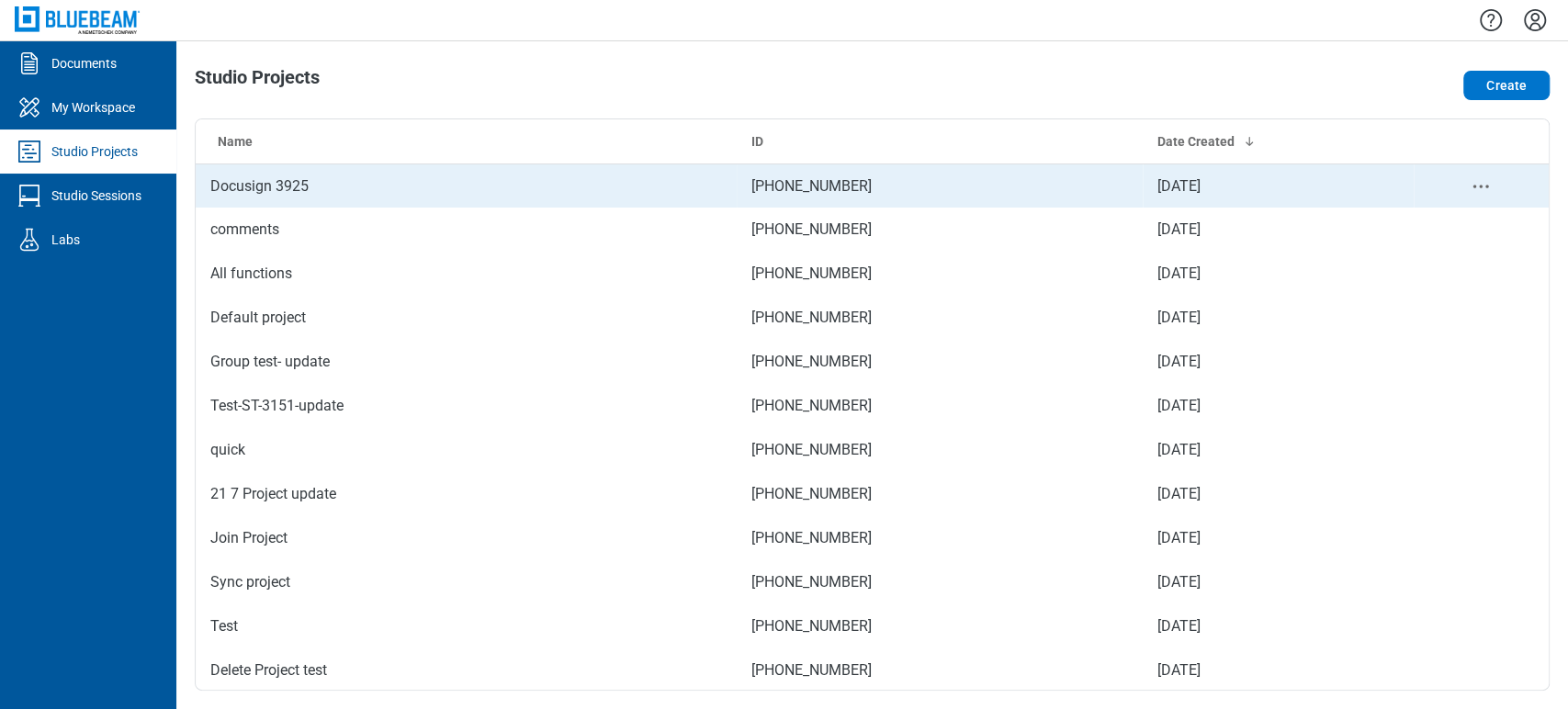
click at [1471, 182] on icon "project-actions-menu" at bounding box center [1480, 186] width 22 height 22
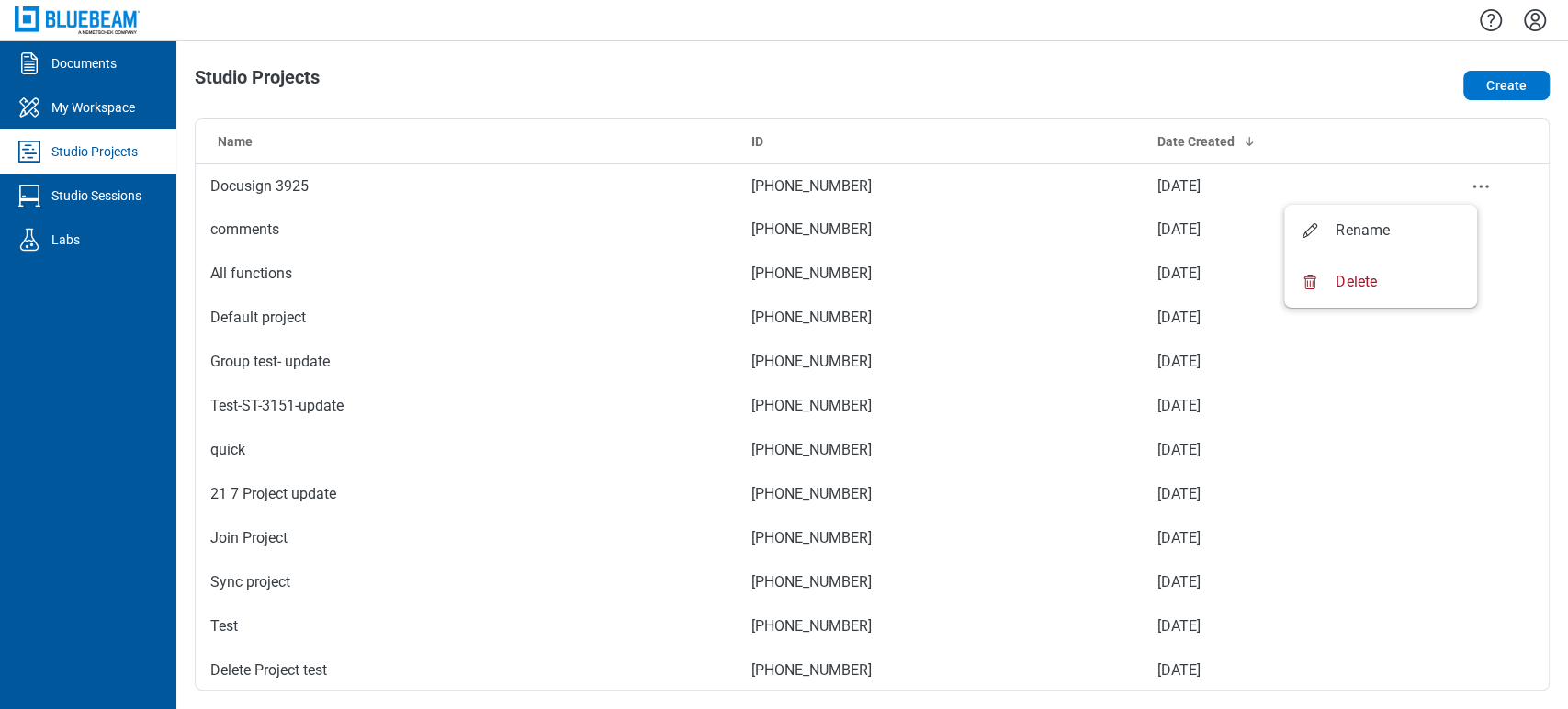
click at [1344, 74] on div "Create" at bounding box center [1278, 85] width 542 height 37
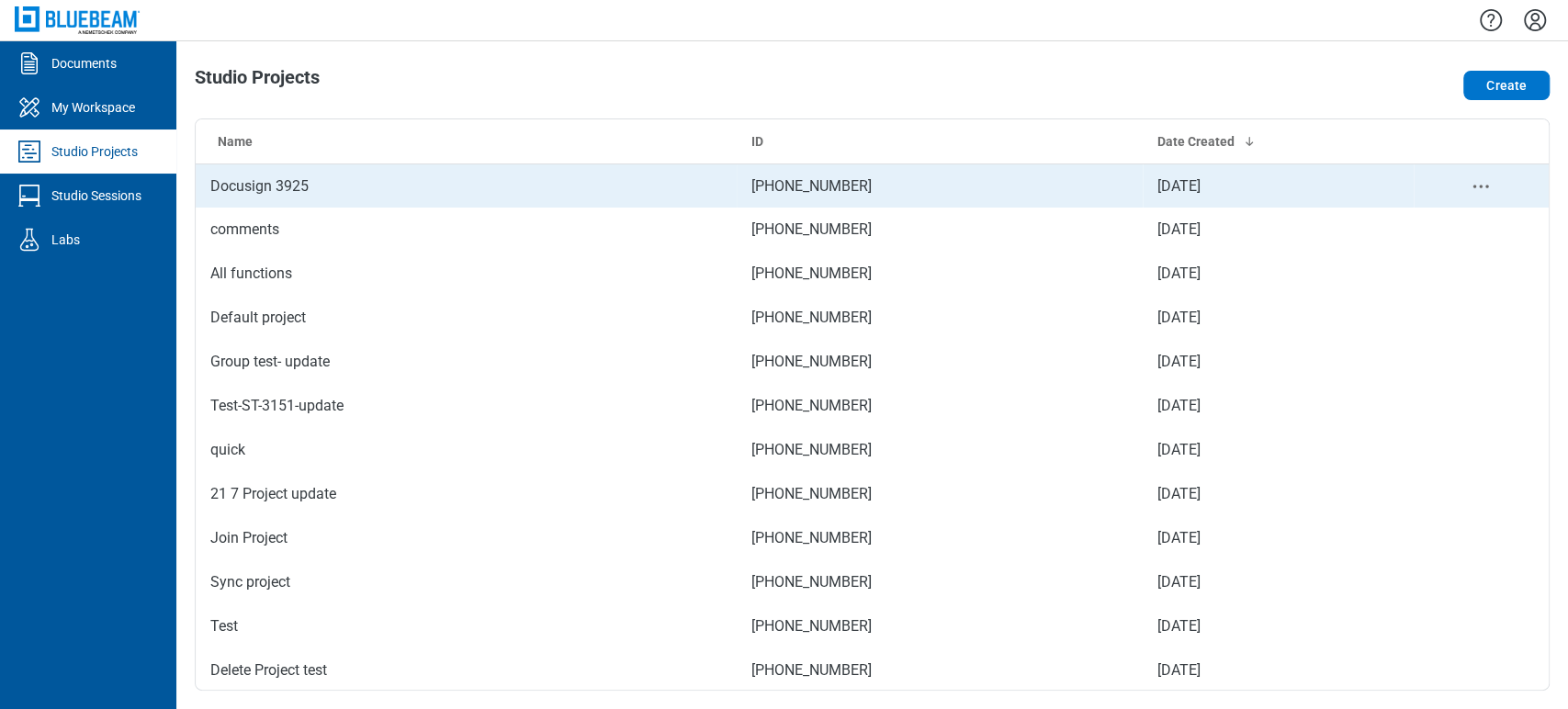
click at [1361, 197] on td "[DATE]" at bounding box center [1277, 185] width 271 height 44
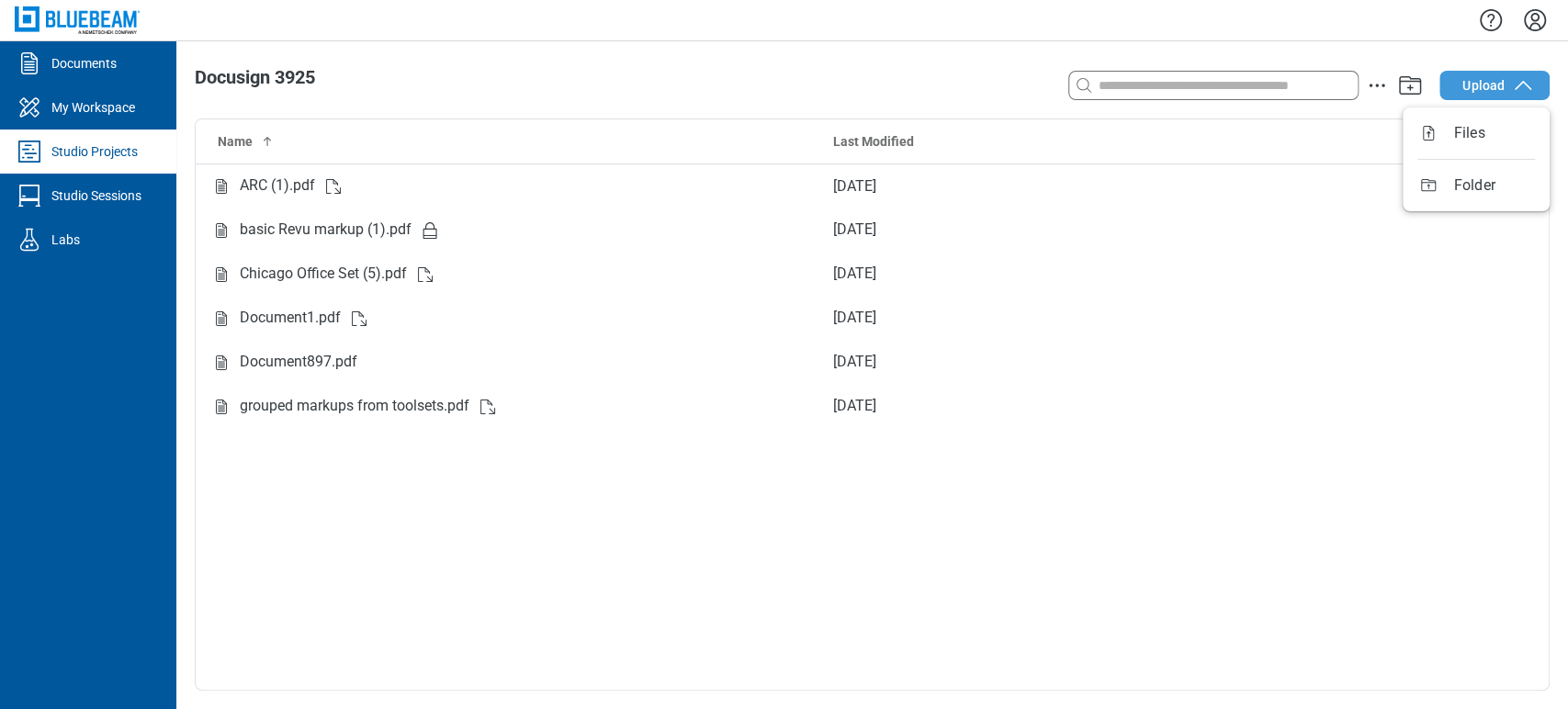
click at [1510, 96] on button "Upload" at bounding box center [1494, 86] width 110 height 30
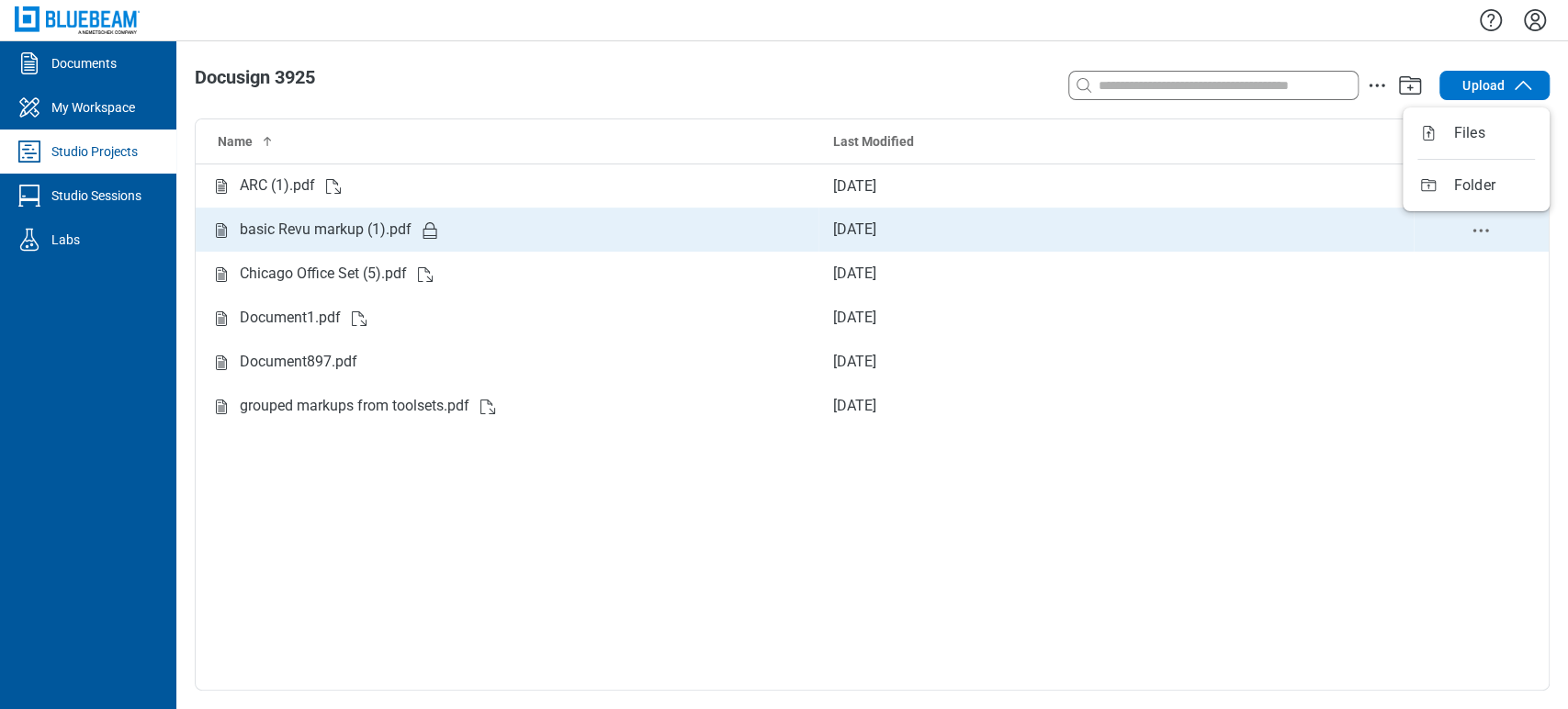
click at [1335, 209] on td "[DATE]" at bounding box center [1116, 230] width 595 height 44
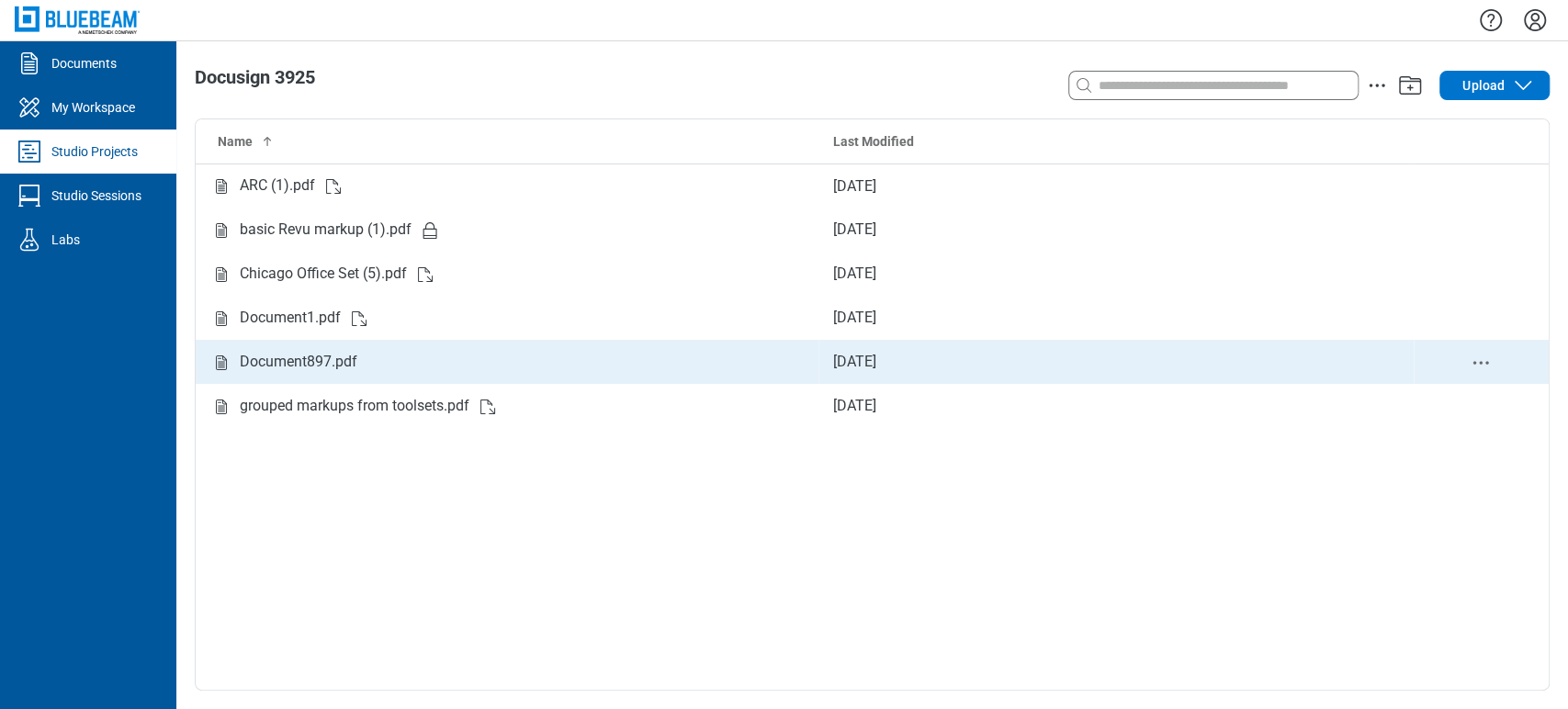
click at [1477, 370] on icon "delete-context-menu" at bounding box center [1480, 363] width 22 height 22
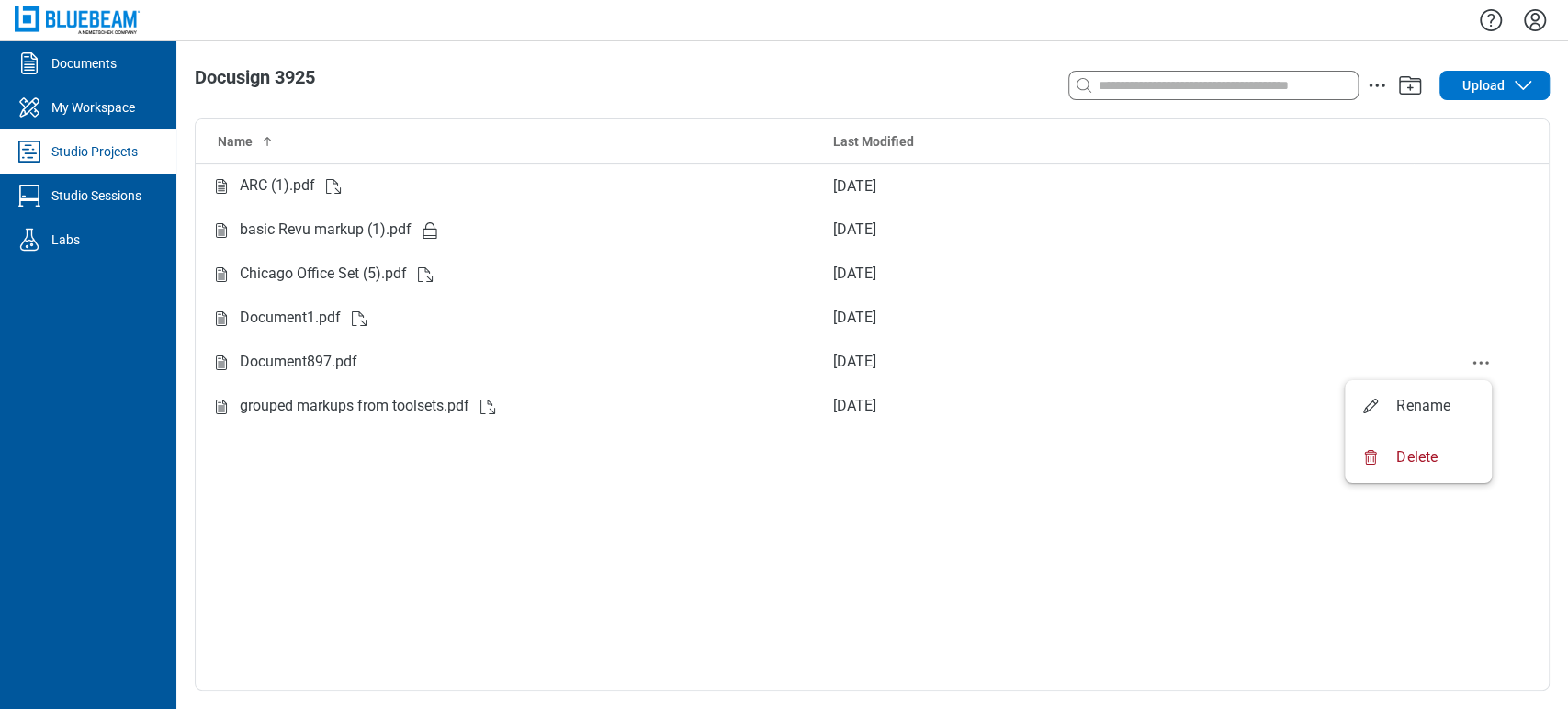
click at [560, 549] on div "Name Last Modified ARC (1).pdf [DATE] basic Revu markup (1).pdf [DATE] Chicago …" at bounding box center [873, 404] width 1353 height 570
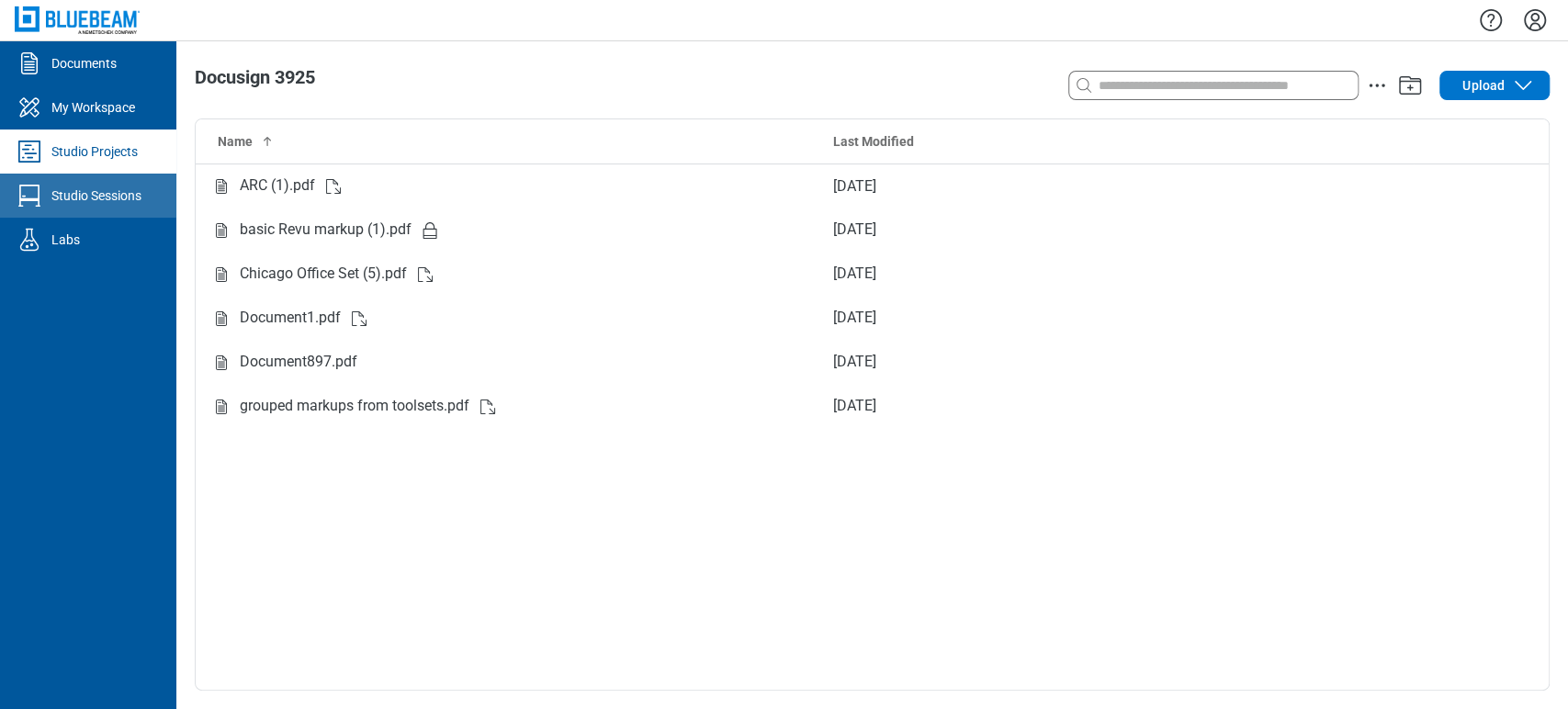
click at [141, 190] on div "Studio Sessions" at bounding box center [97, 195] width 90 height 18
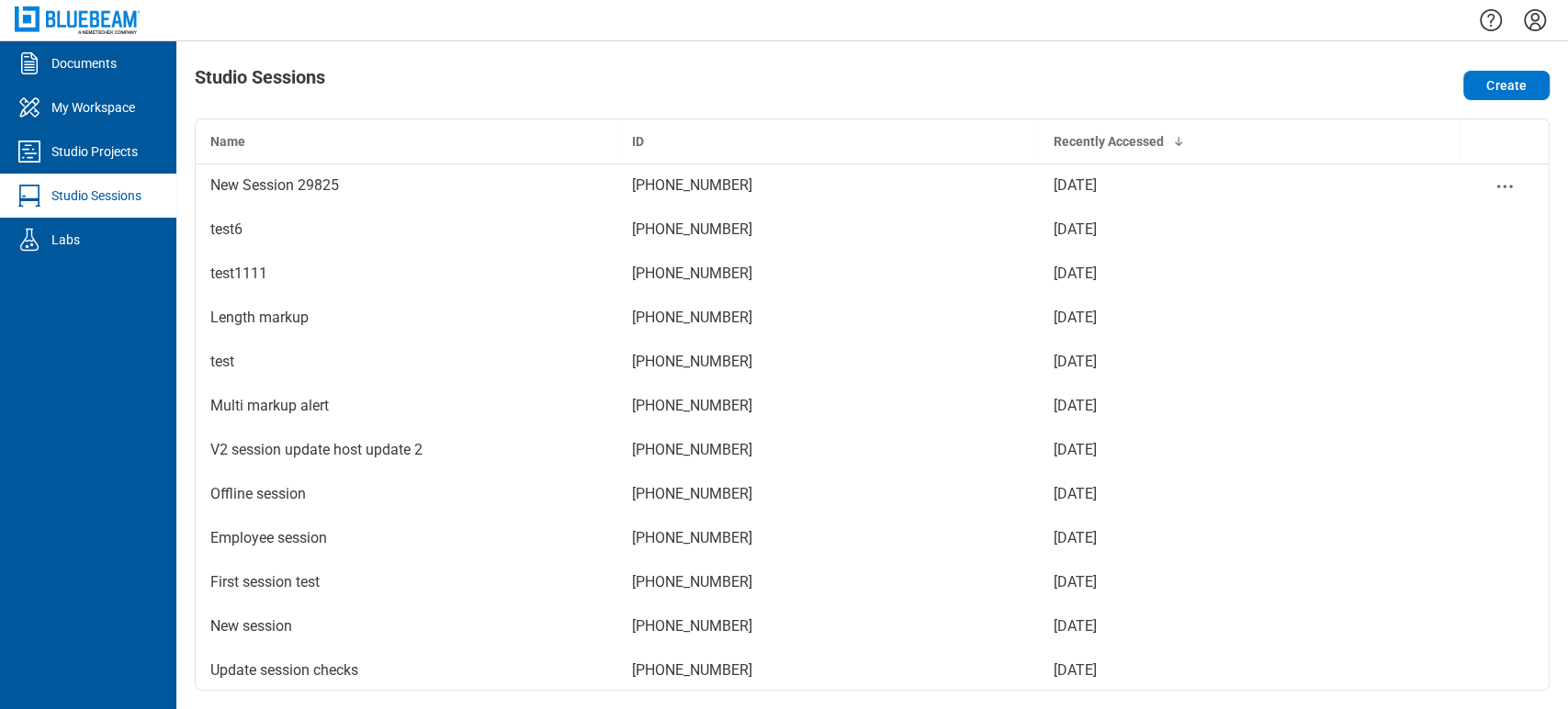
click at [335, 181] on div "New Session 29825" at bounding box center [406, 185] width 392 height 22
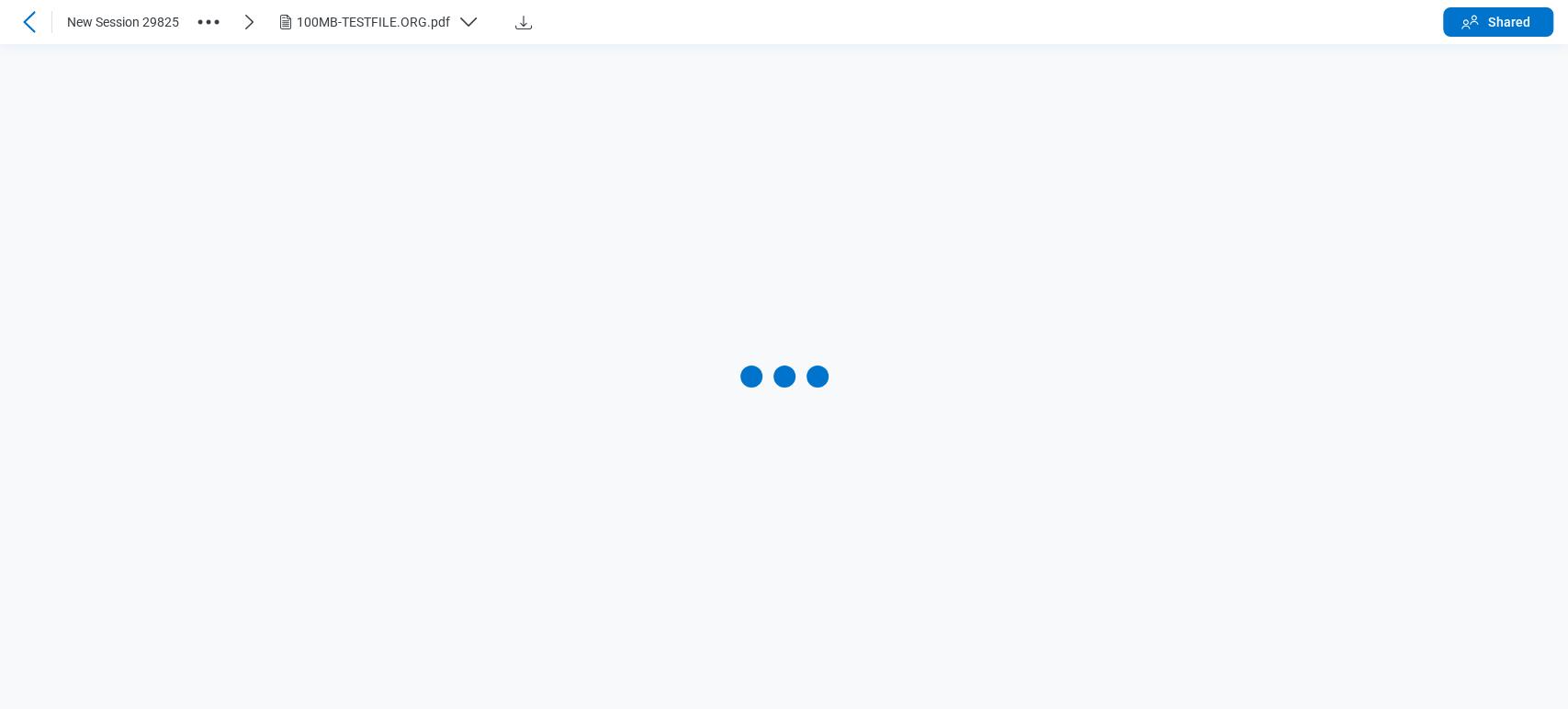
click at [212, 14] on icon "button" at bounding box center [209, 22] width 30 height 30
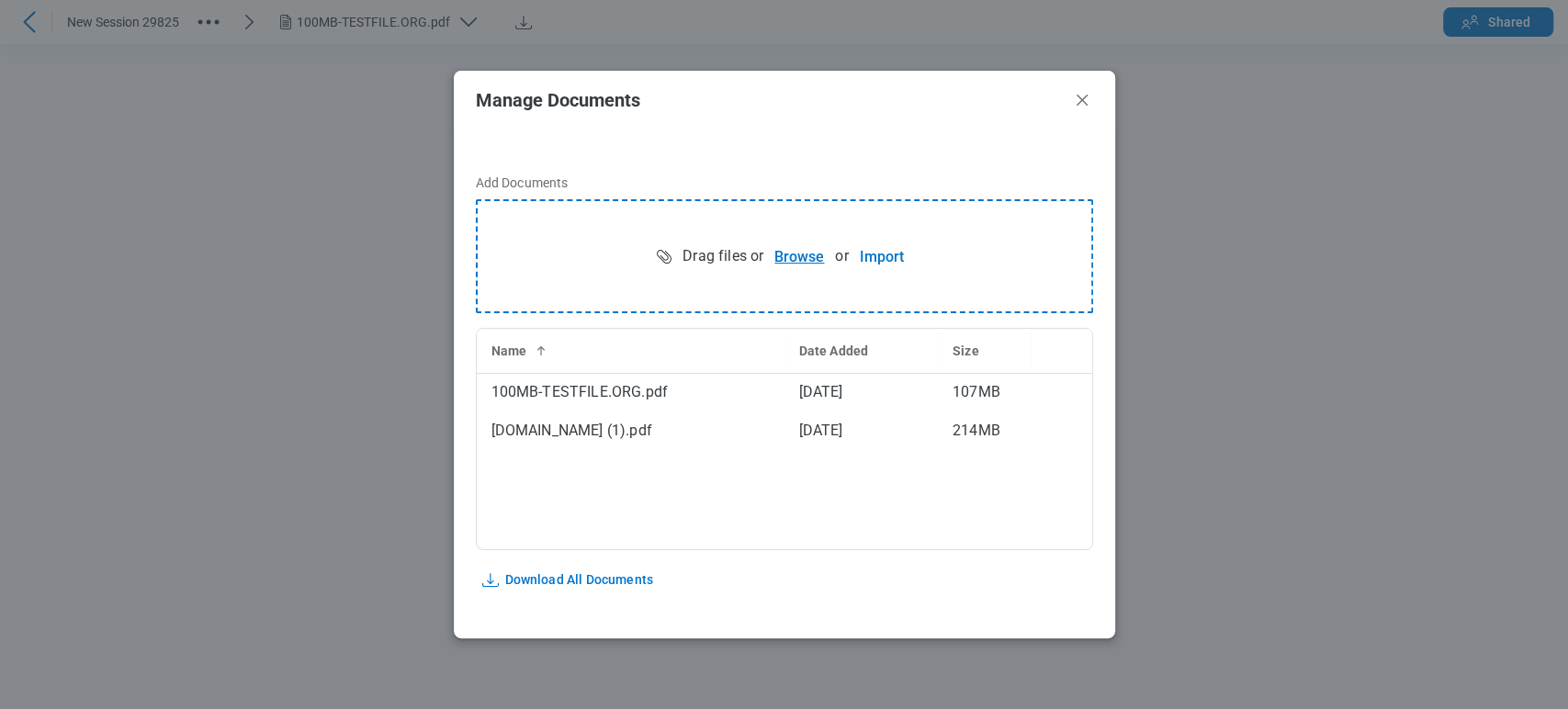
click at [788, 248] on button "Browse" at bounding box center [799, 256] width 72 height 37
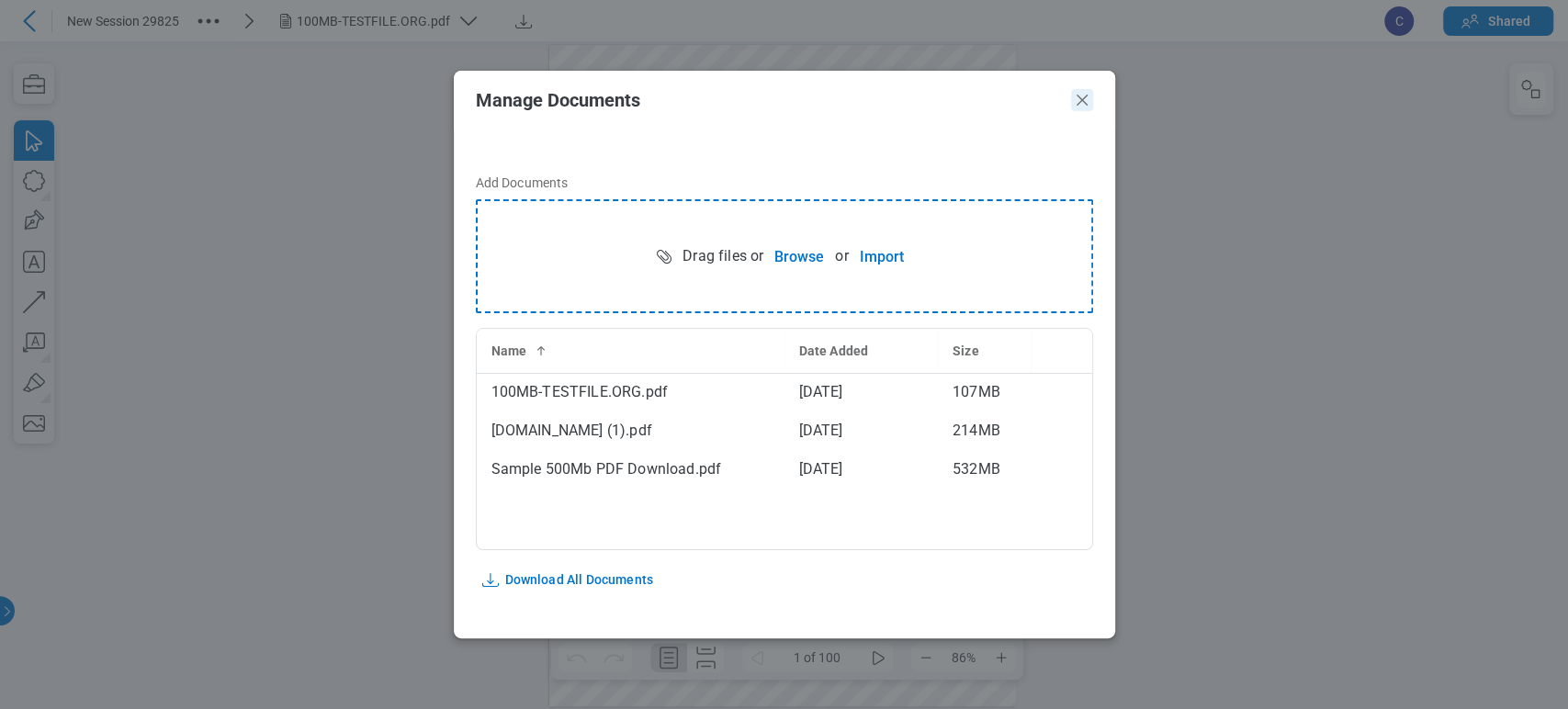
click at [1087, 106] on icon "Close" at bounding box center [1081, 100] width 22 height 22
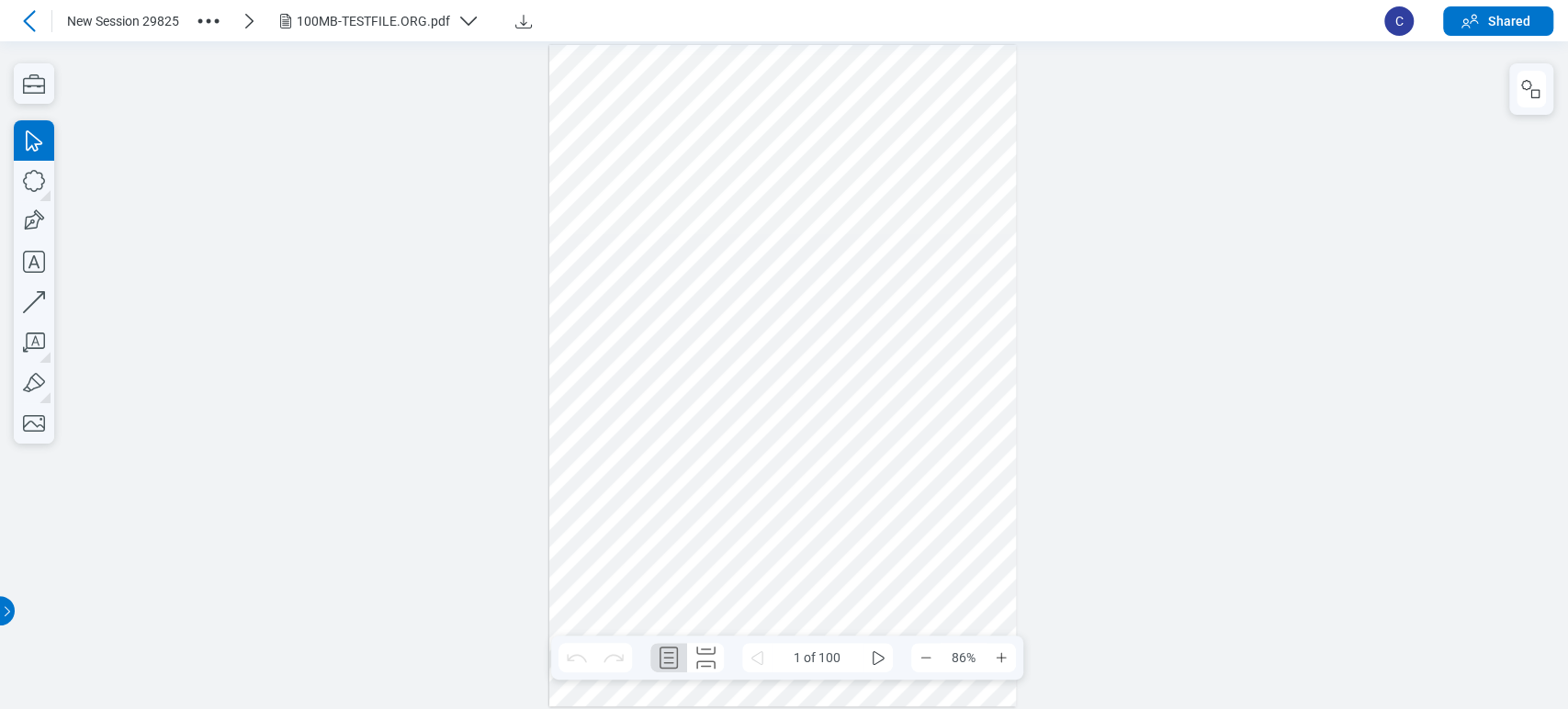
click at [339, 28] on div "100MB-TESTFILE.ORG.pdf" at bounding box center [373, 21] width 153 height 18
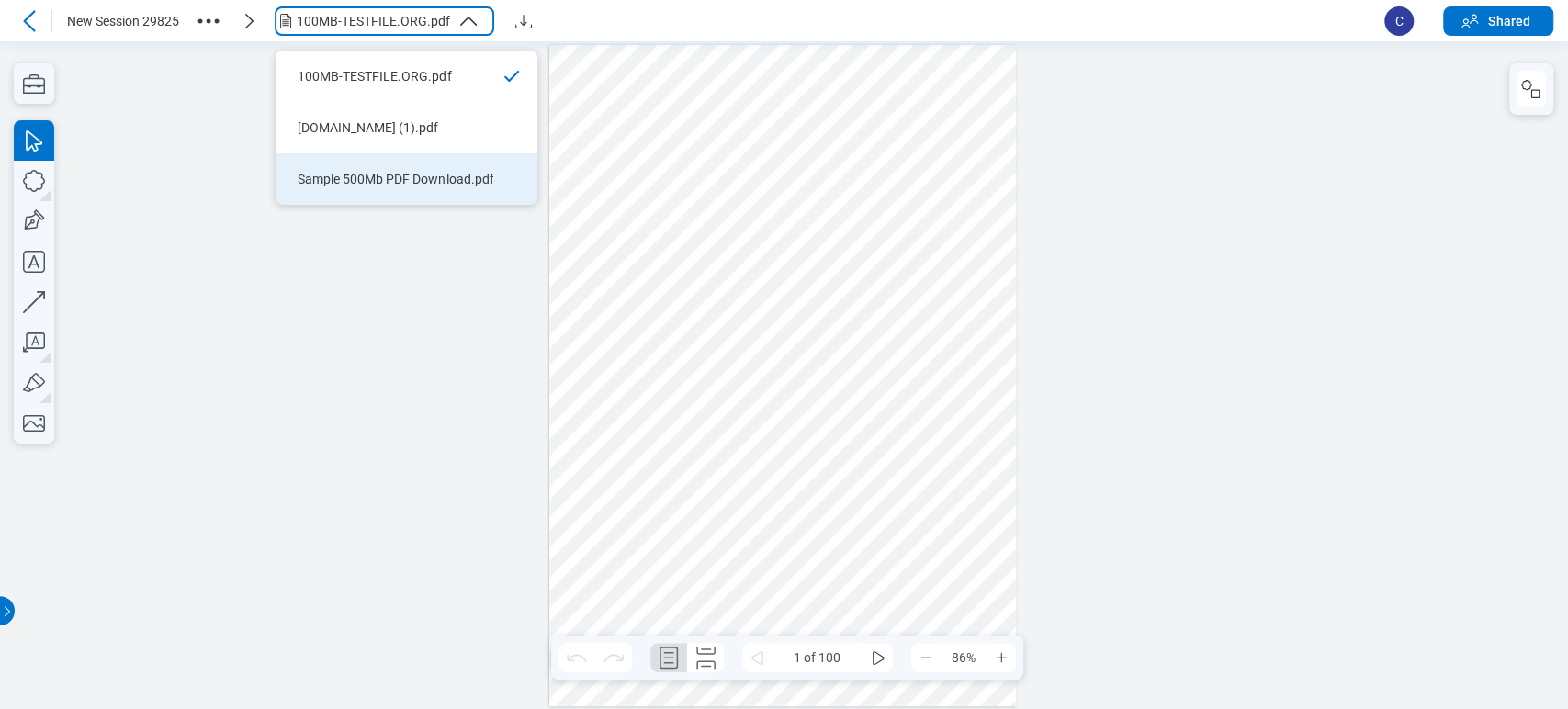
click at [387, 170] on div "Sample 500Mb PDF Download.pdf" at bounding box center [395, 179] width 196 height 18
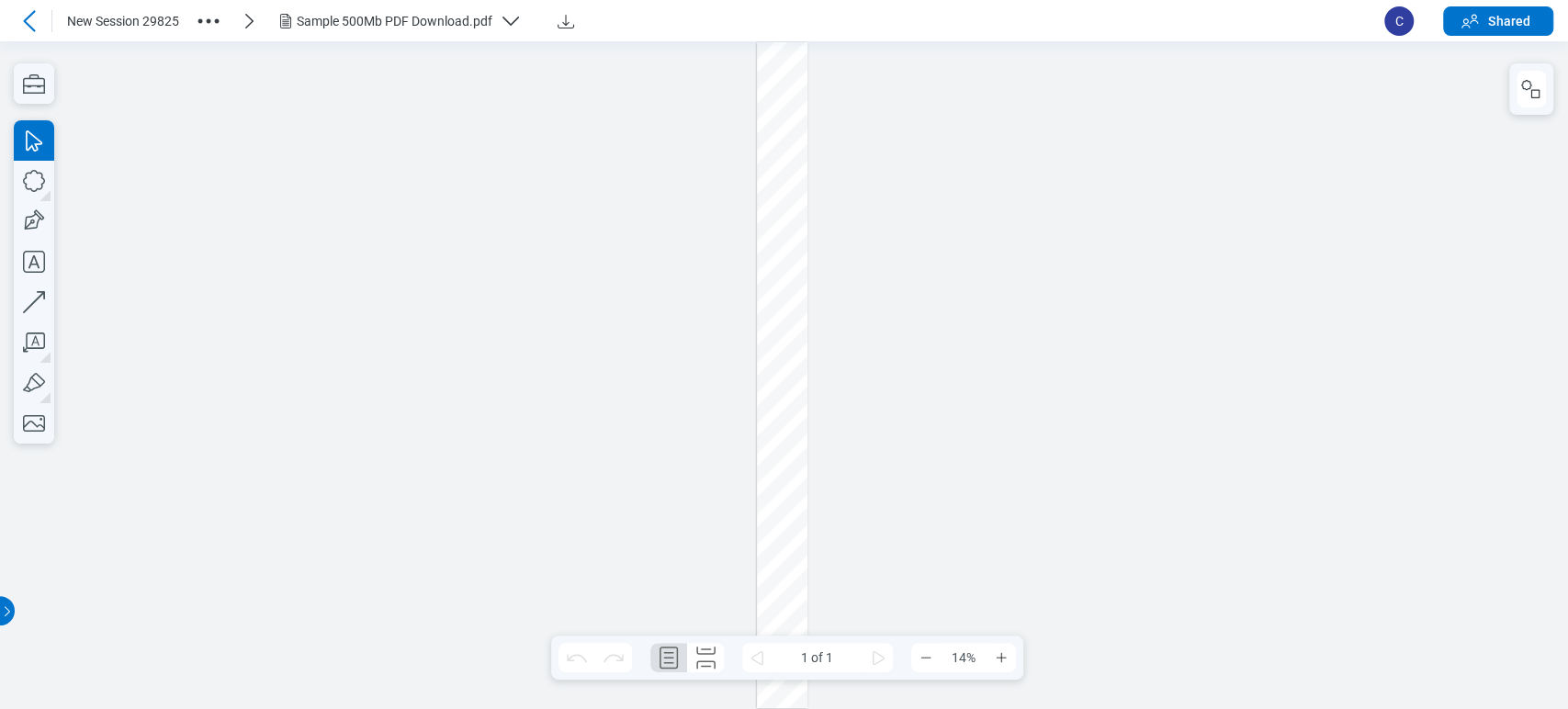
click at [362, 13] on div "Sample 500Mb PDF Download.pdf" at bounding box center [394, 21] width 196 height 18
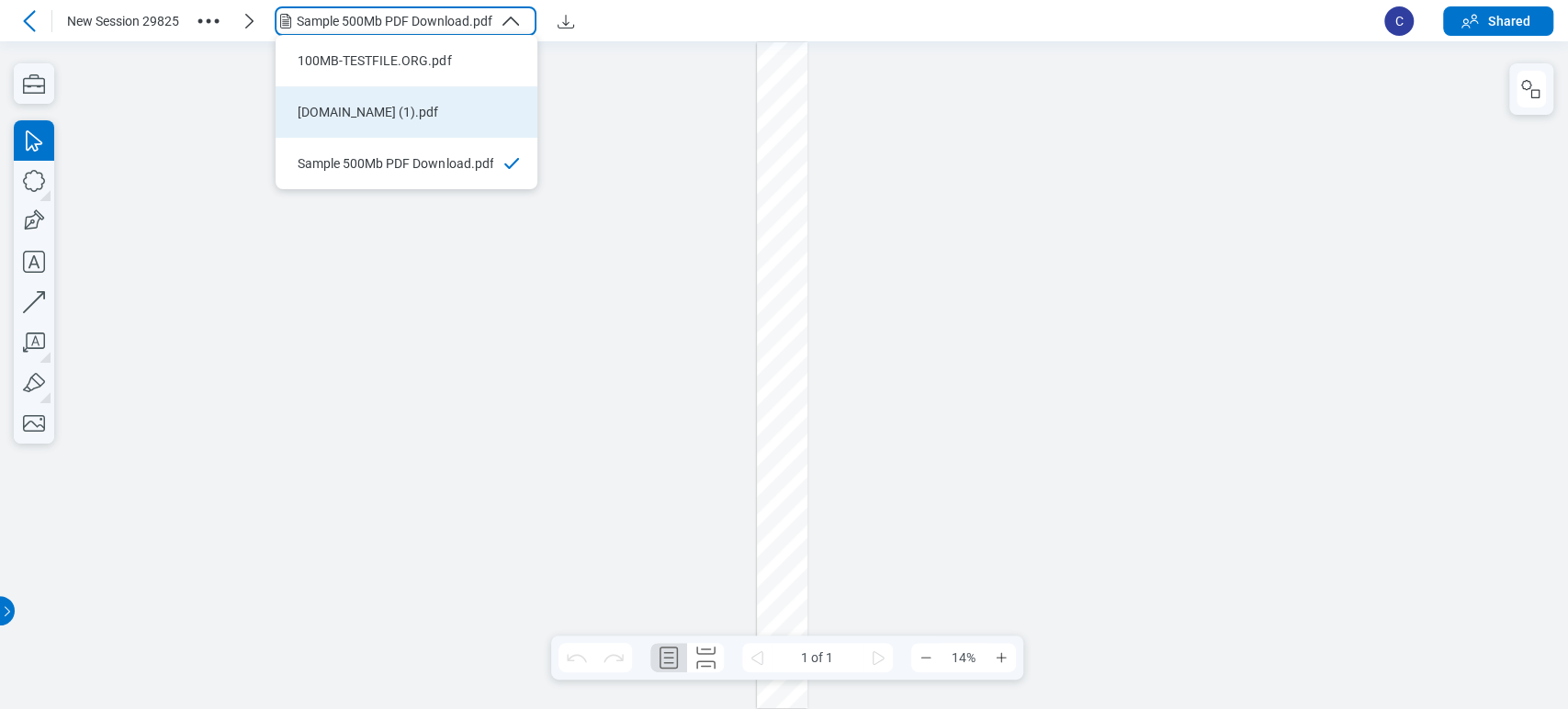
click at [378, 115] on div "[DOMAIN_NAME] (1).pdf" at bounding box center [395, 111] width 196 height 18
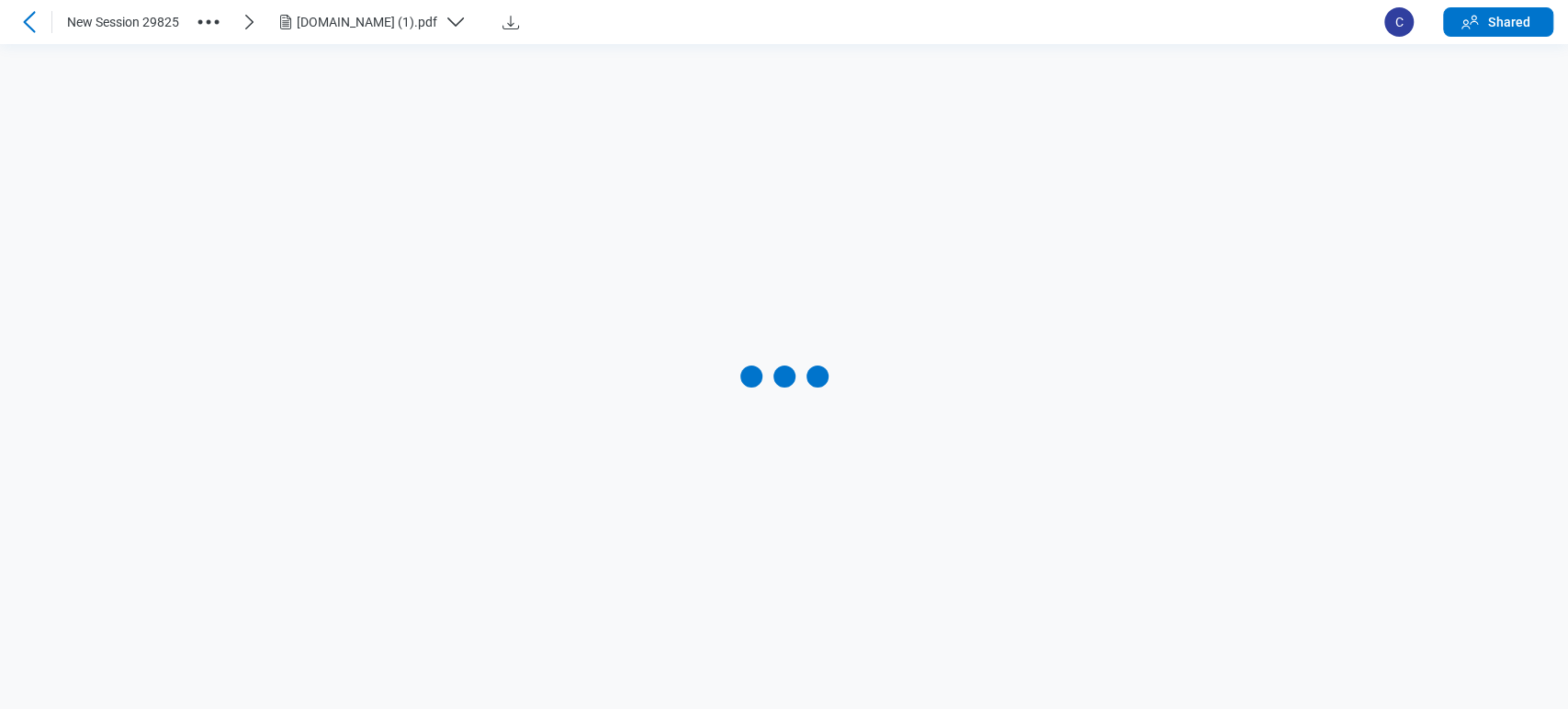
click at [359, 11] on div "[DOMAIN_NAME] (1).pdf" at bounding box center [378, 22] width 207 height 22
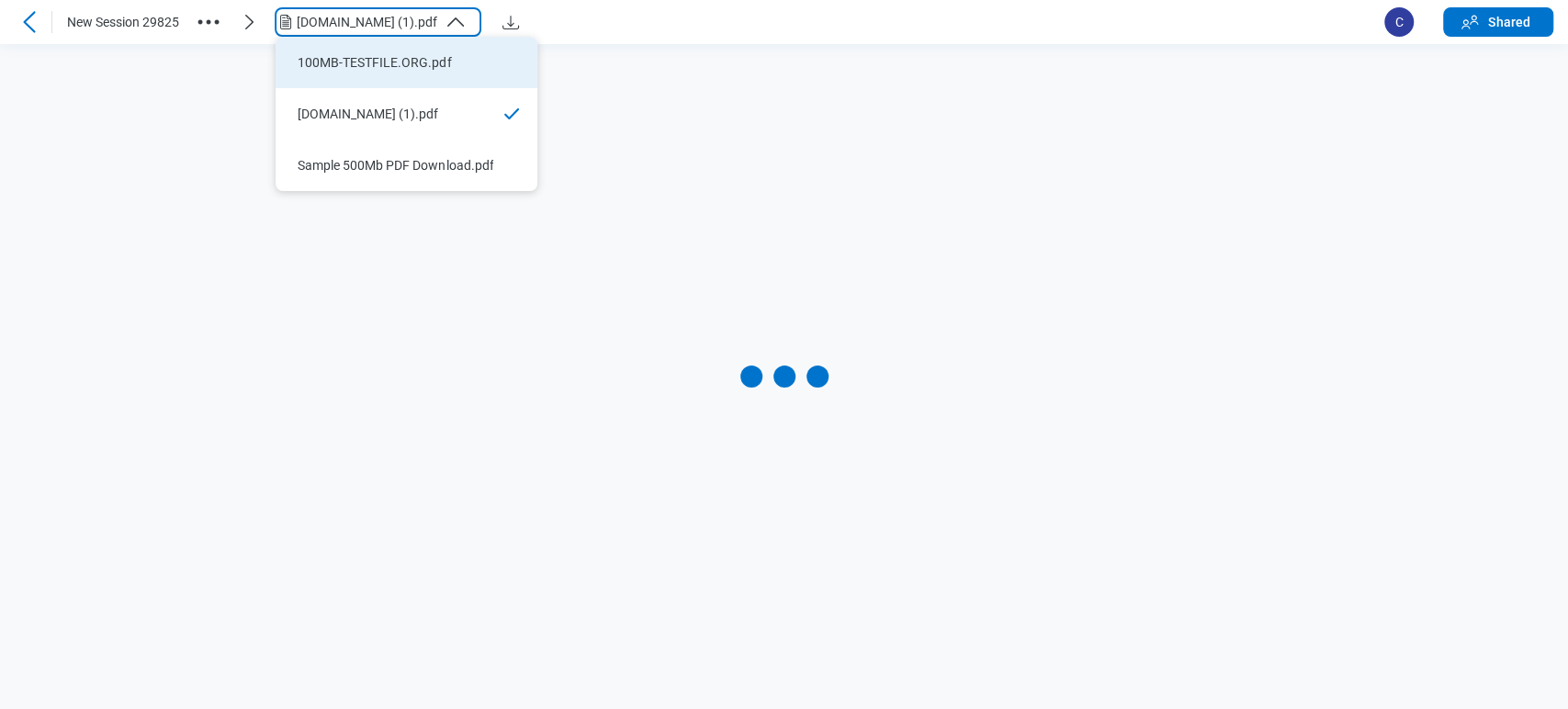
click at [400, 44] on li "100MB-TESTFILE.ORG.pdf" at bounding box center [406, 63] width 262 height 52
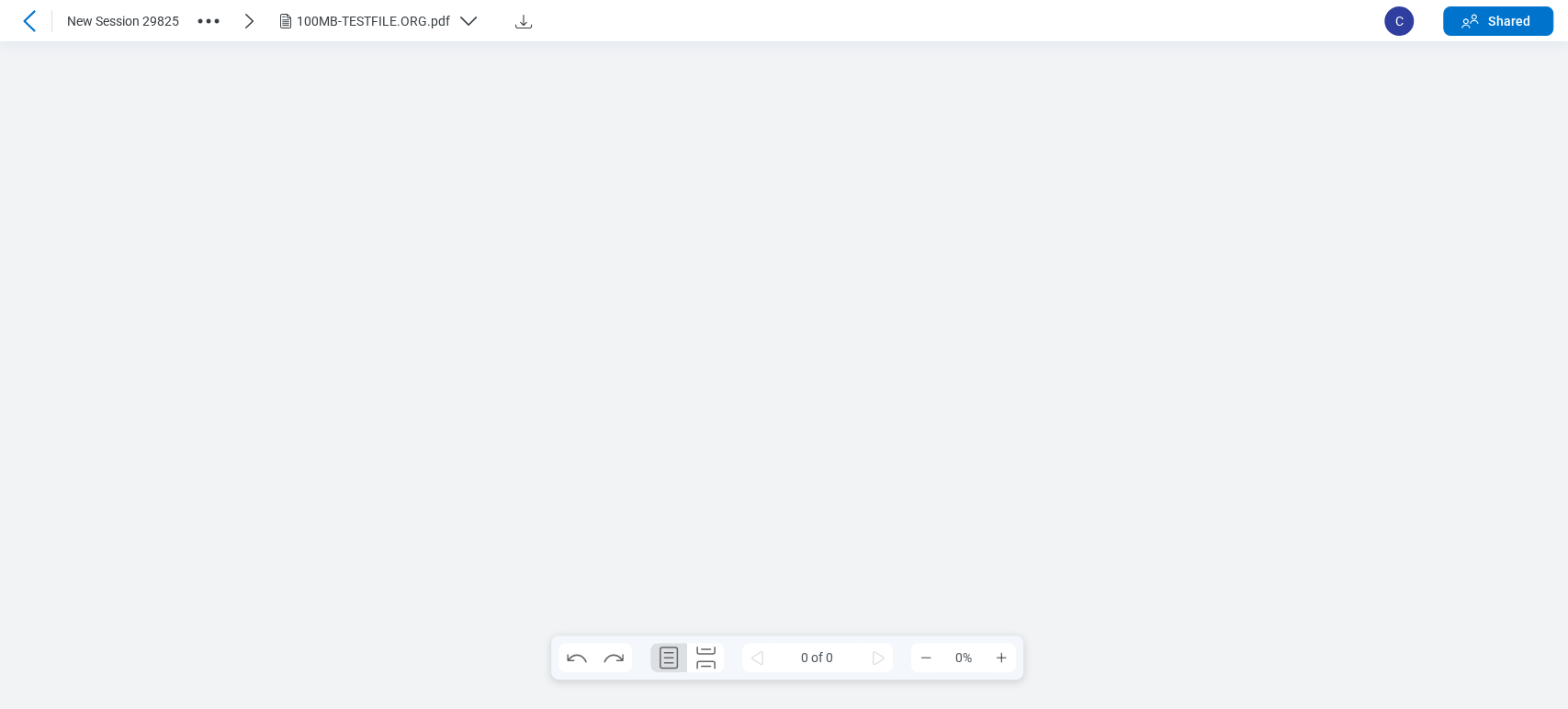
click at [32, 30] on icon at bounding box center [29, 20] width 12 height 21
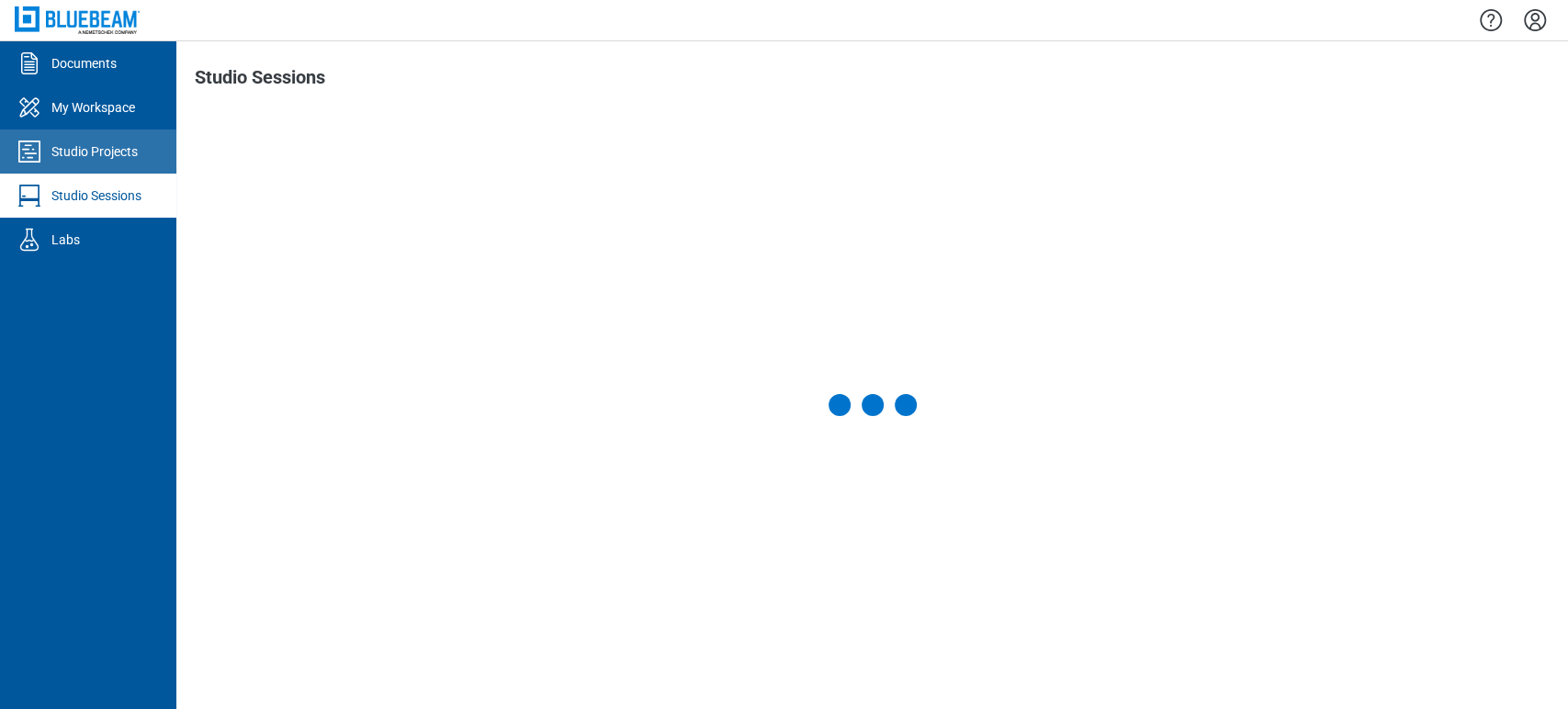
click at [102, 142] on div "Studio Projects" at bounding box center [95, 151] width 87 height 18
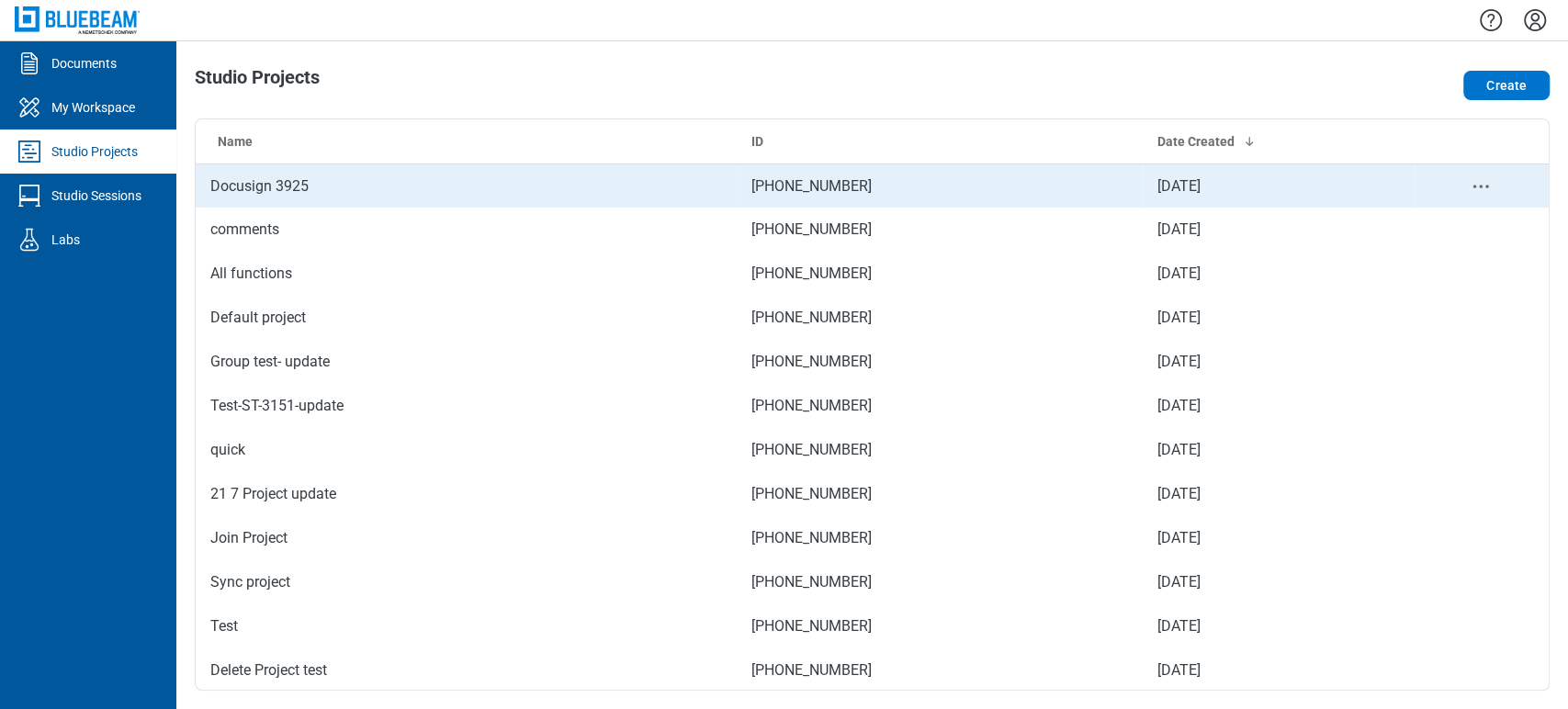
click at [1330, 182] on td "[DATE]" at bounding box center [1277, 185] width 271 height 44
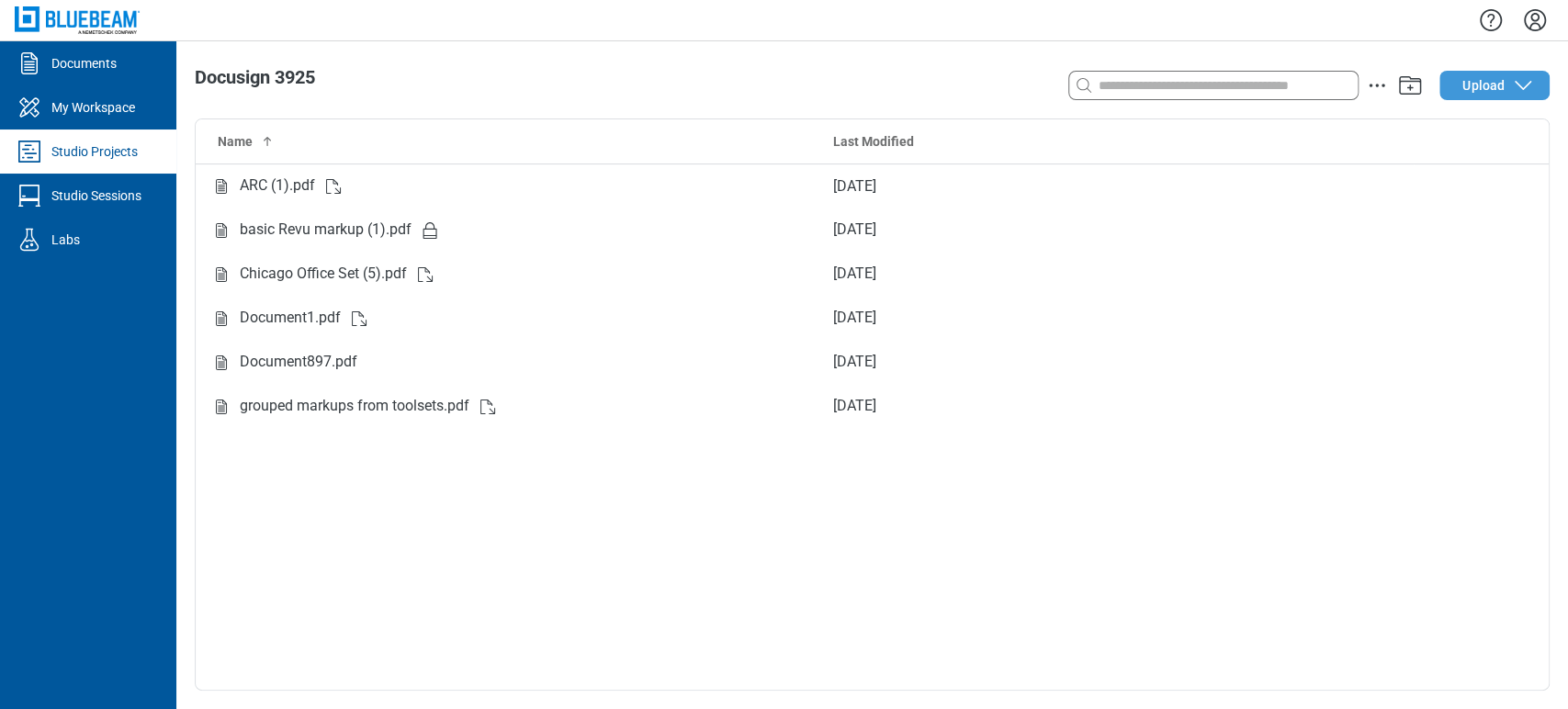
click at [1507, 73] on button "Upload" at bounding box center [1494, 86] width 110 height 30
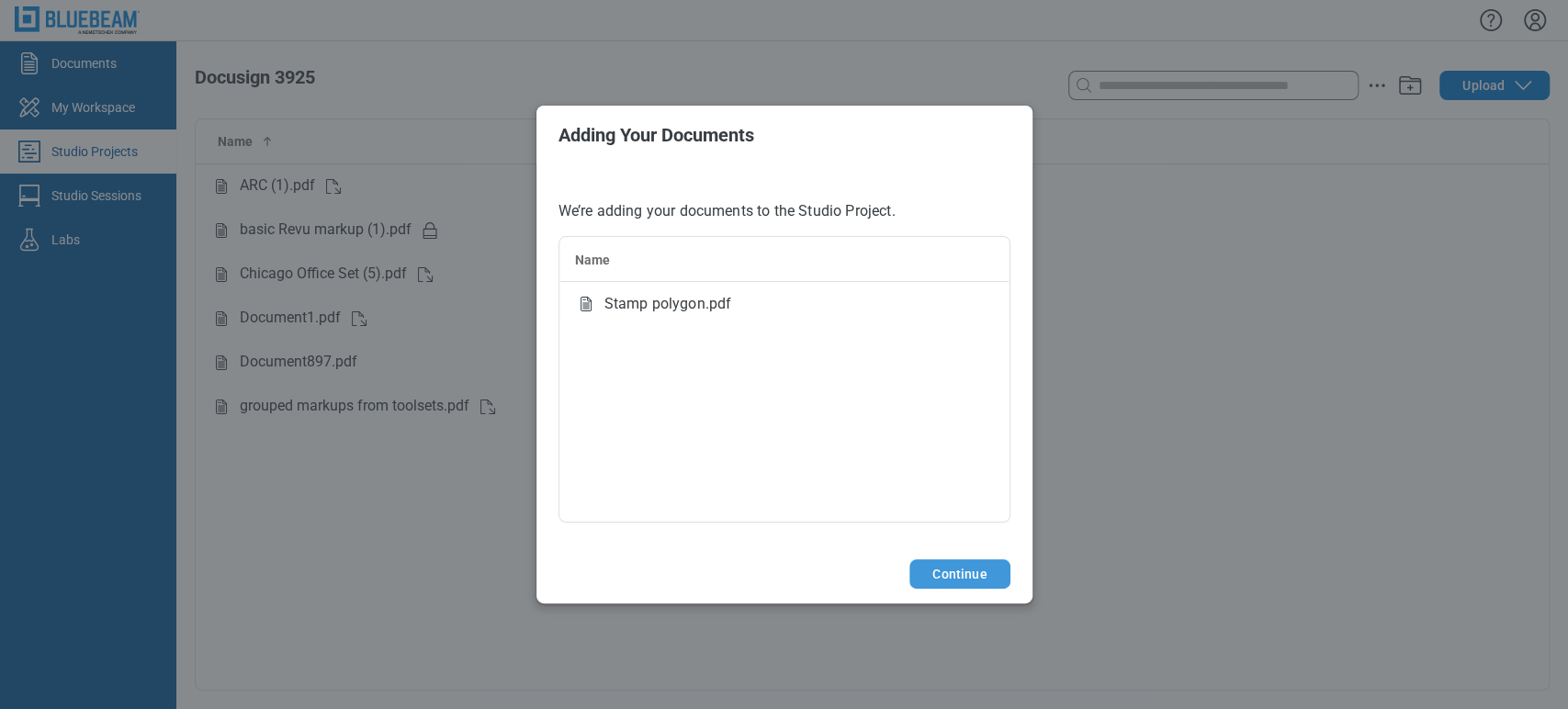
click at [985, 585] on button "Continue" at bounding box center [959, 574] width 100 height 30
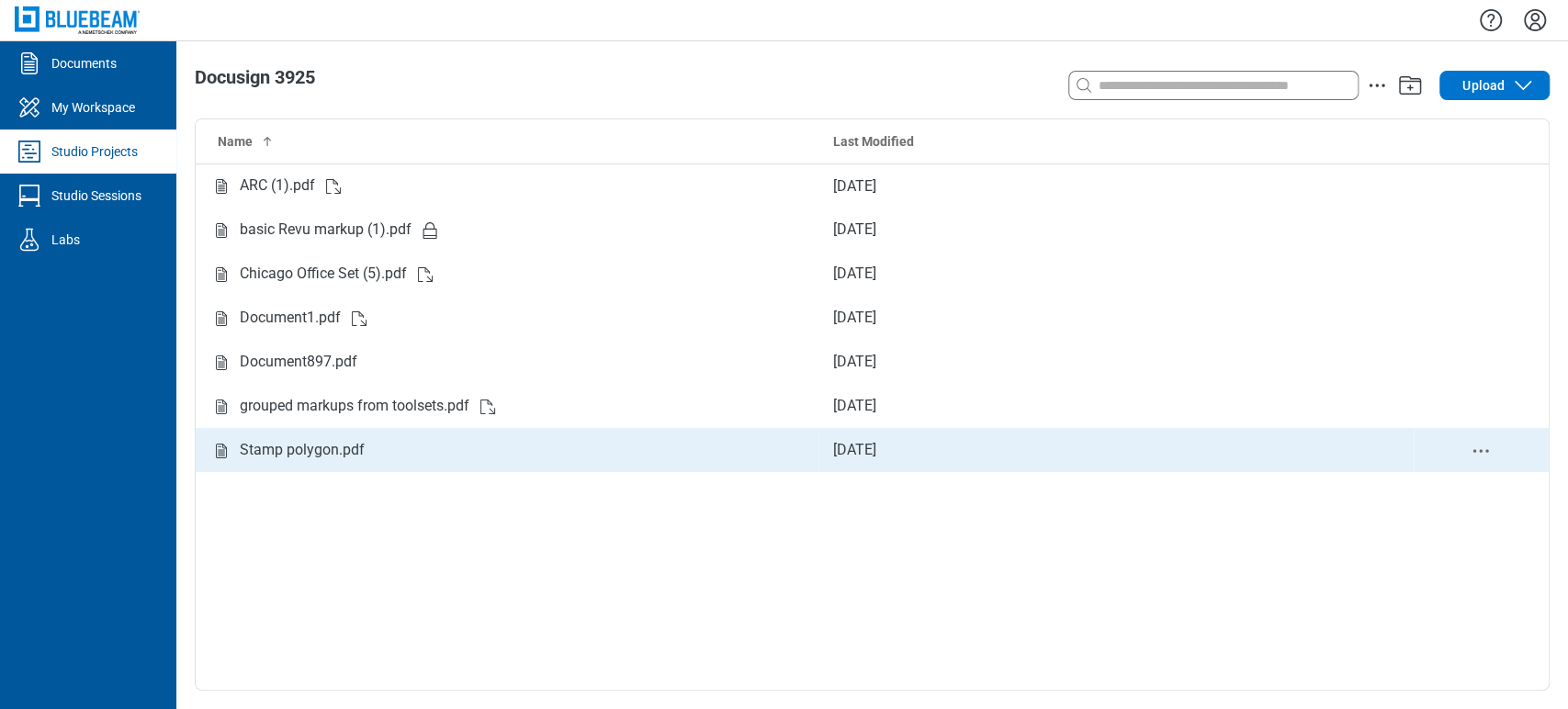
click at [374, 450] on div "Stamp polygon.pdf" at bounding box center [506, 449] width 593 height 23
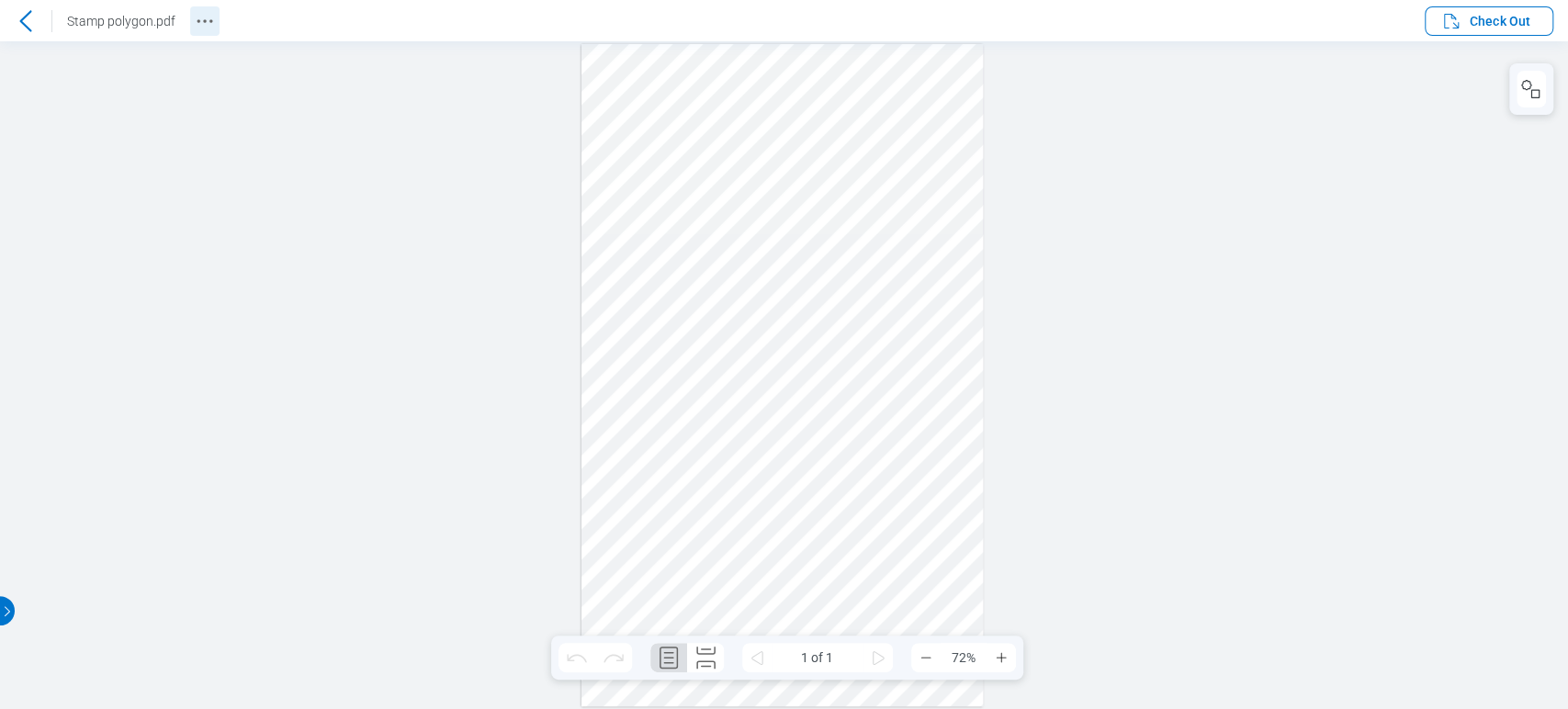
click at [203, 20] on circle "Revision History" at bounding box center [204, 20] width 3 height 3
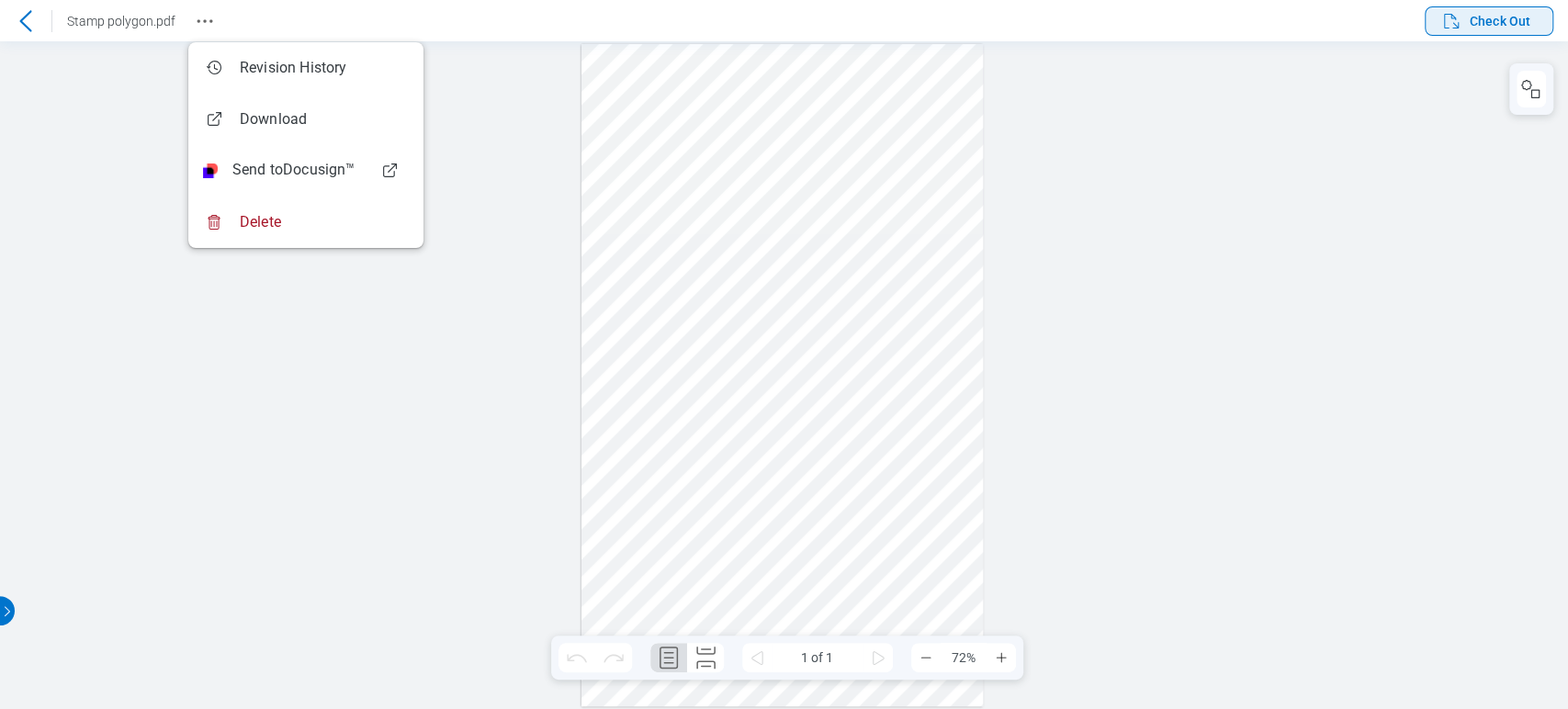
click at [1466, 25] on span "Check Out" at bounding box center [1484, 21] width 90 height 22
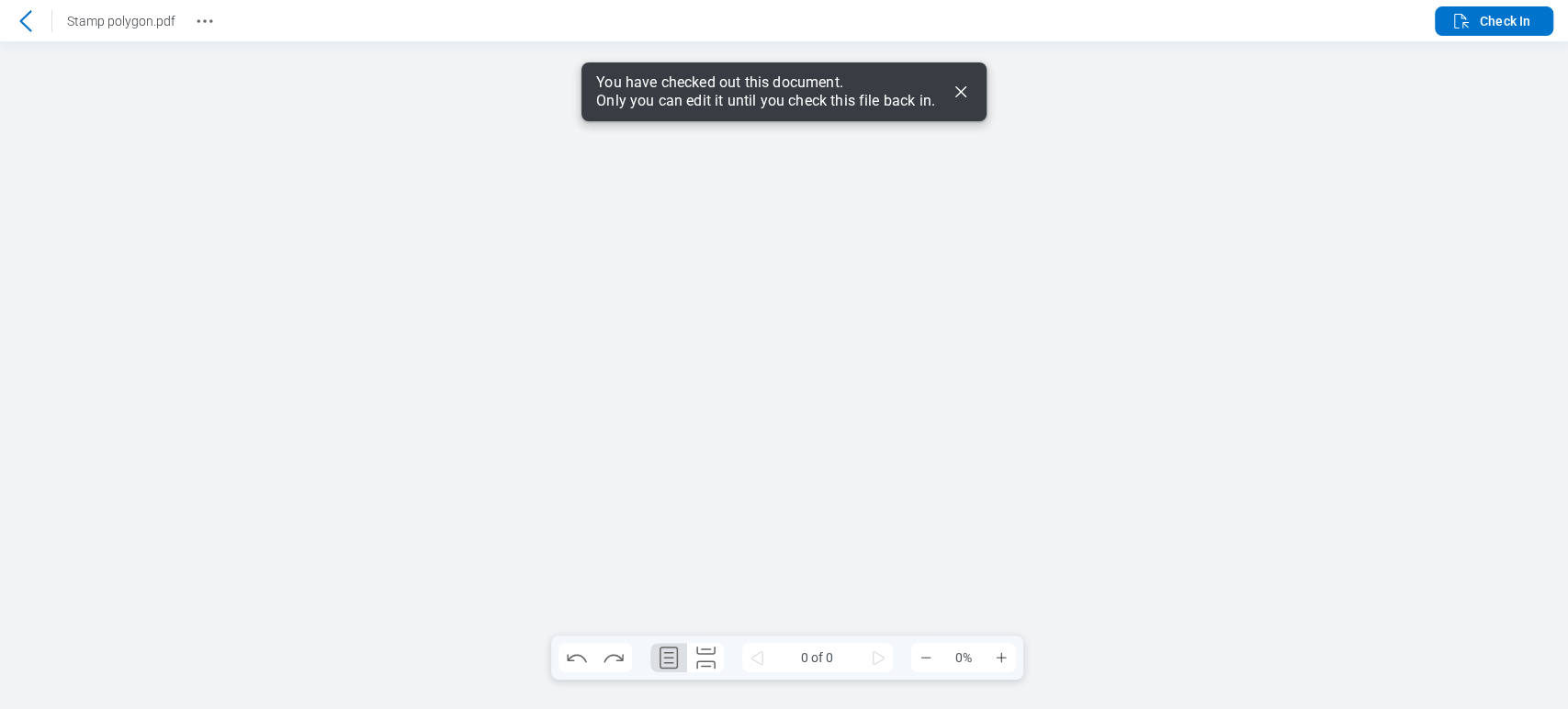
drag, startPoint x: 957, startPoint y: 87, endPoint x: 0, endPoint y: 4, distance: 960.6
click at [956, 85] on icon "Dismiss" at bounding box center [961, 91] width 22 height 22
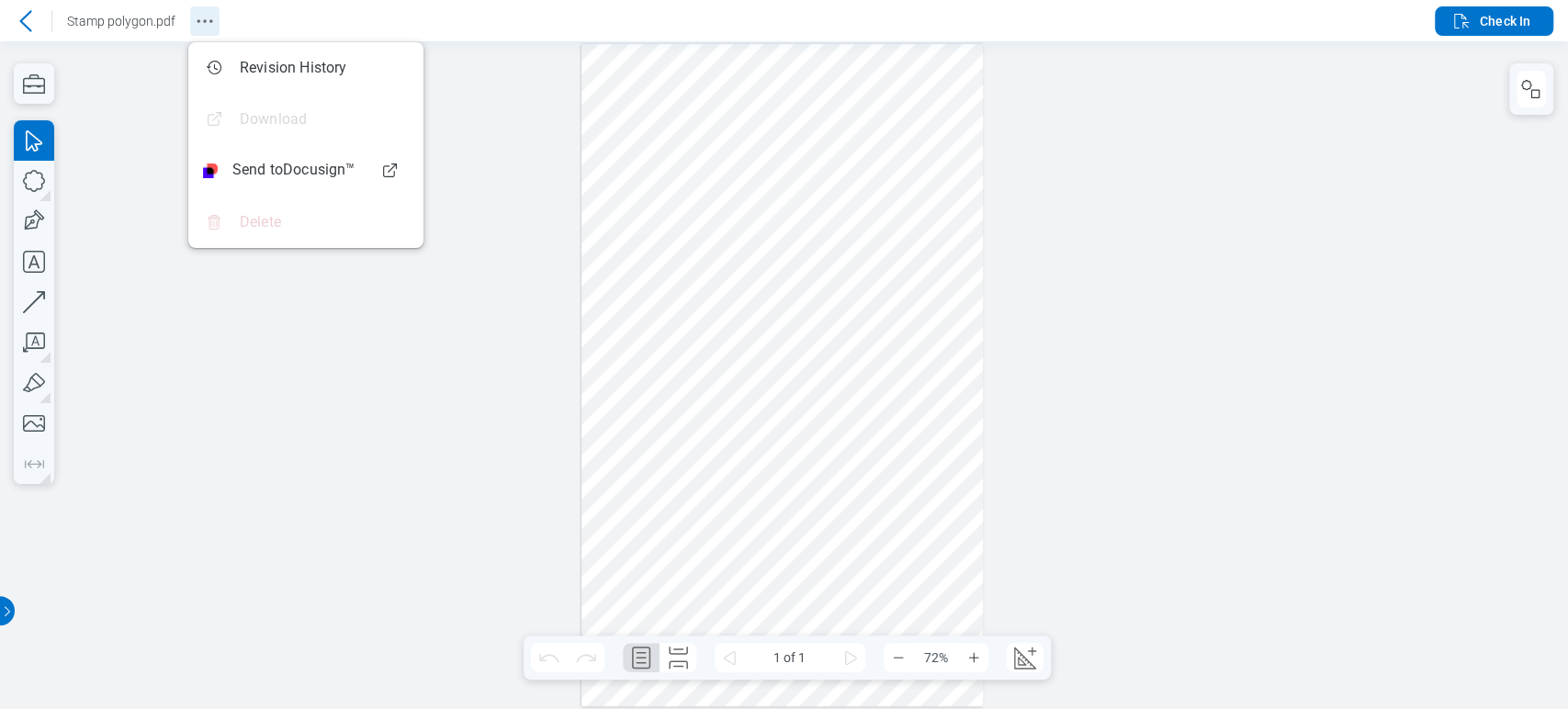
click at [206, 26] on icon "Revision History" at bounding box center [205, 21] width 22 height 22
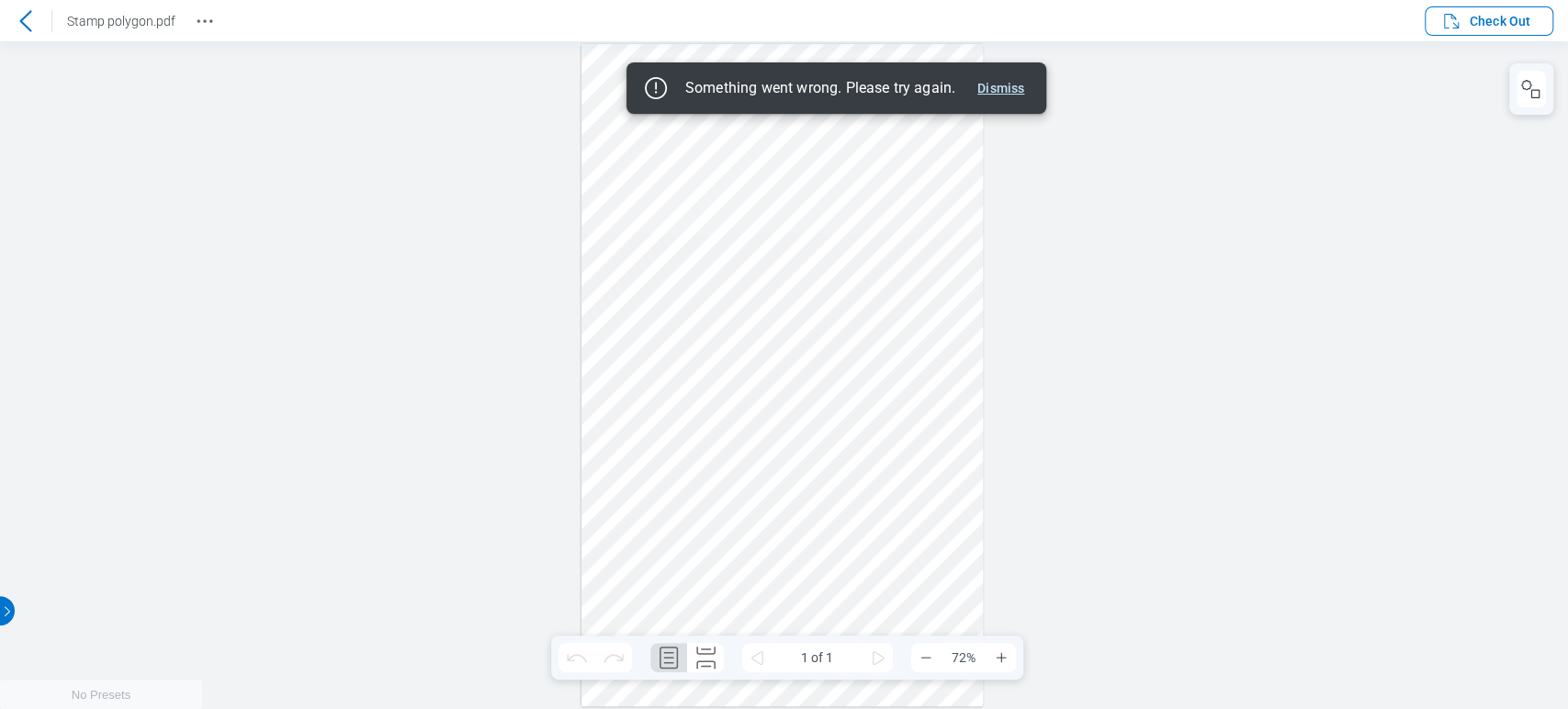
click at [998, 78] on button "Dismiss" at bounding box center [1001, 89] width 62 height 22
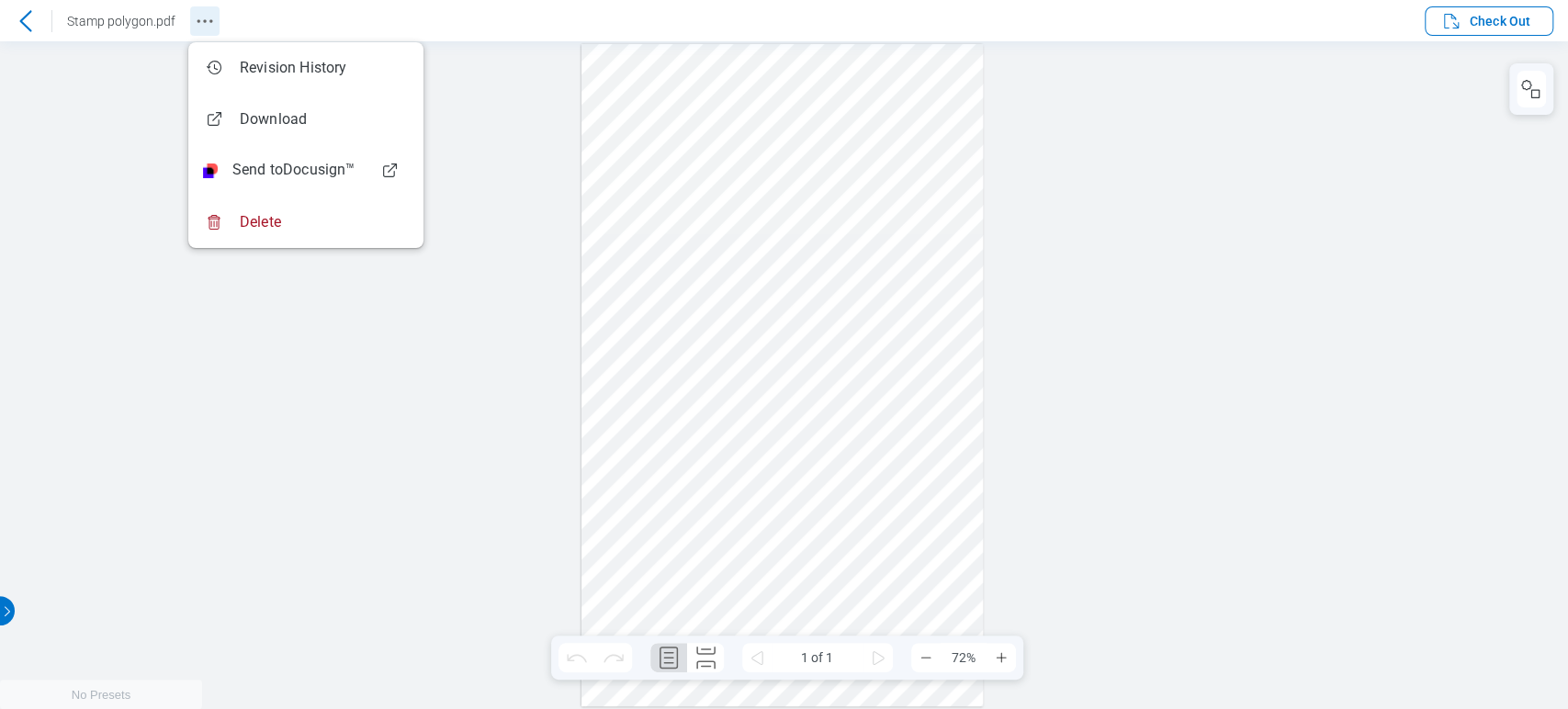
click at [205, 20] on icon "Revision History" at bounding box center [205, 21] width 22 height 22
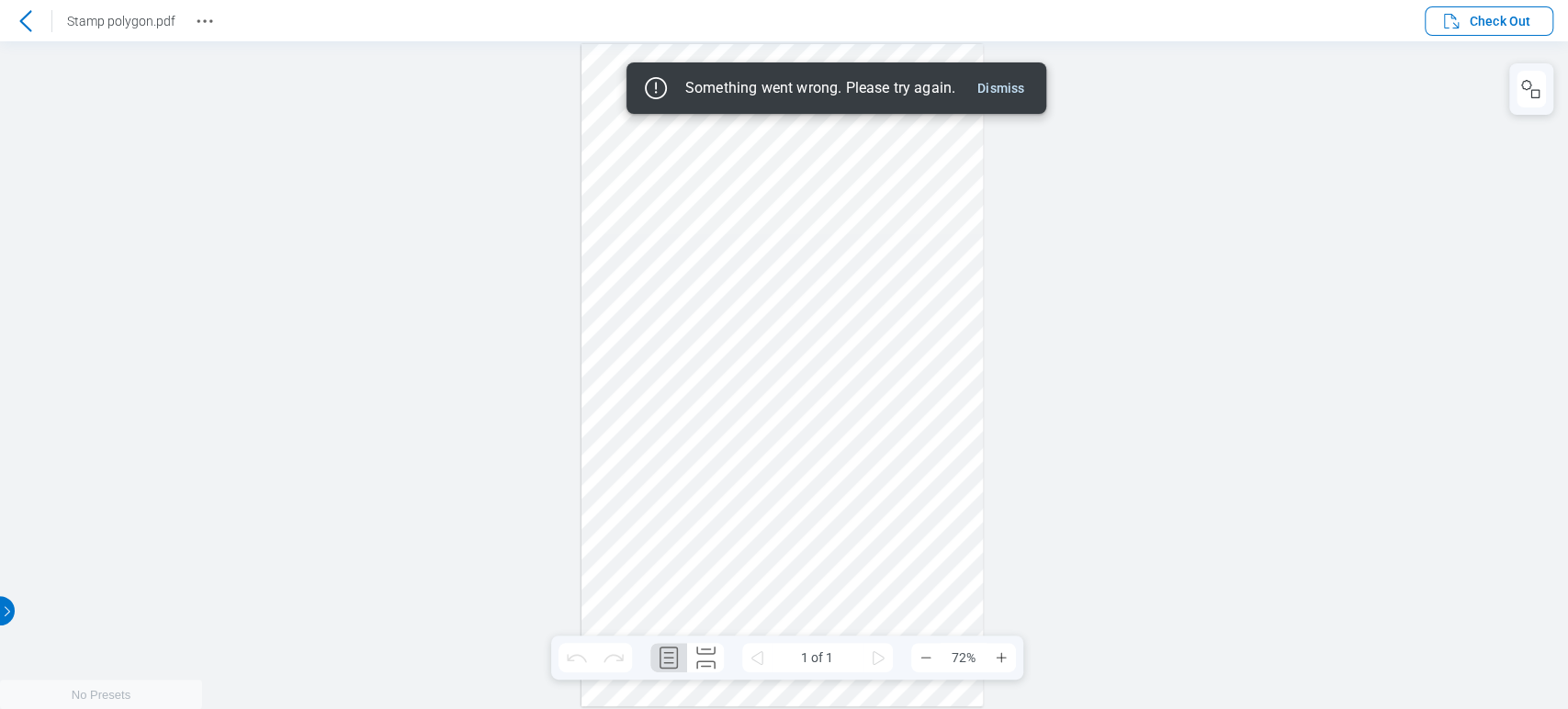
drag, startPoint x: 1011, startPoint y: 89, endPoint x: 886, endPoint y: 87, distance: 125.0
click at [1016, 89] on button "Dismiss" at bounding box center [1001, 89] width 62 height 22
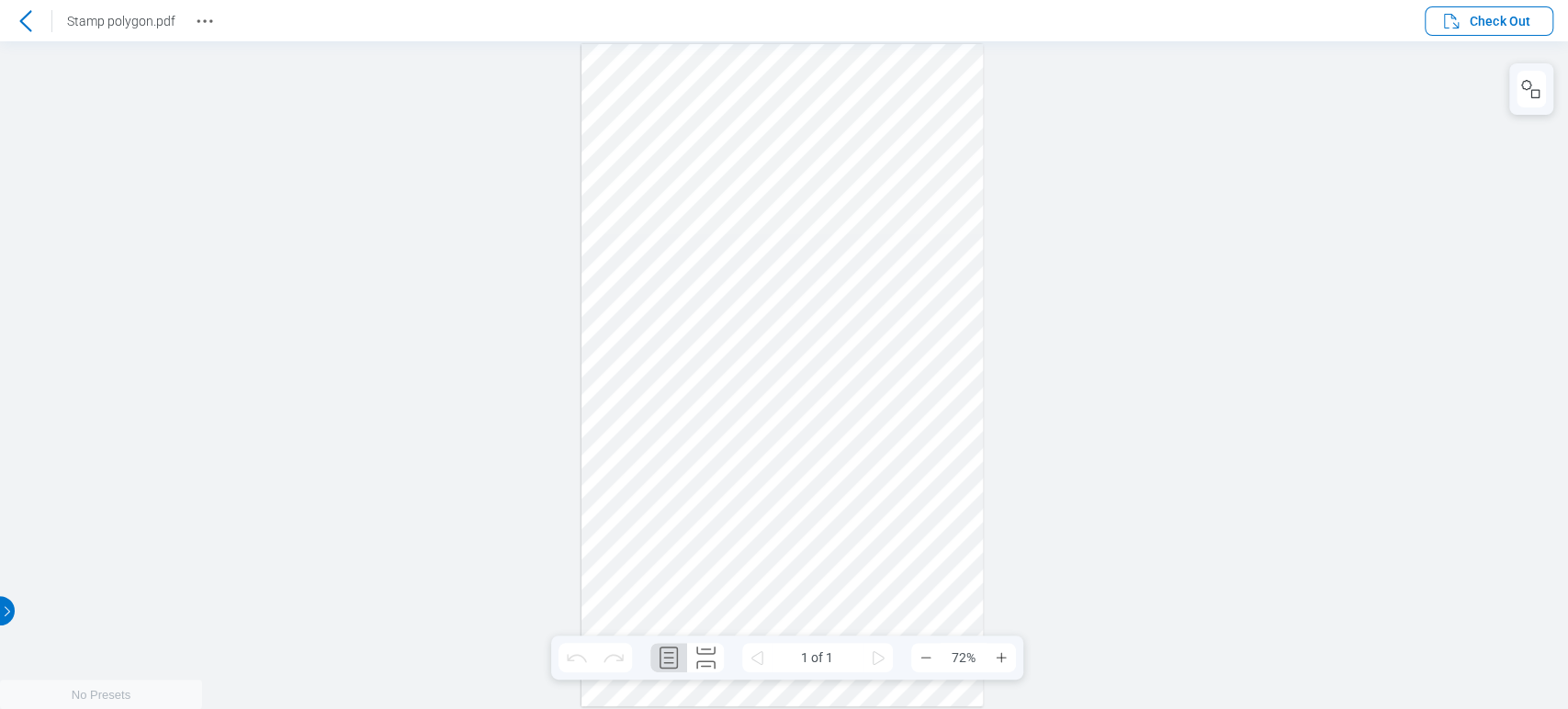
click at [22, 4] on header "Stamp polygon.pdf Check Out" at bounding box center [784, 21] width 1568 height 42
click at [28, 20] on icon at bounding box center [26, 21] width 22 height 22
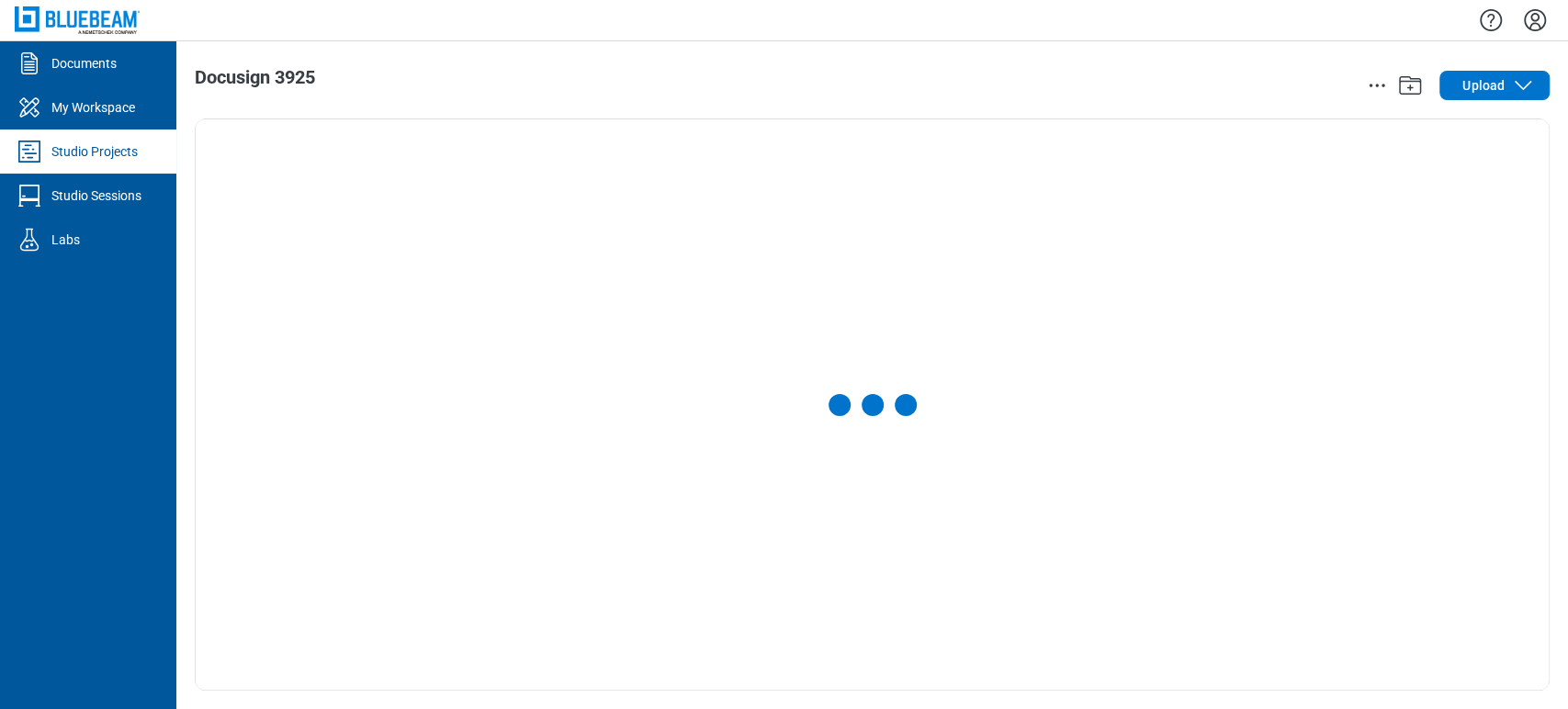
click at [1514, 105] on div "Docusign 3925 Upload" at bounding box center [872, 375] width 1392 height 667
click at [1511, 85] on icon "button" at bounding box center [1522, 86] width 22 height 22
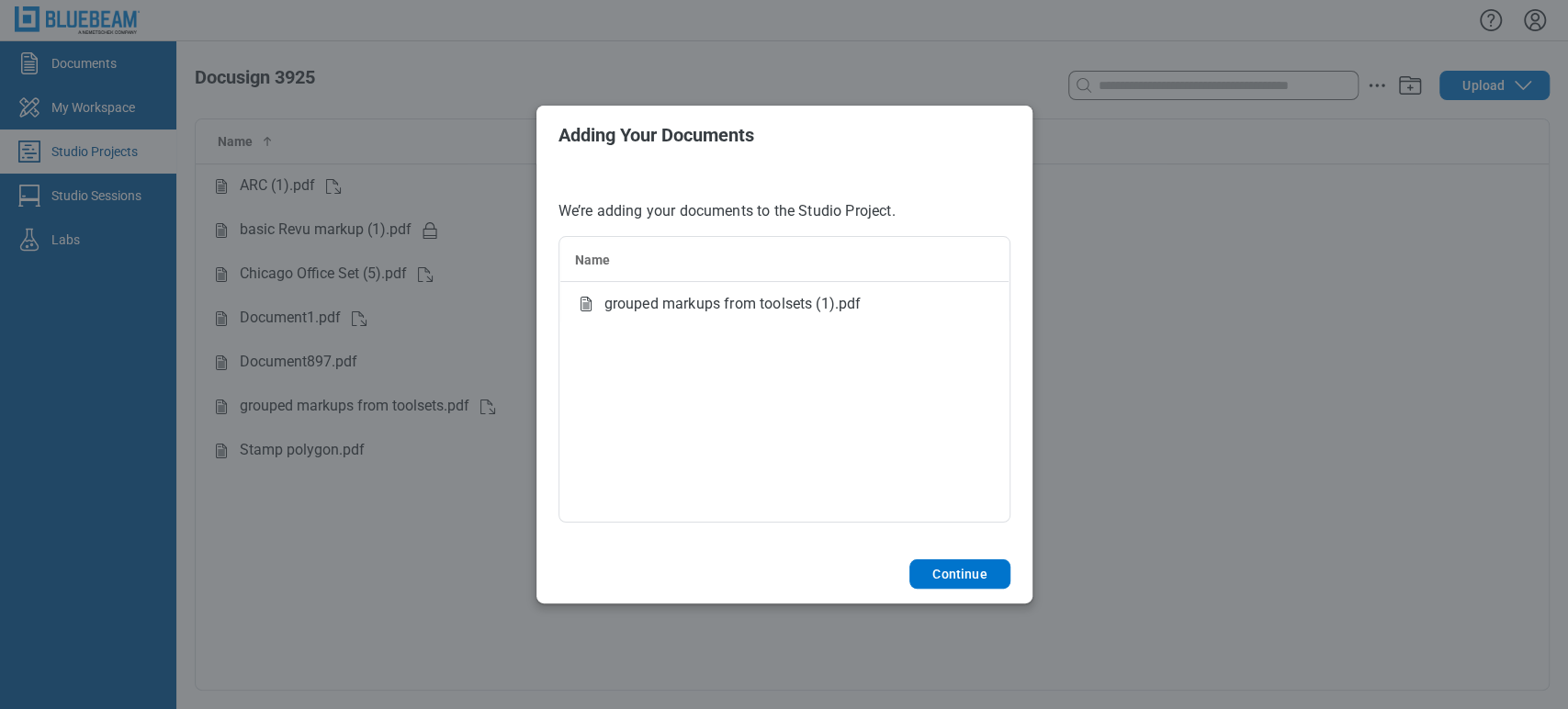
click at [986, 591] on footer "Continue" at bounding box center [784, 573] width 495 height 59
click at [970, 582] on button "Continue" at bounding box center [959, 574] width 100 height 30
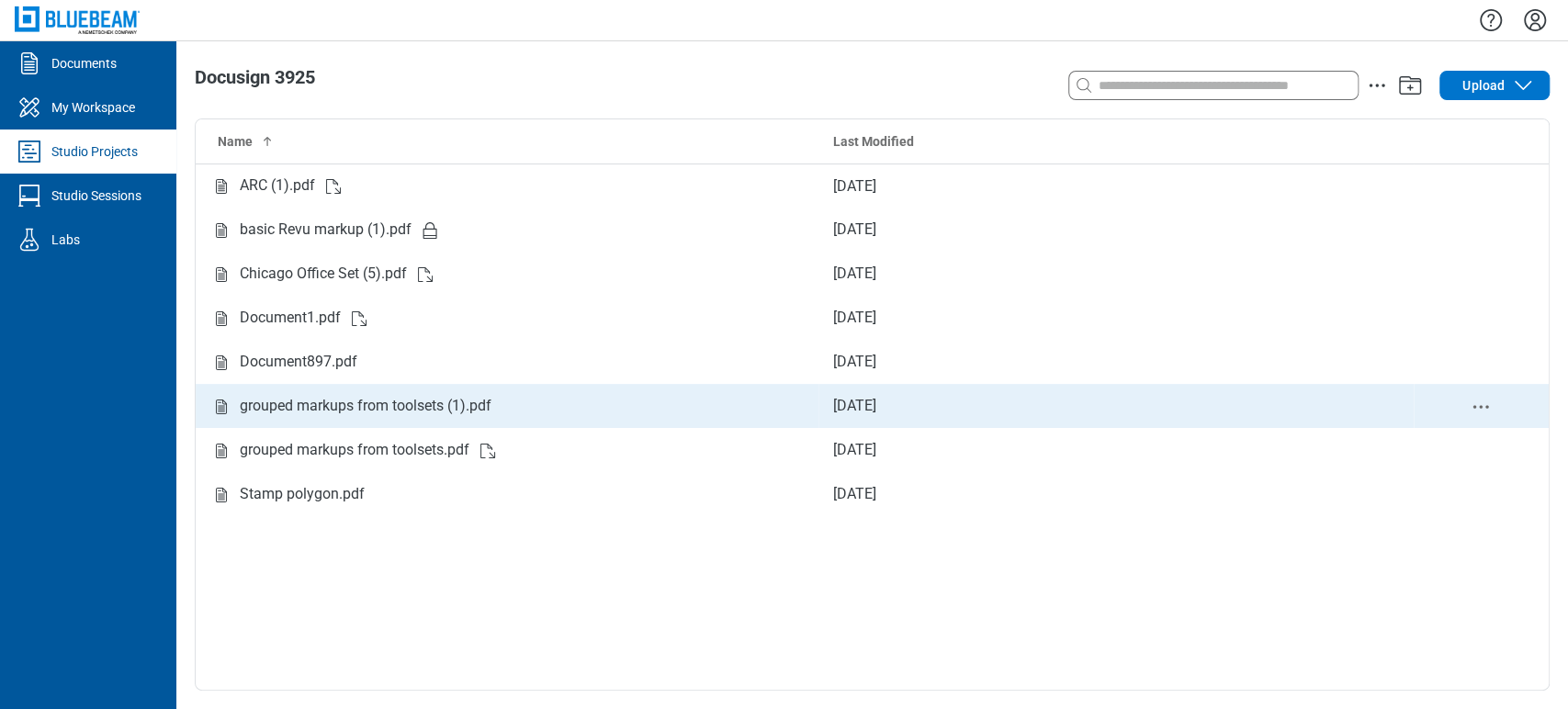
click at [406, 414] on div "grouped markups from toolsets (1).pdf" at bounding box center [365, 406] width 252 height 23
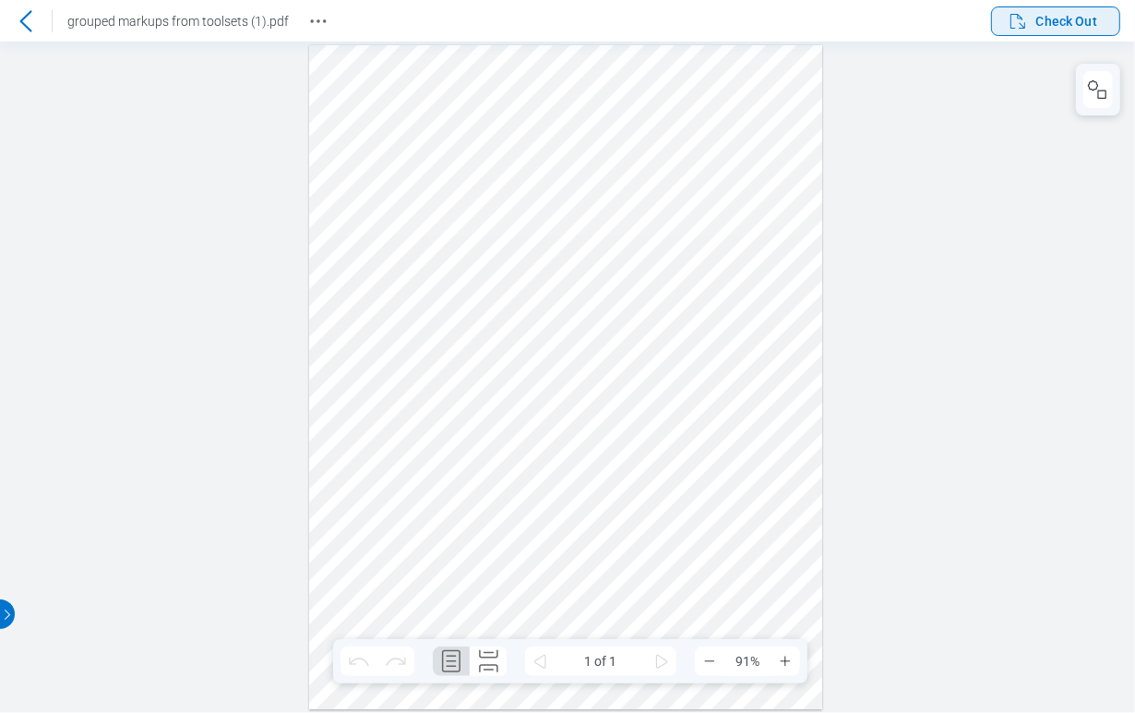
click at [1066, 33] on button "Check Out" at bounding box center [1055, 21] width 129 height 30
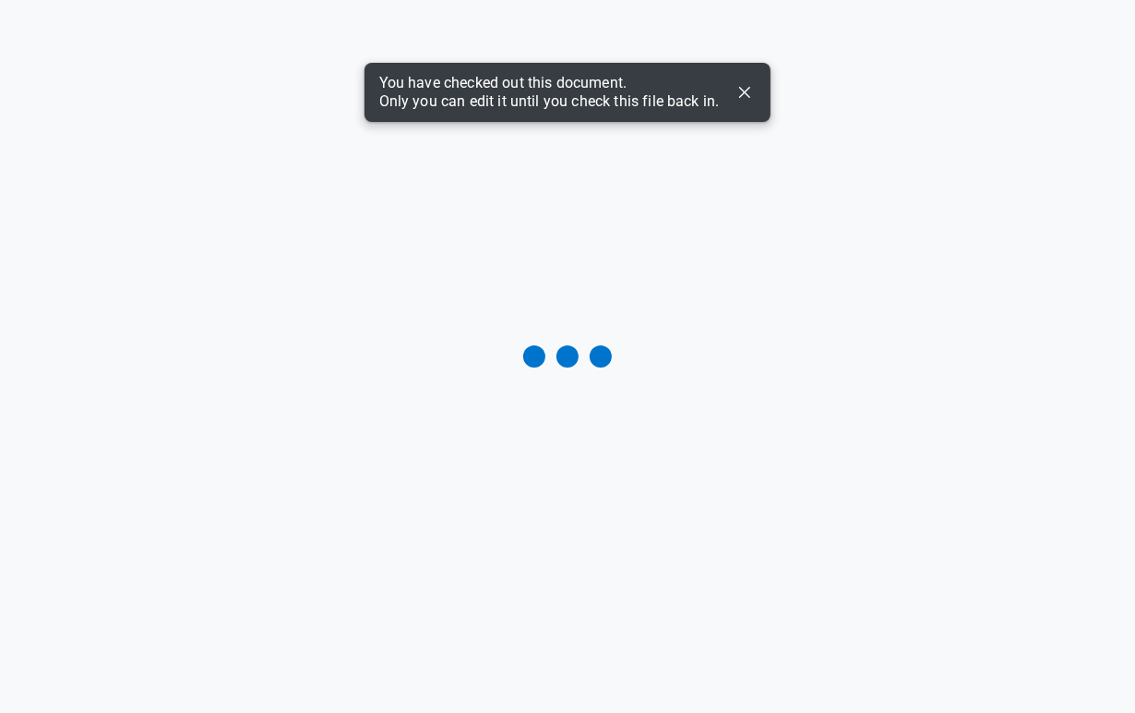
click at [745, 88] on icon "Dismiss" at bounding box center [745, 92] width 22 height 22
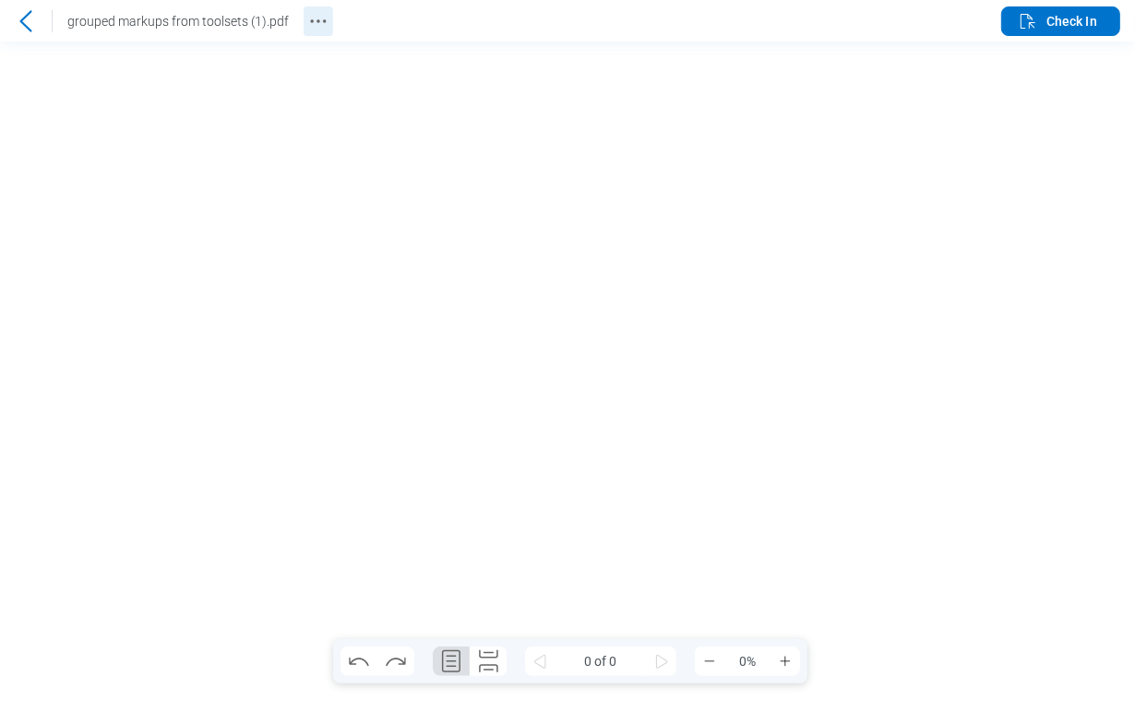
click at [323, 19] on circle "Revision History" at bounding box center [324, 20] width 3 height 3
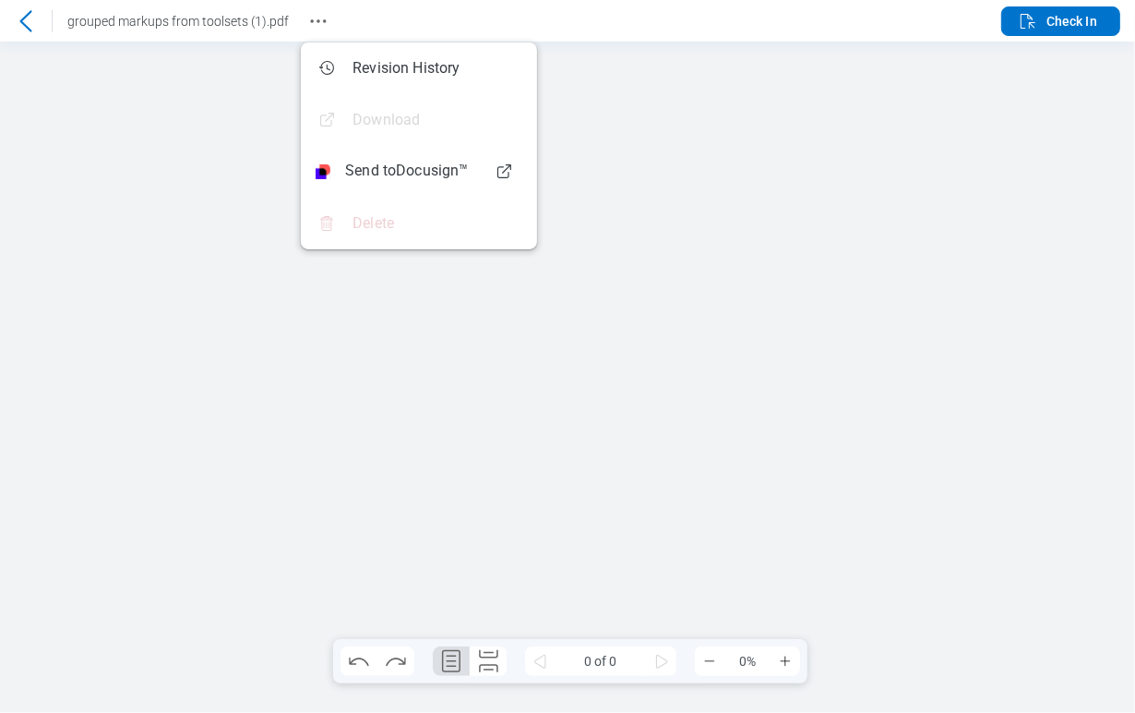
click at [207, 306] on div at bounding box center [567, 377] width 1135 height 671
click at [1082, 446] on div at bounding box center [567, 377] width 1135 height 671
click at [310, 30] on icon "Revision History" at bounding box center [318, 21] width 22 height 22
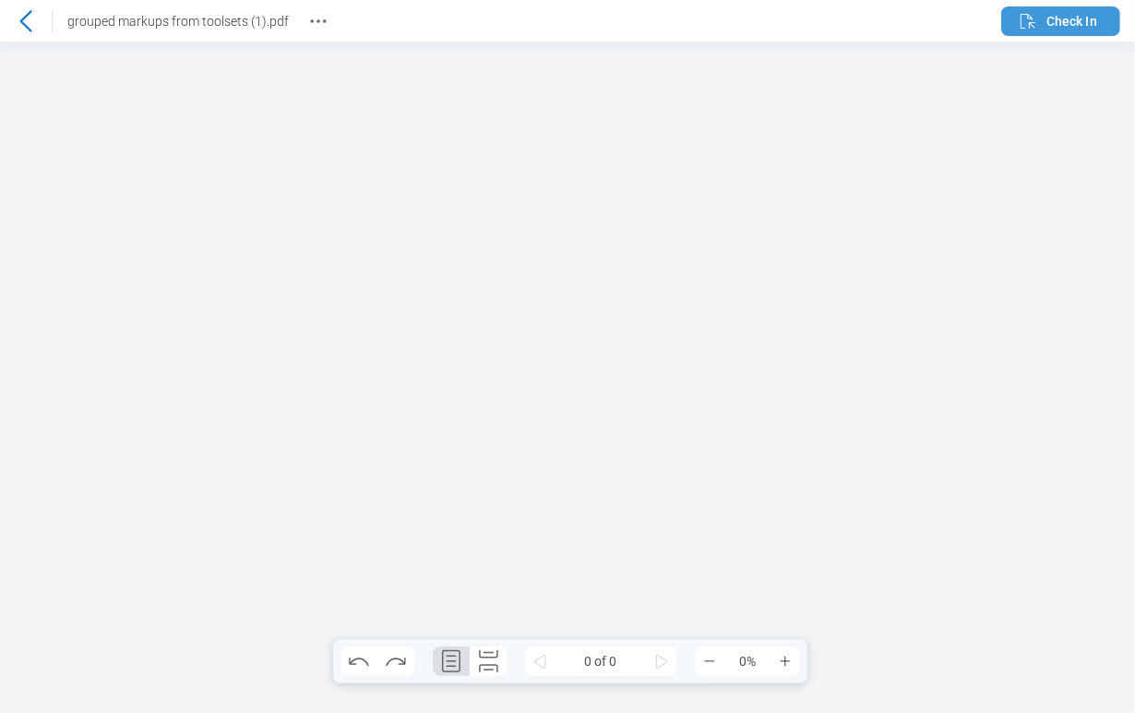
click at [1042, 19] on span "Check In" at bounding box center [1057, 21] width 80 height 22
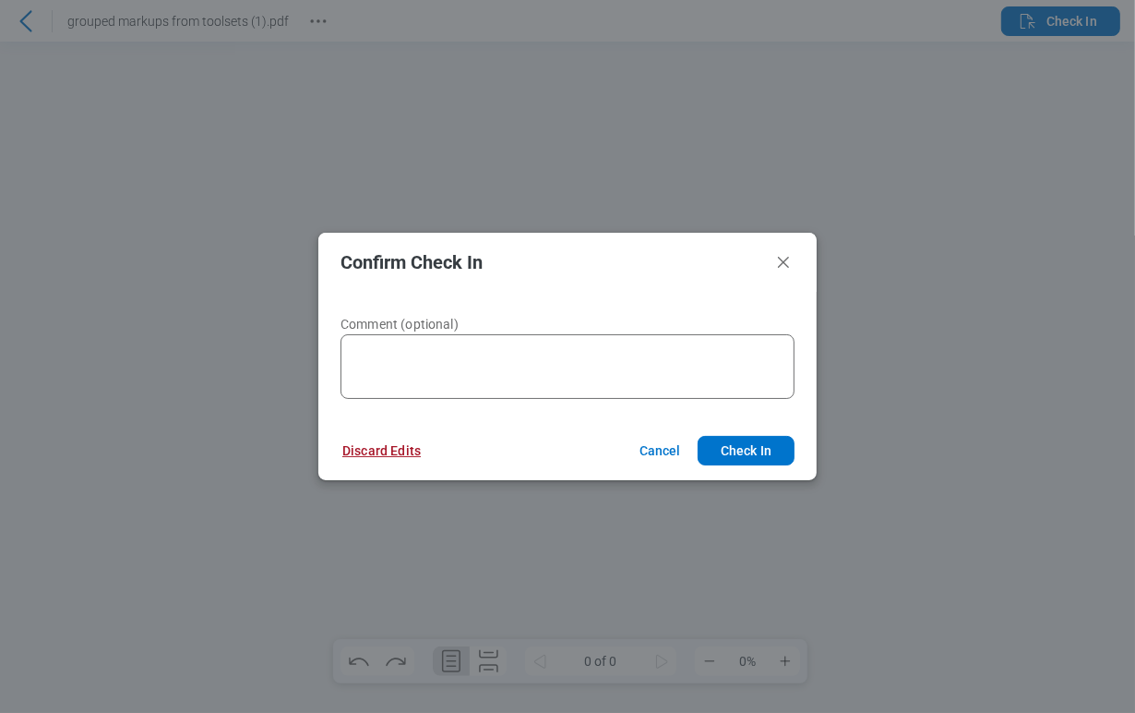
click at [410, 444] on button "Discard Edits" at bounding box center [381, 451] width 123 height 30
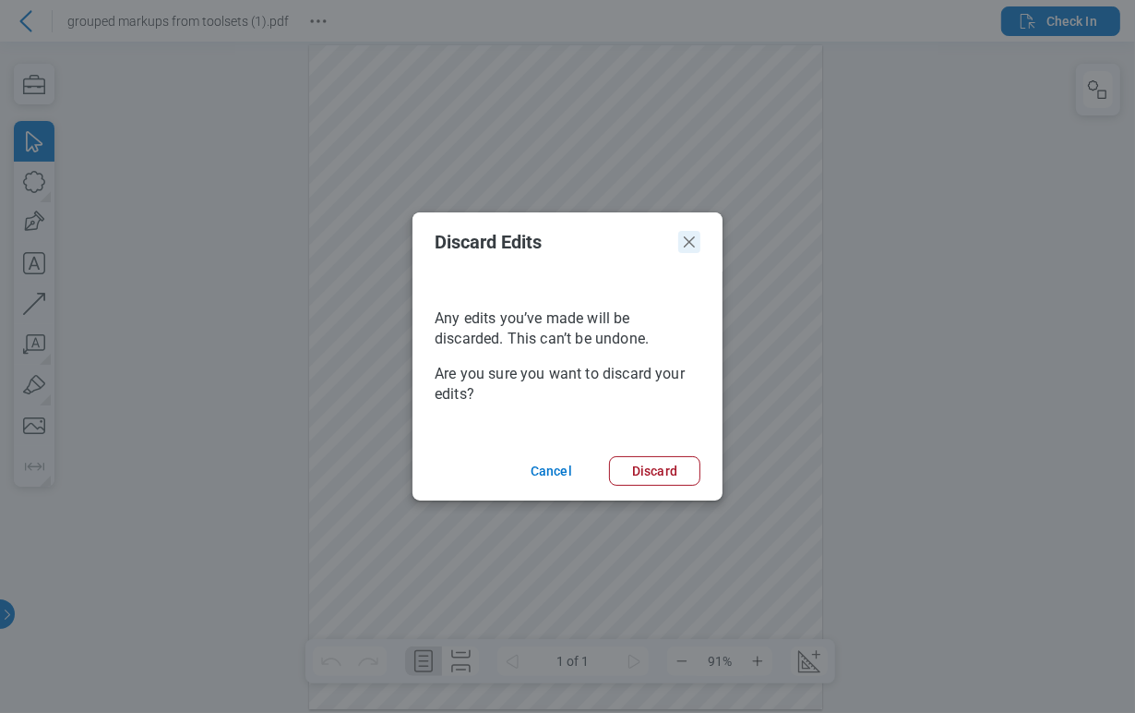
click at [697, 248] on icon "Close" at bounding box center [690, 242] width 22 height 22
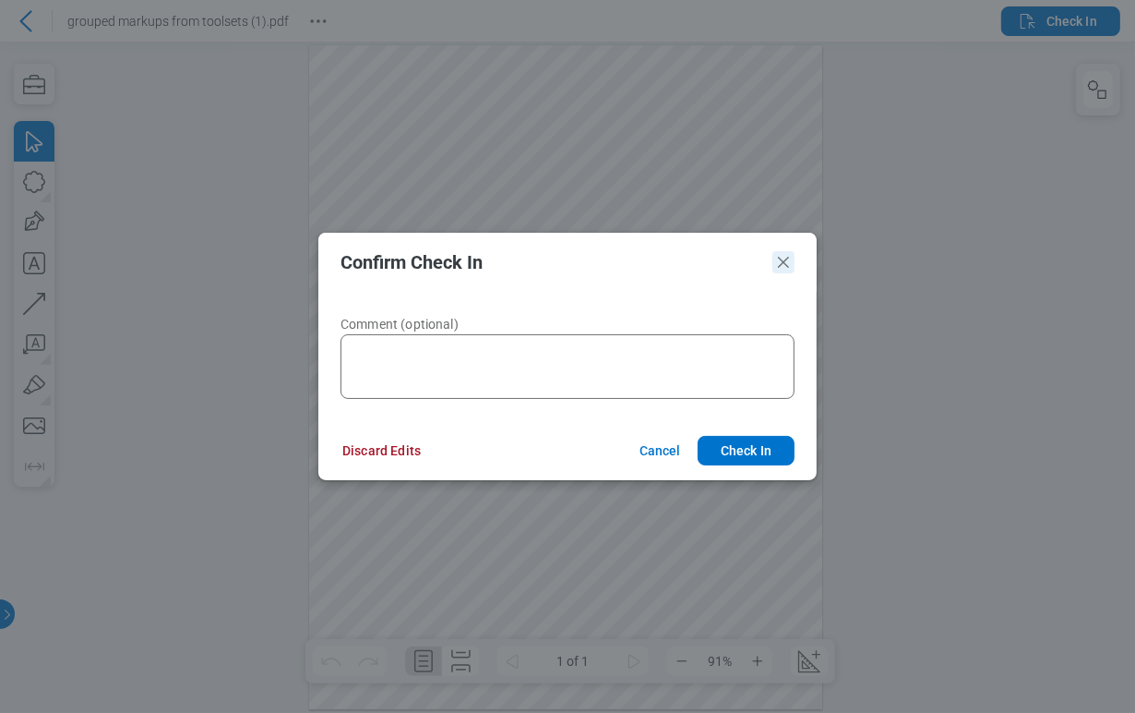
click at [779, 260] on icon "Close" at bounding box center [784, 262] width 22 height 22
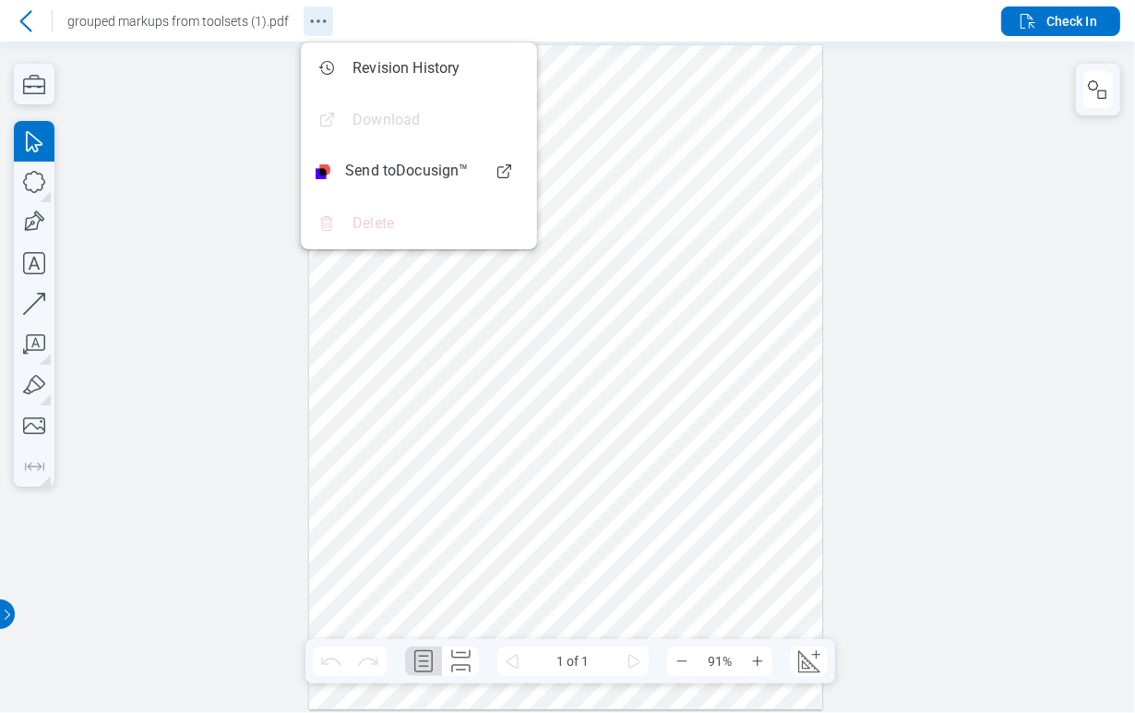
click at [310, 17] on icon "Revision History" at bounding box center [318, 21] width 22 height 22
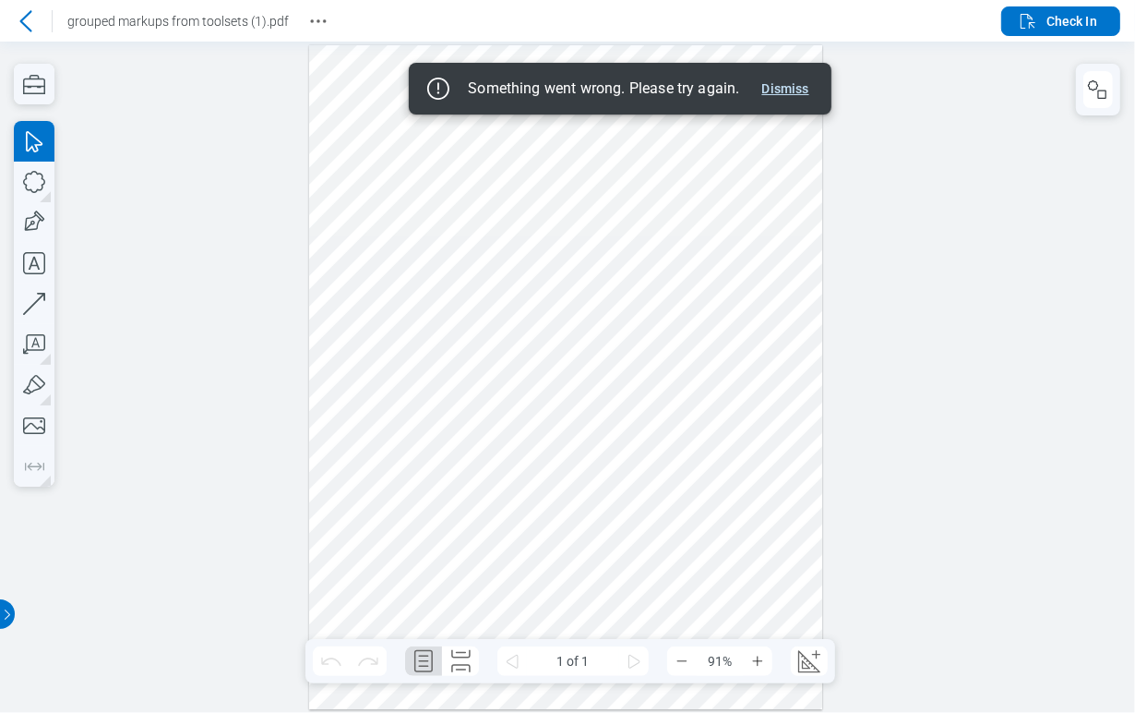
drag, startPoint x: 790, startPoint y: 90, endPoint x: 797, endPoint y: 79, distance: 12.0
click at [788, 88] on button "Dismiss" at bounding box center [786, 89] width 62 height 22
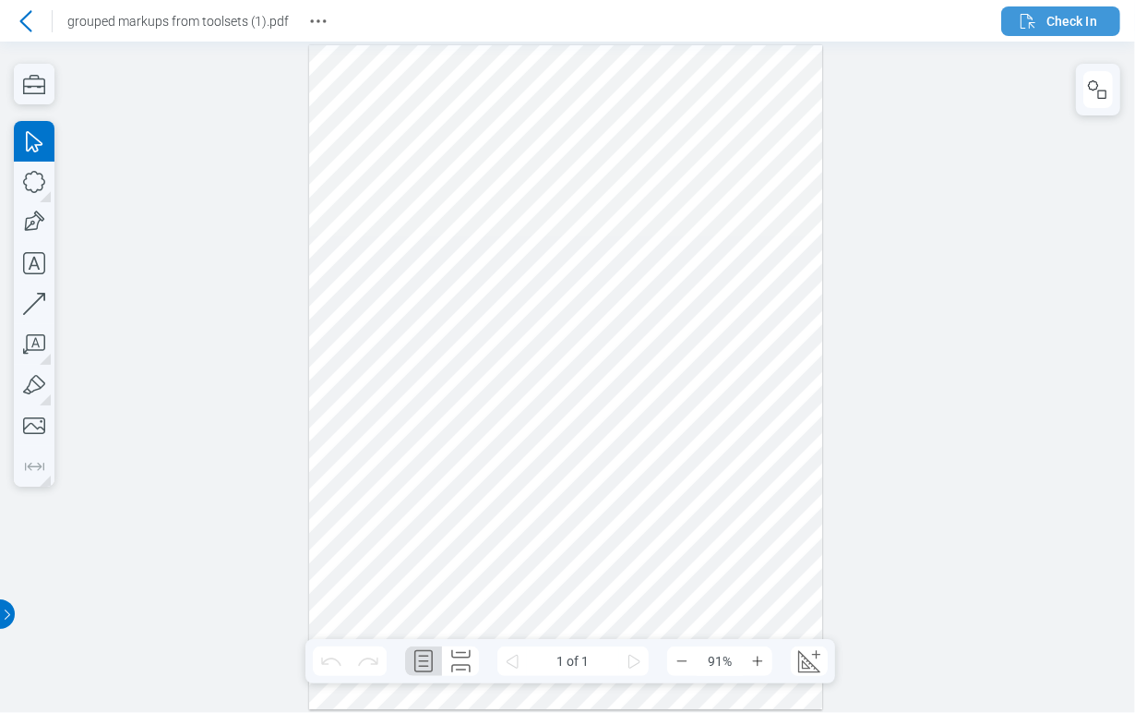
click at [1049, 13] on span "Check In" at bounding box center [1072, 21] width 51 height 18
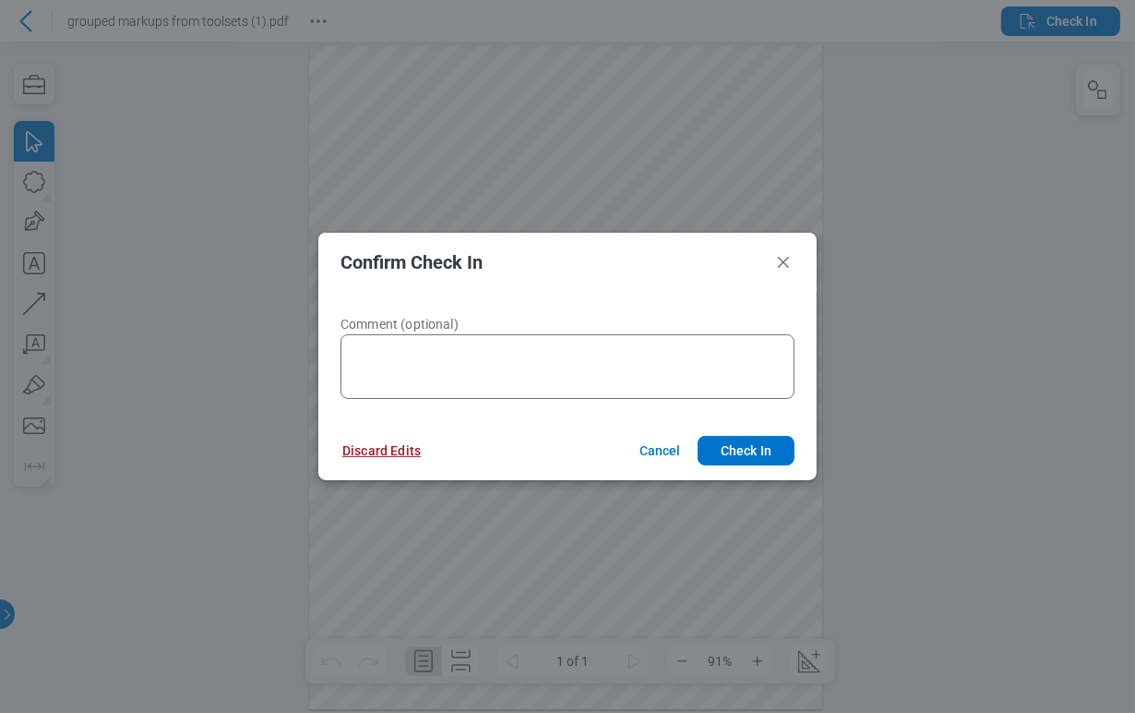
click at [399, 445] on button "Discard Edits" at bounding box center [381, 451] width 123 height 30
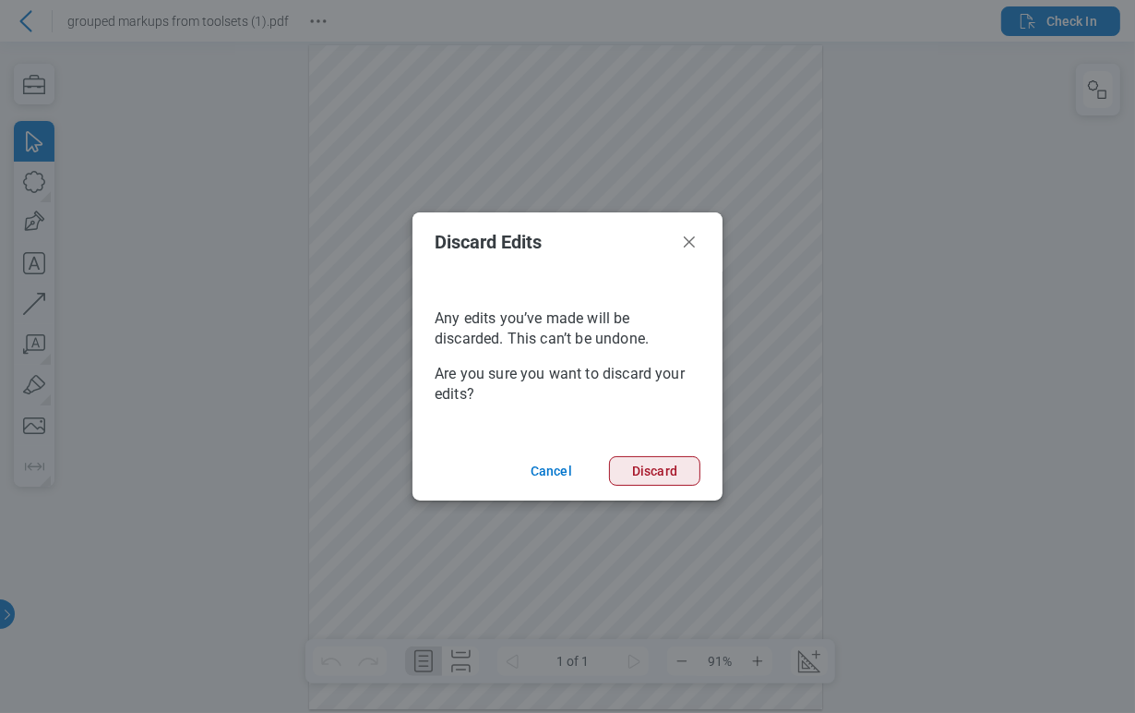
click at [653, 467] on button "Discard" at bounding box center [654, 471] width 91 height 30
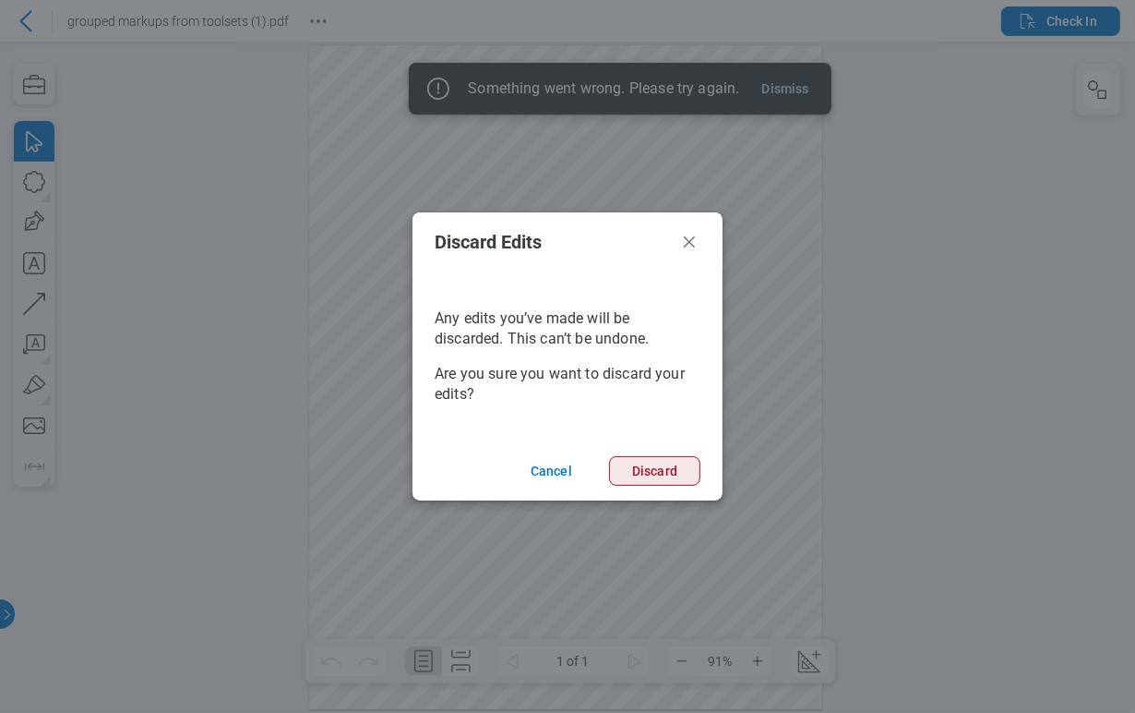
click at [657, 471] on button "Discard" at bounding box center [654, 471] width 91 height 30
click at [694, 237] on icon "Close" at bounding box center [689, 241] width 11 height 11
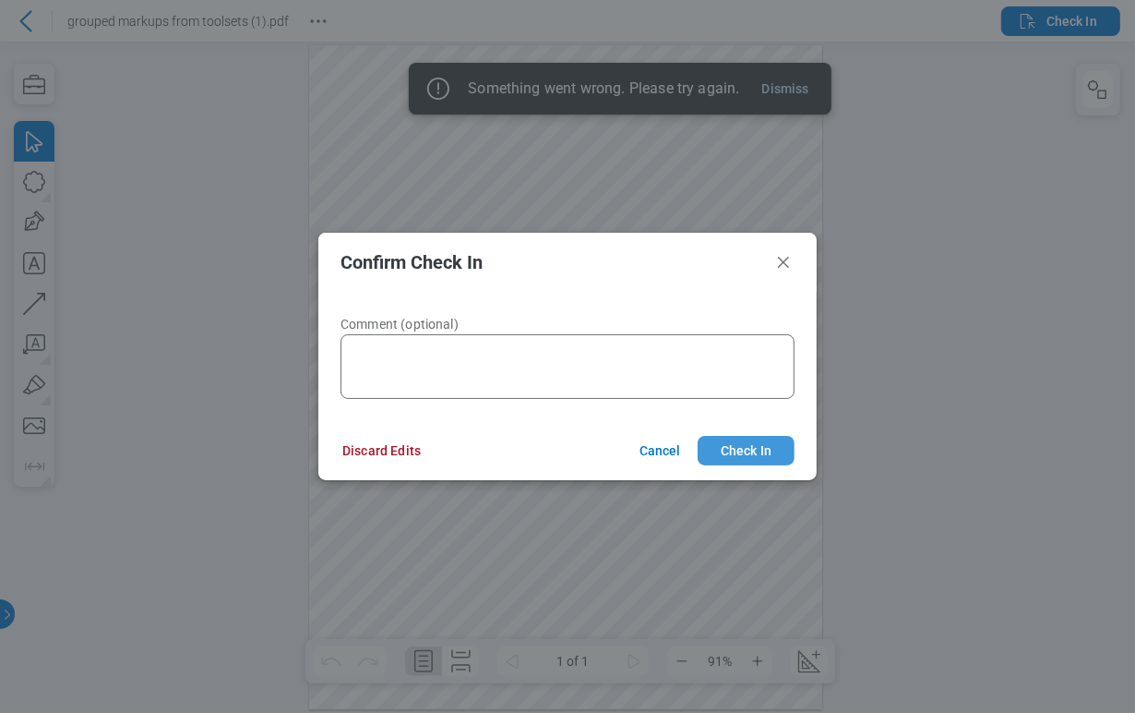
click at [739, 443] on button "Check In" at bounding box center [746, 451] width 97 height 30
click at [783, 251] on icon "Close" at bounding box center [784, 262] width 22 height 22
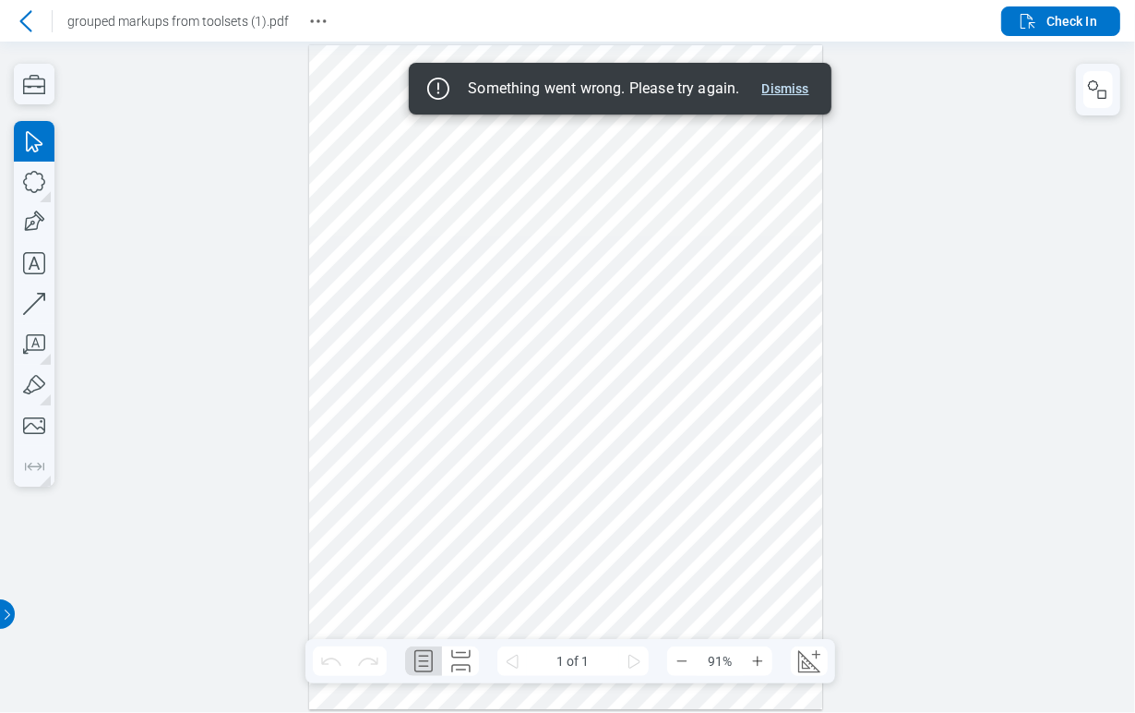
click at [797, 90] on button "Dismiss" at bounding box center [786, 89] width 62 height 22
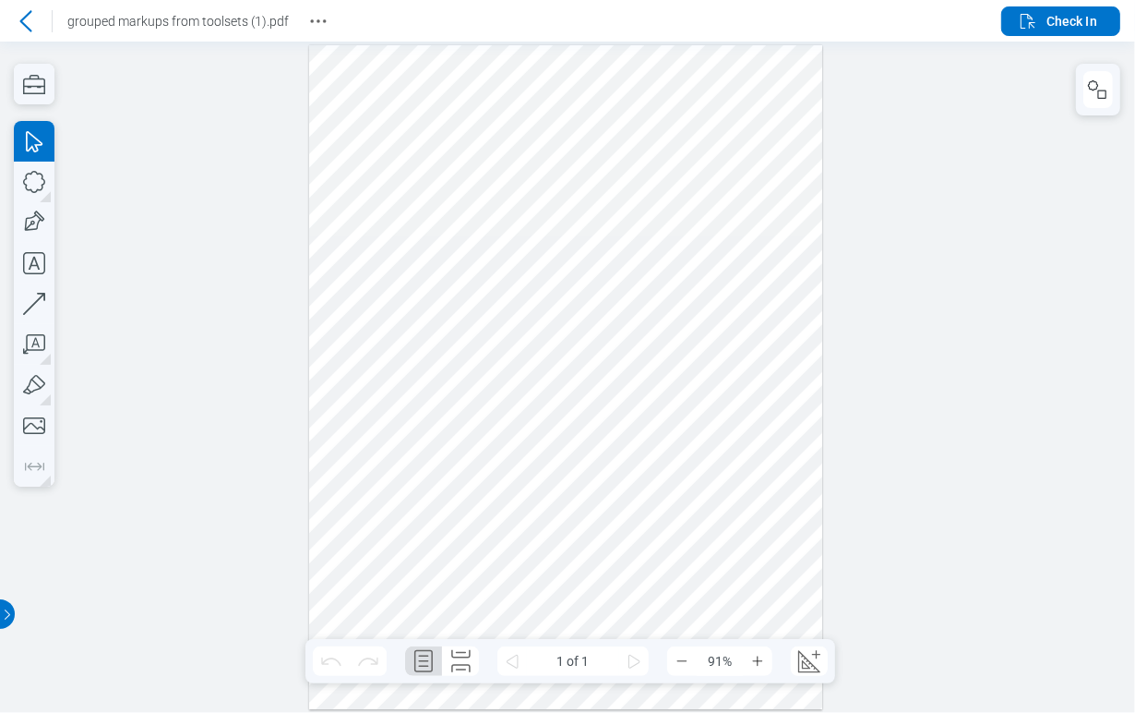
click at [22, 20] on icon at bounding box center [26, 21] width 22 height 22
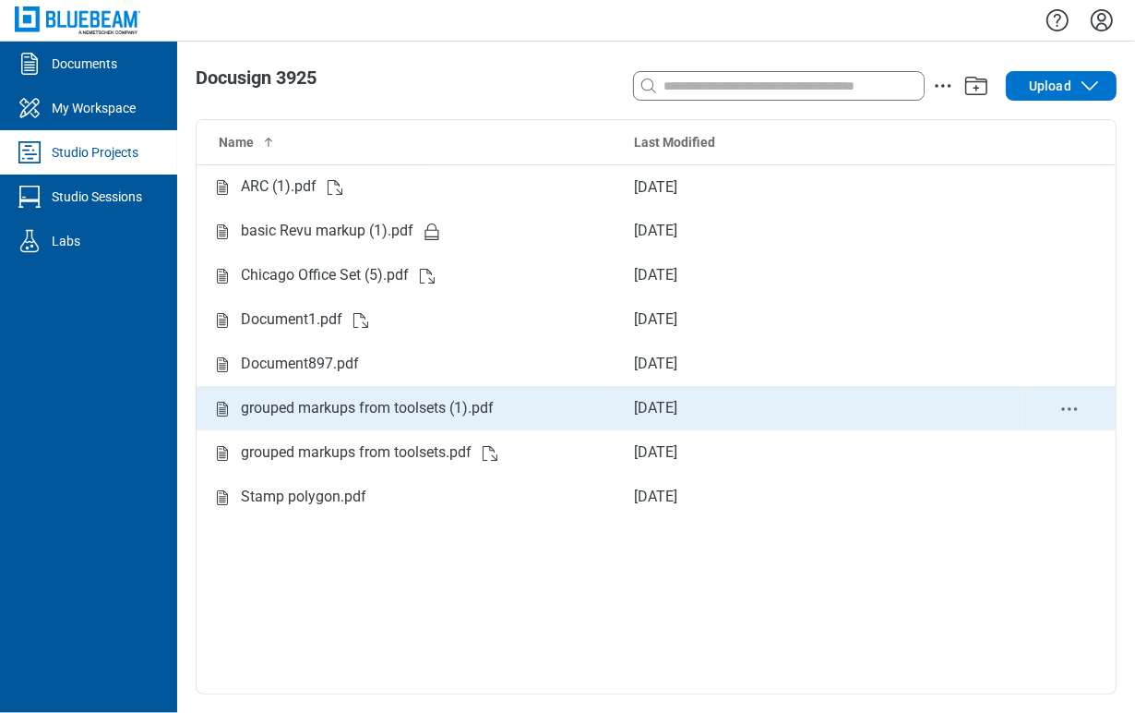
click at [342, 410] on div "grouped markups from toolsets (1).pdf" at bounding box center [367, 408] width 253 height 23
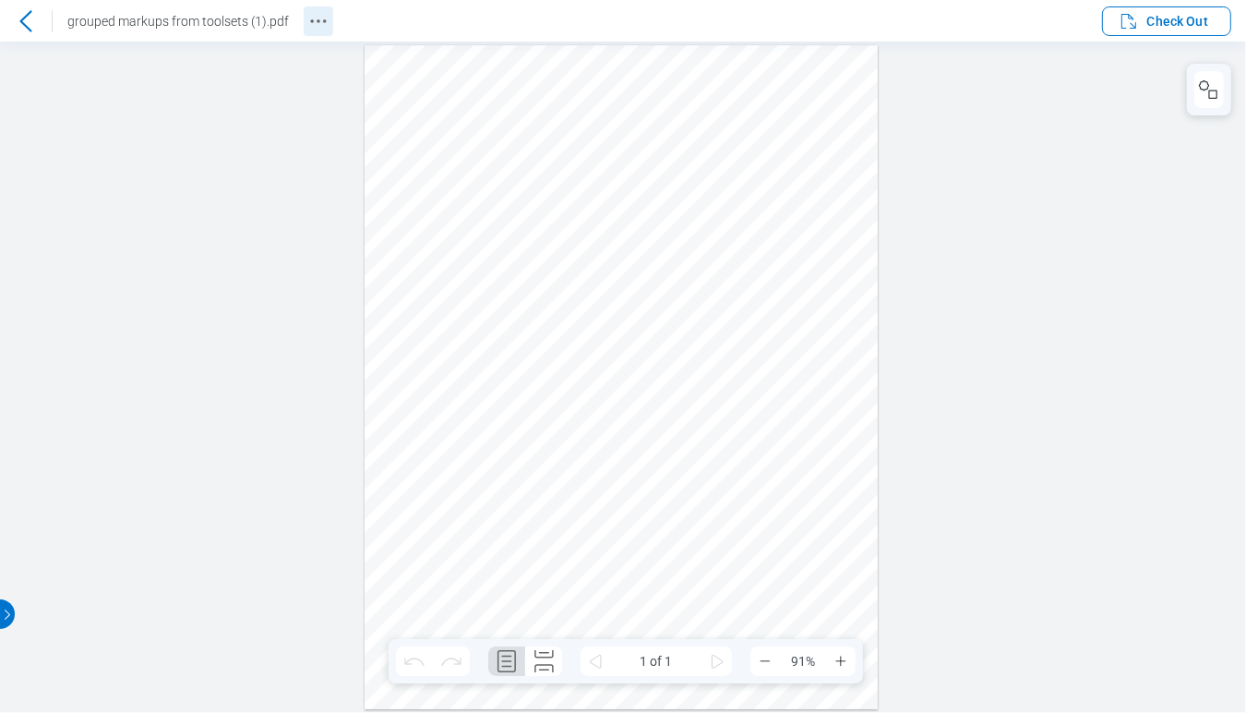
click at [307, 22] on icon "Revision History" at bounding box center [318, 21] width 22 height 22
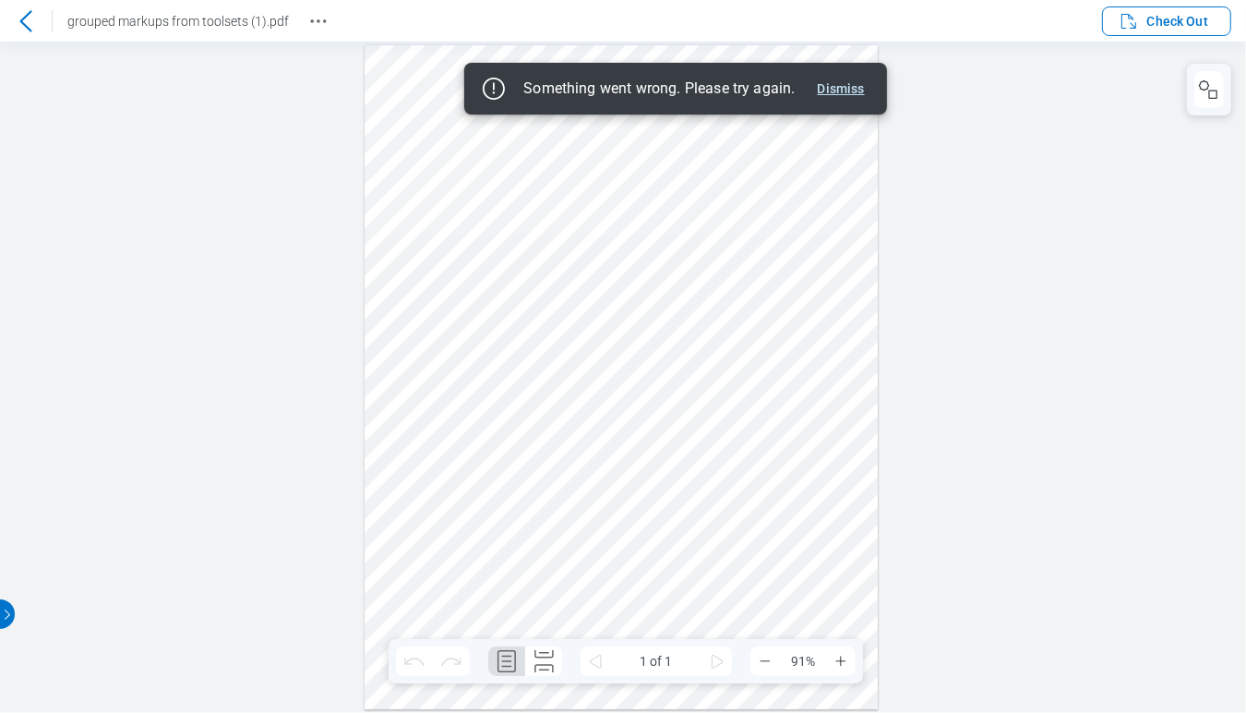
click at [830, 84] on button "Dismiss" at bounding box center [842, 89] width 62 height 22
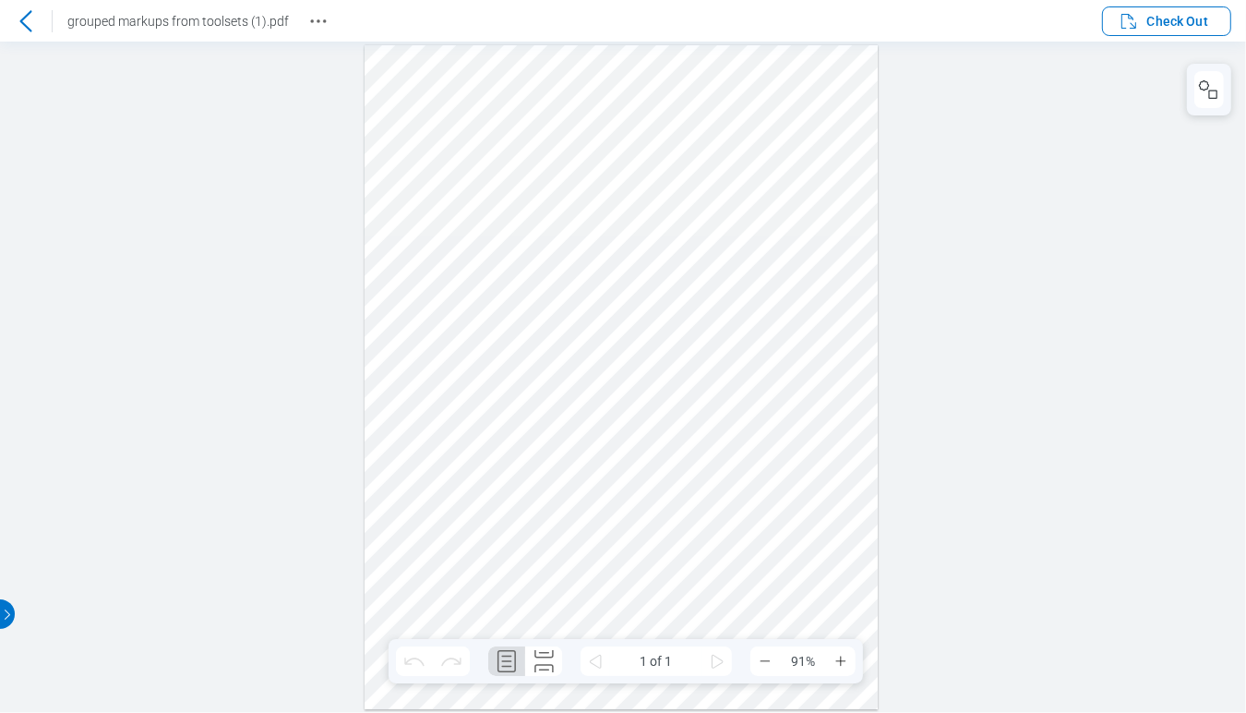
click at [40, 19] on div at bounding box center [26, 21] width 30 height 30
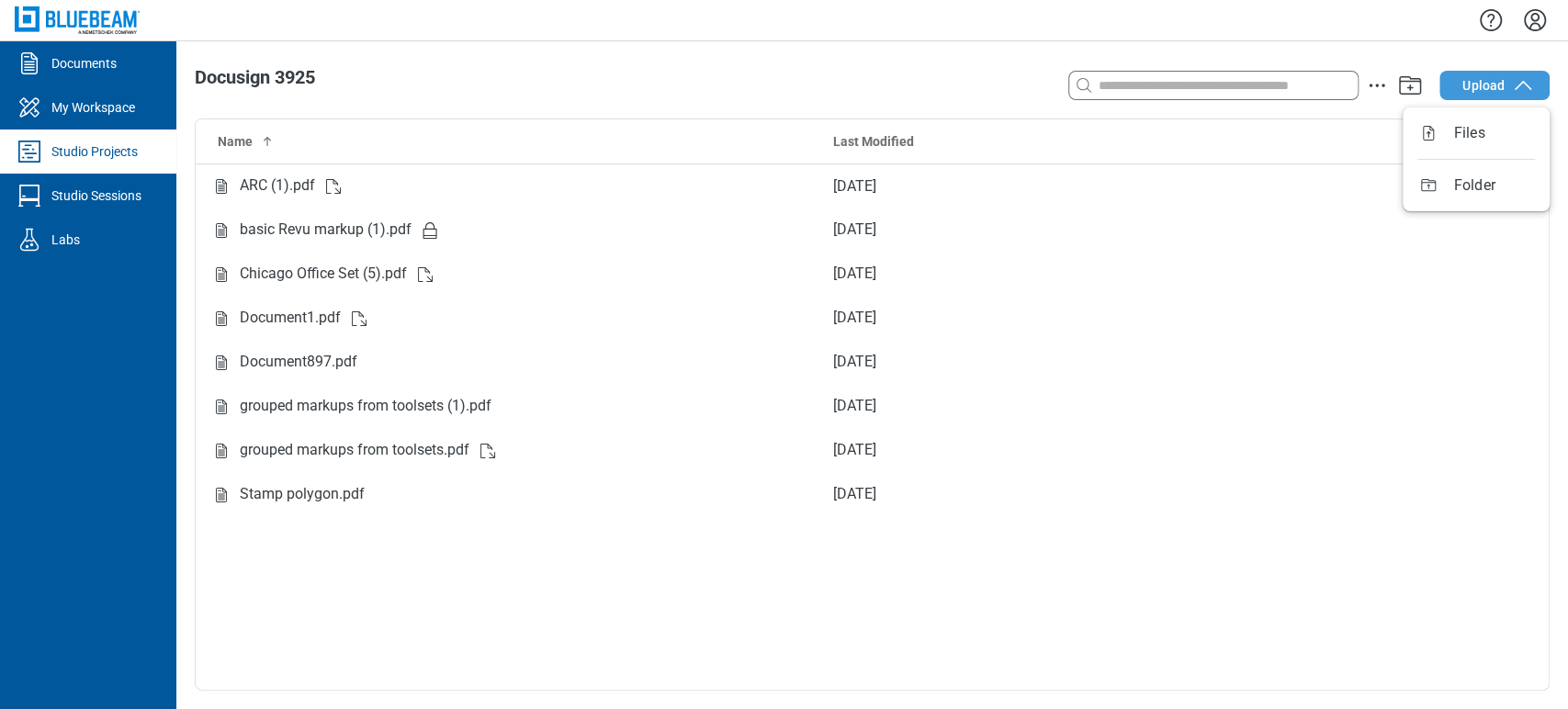
click at [1518, 83] on icon "button" at bounding box center [1522, 86] width 22 height 22
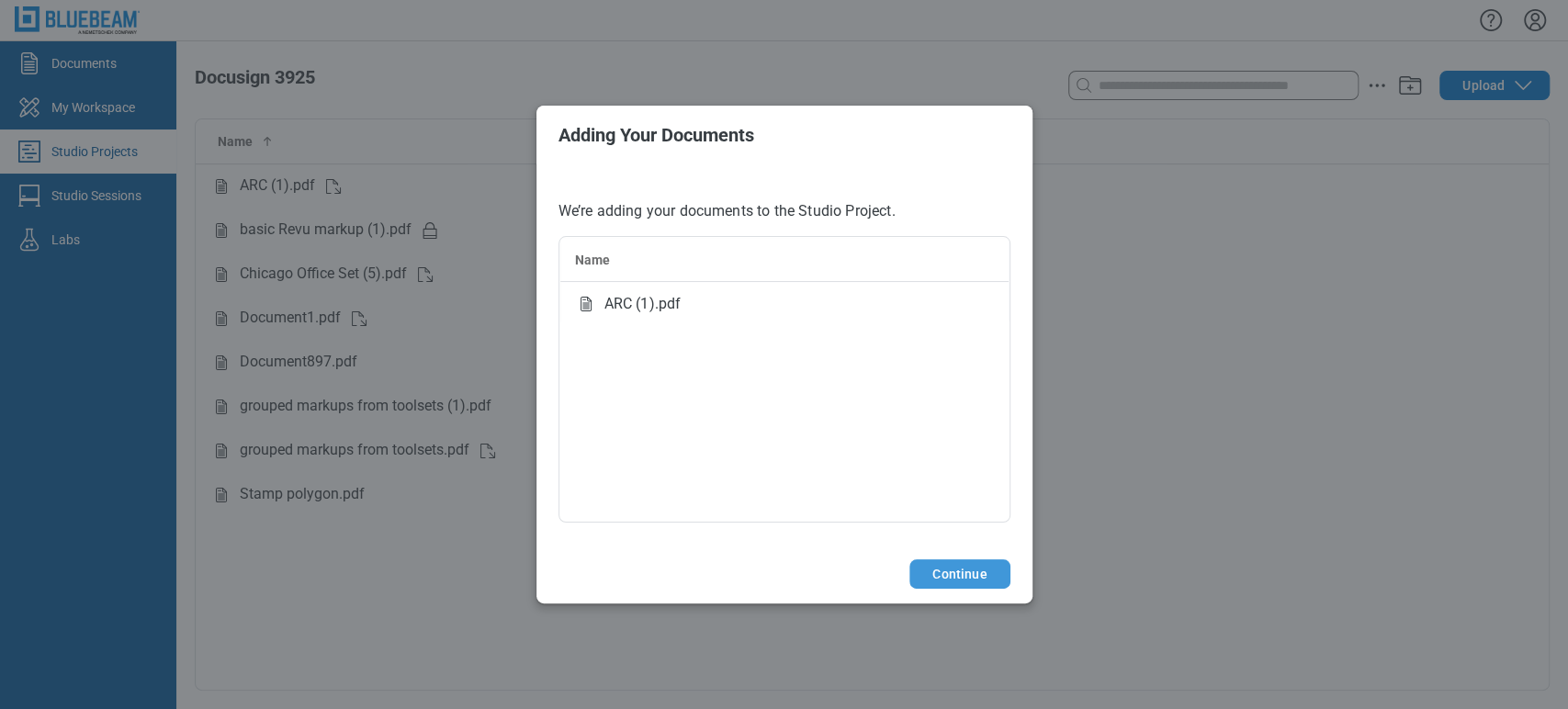
click at [961, 570] on button "Continue" at bounding box center [959, 574] width 100 height 30
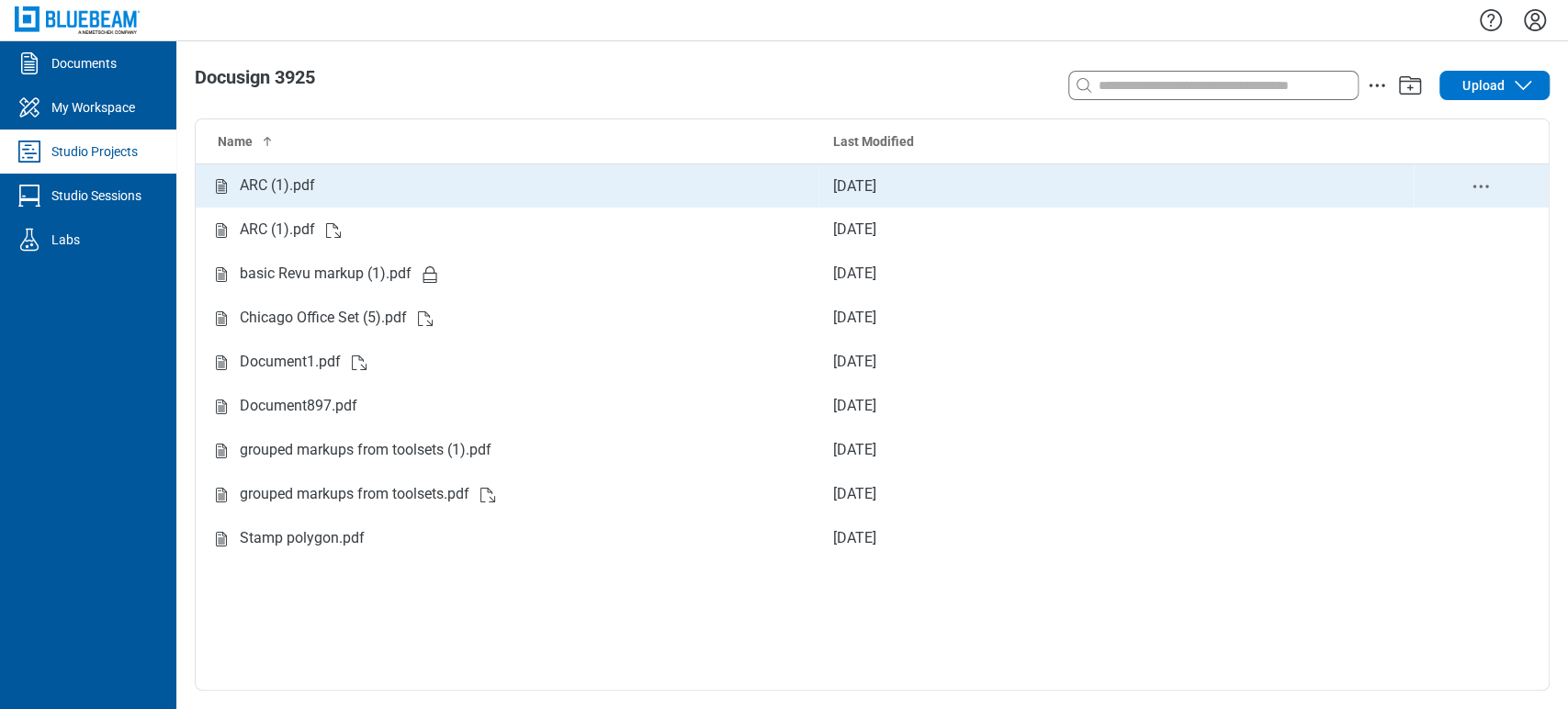
click at [301, 169] on td "ARC (1).pdf" at bounding box center [507, 185] width 623 height 44
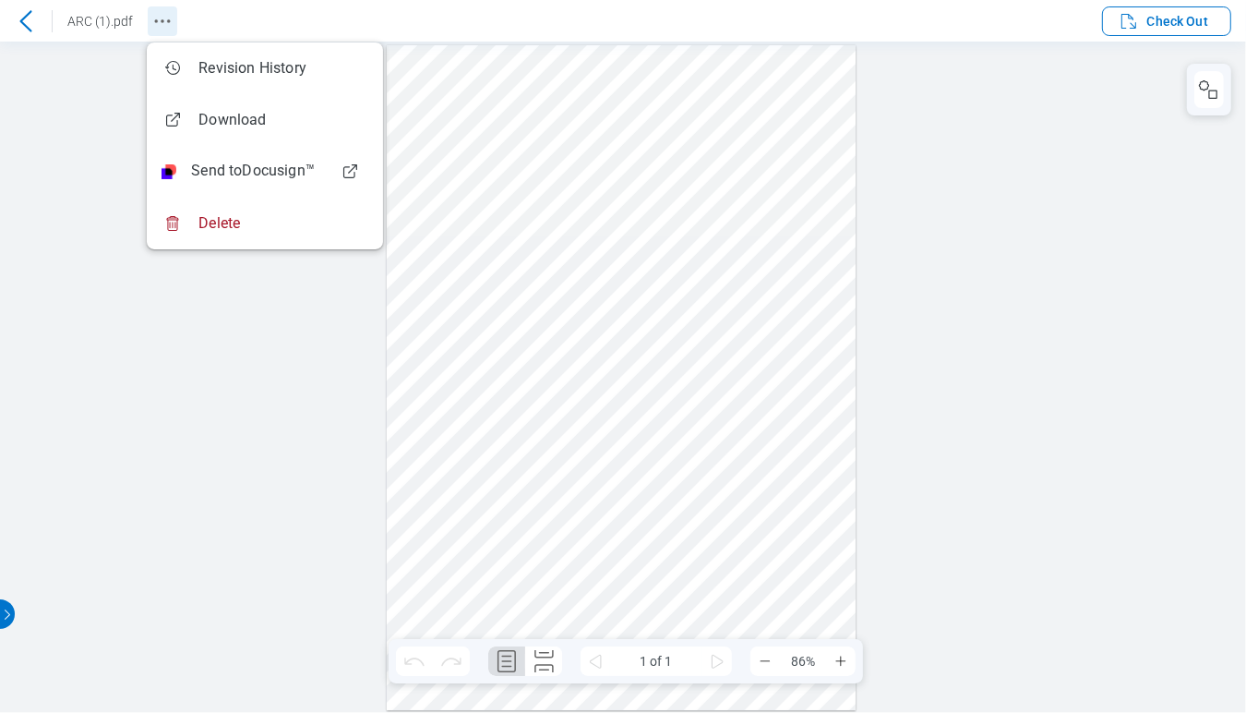
click at [163, 31] on icon "Revision History" at bounding box center [162, 21] width 22 height 22
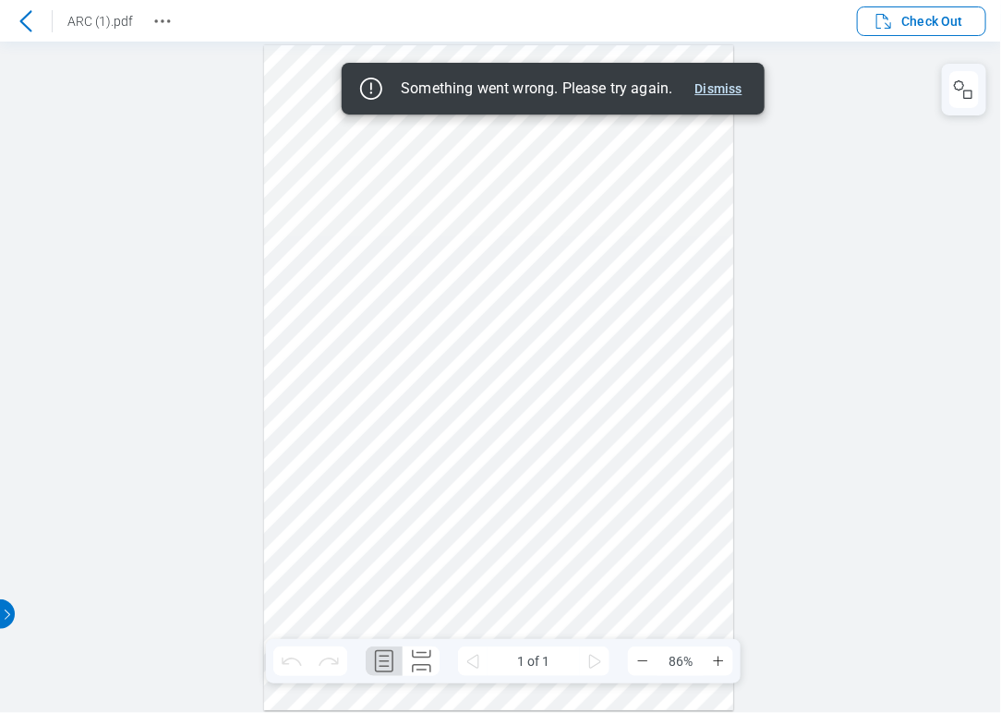
click at [719, 78] on button "Dismiss" at bounding box center [719, 89] width 62 height 22
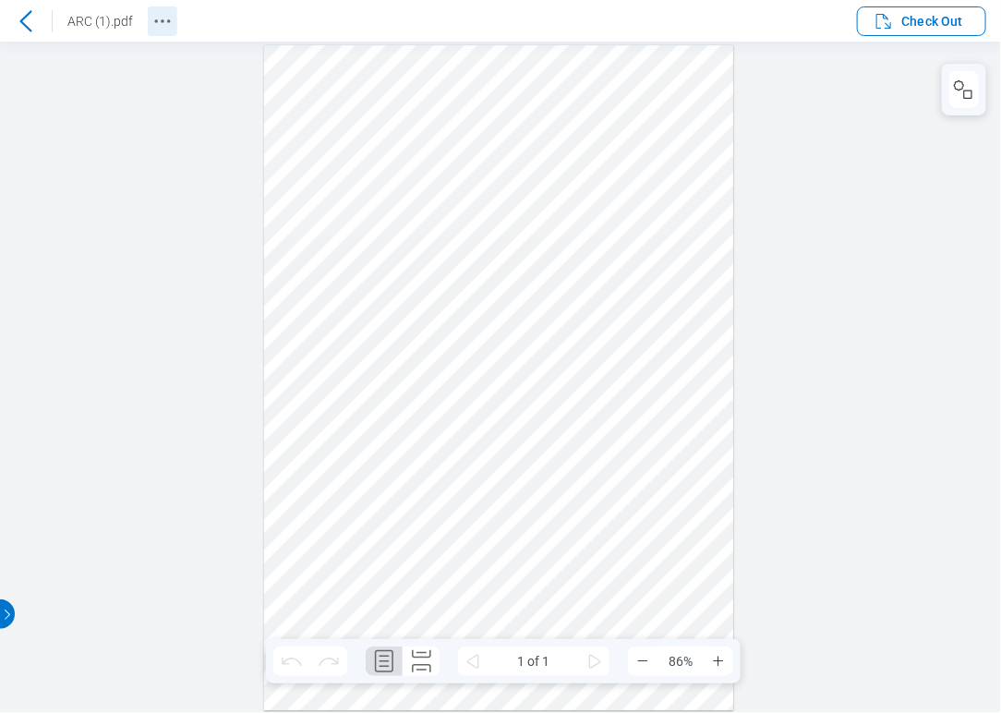
click at [156, 18] on icon "Revision History" at bounding box center [162, 21] width 22 height 22
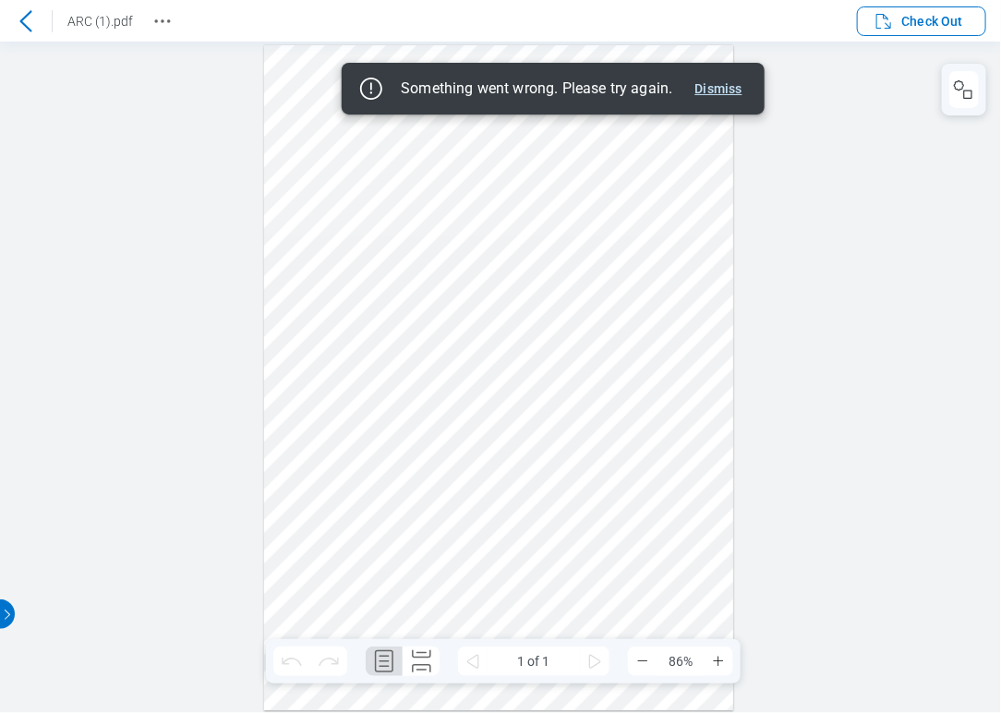
click at [707, 93] on button "Dismiss" at bounding box center [719, 89] width 62 height 22
